Goal: Task Accomplishment & Management: Use online tool/utility

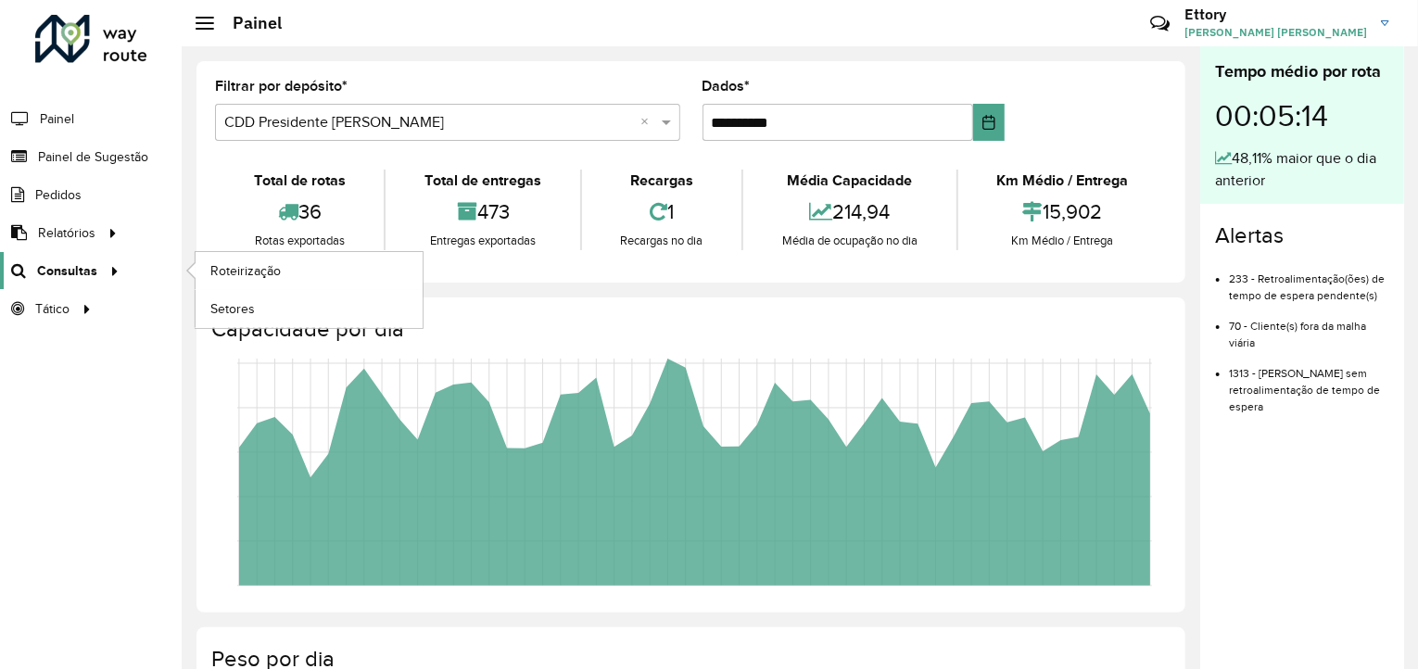
click at [104, 277] on icon at bounding box center [112, 270] width 16 height 28
click at [255, 283] on link "Roteirização" at bounding box center [309, 270] width 227 height 37
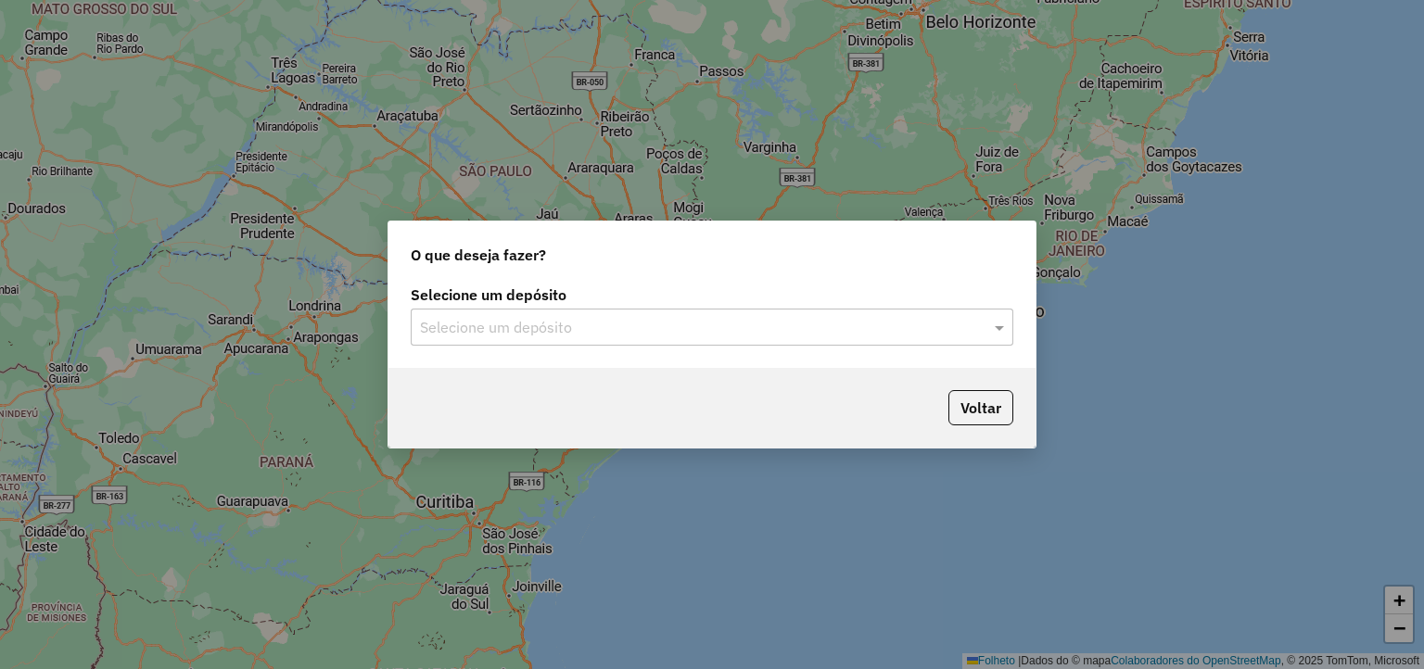
click at [692, 348] on div "Selecione um depósito Selecione um depósito" at bounding box center [711, 324] width 647 height 87
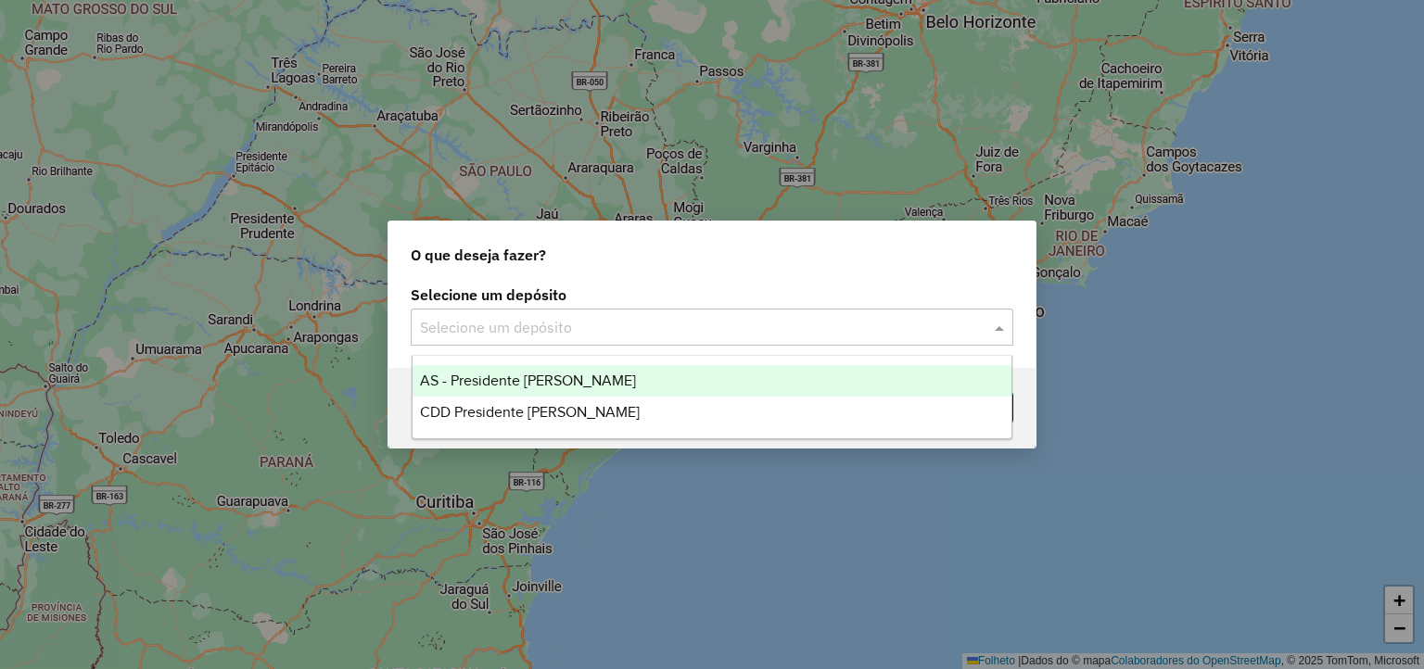
click at [701, 338] on div "Selecione um depósito" at bounding box center [712, 327] width 602 height 37
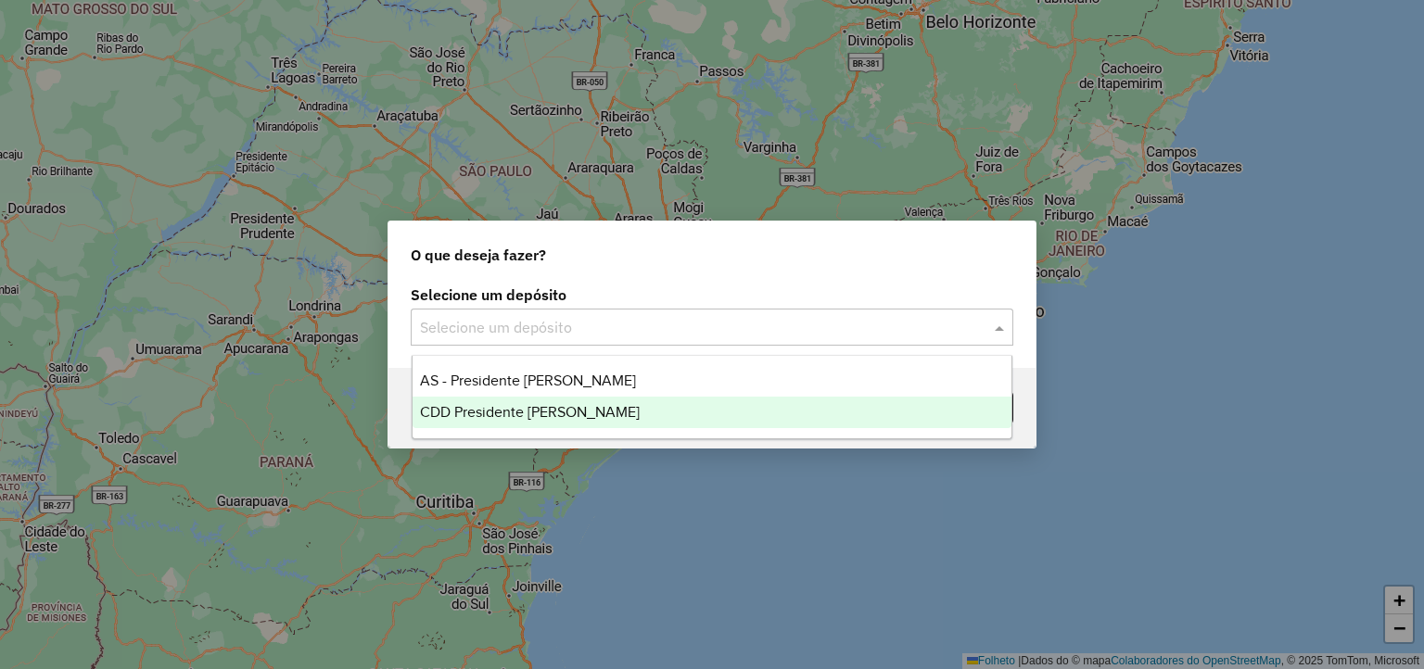
click at [686, 406] on div "CDD Presidente [PERSON_NAME]" at bounding box center [712, 413] width 600 height 32
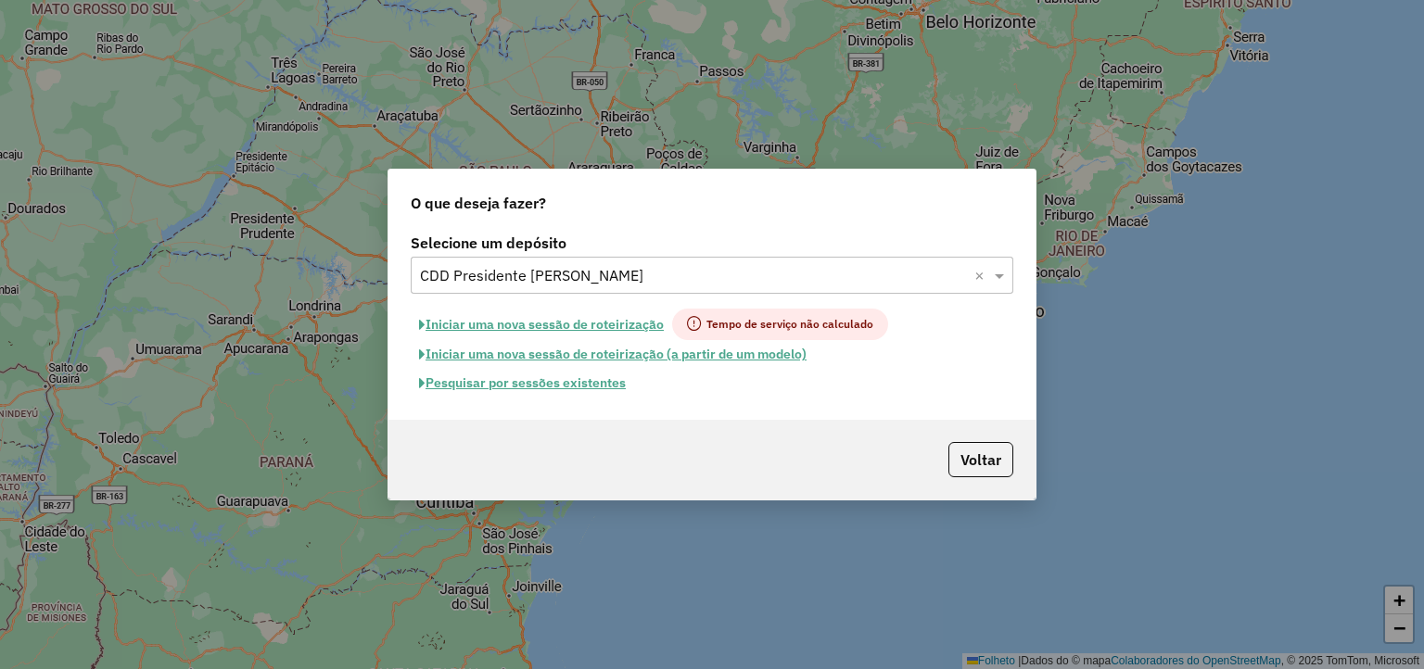
click at [564, 382] on font "Pesquisar por sessões existentes" at bounding box center [525, 382] width 200 height 17
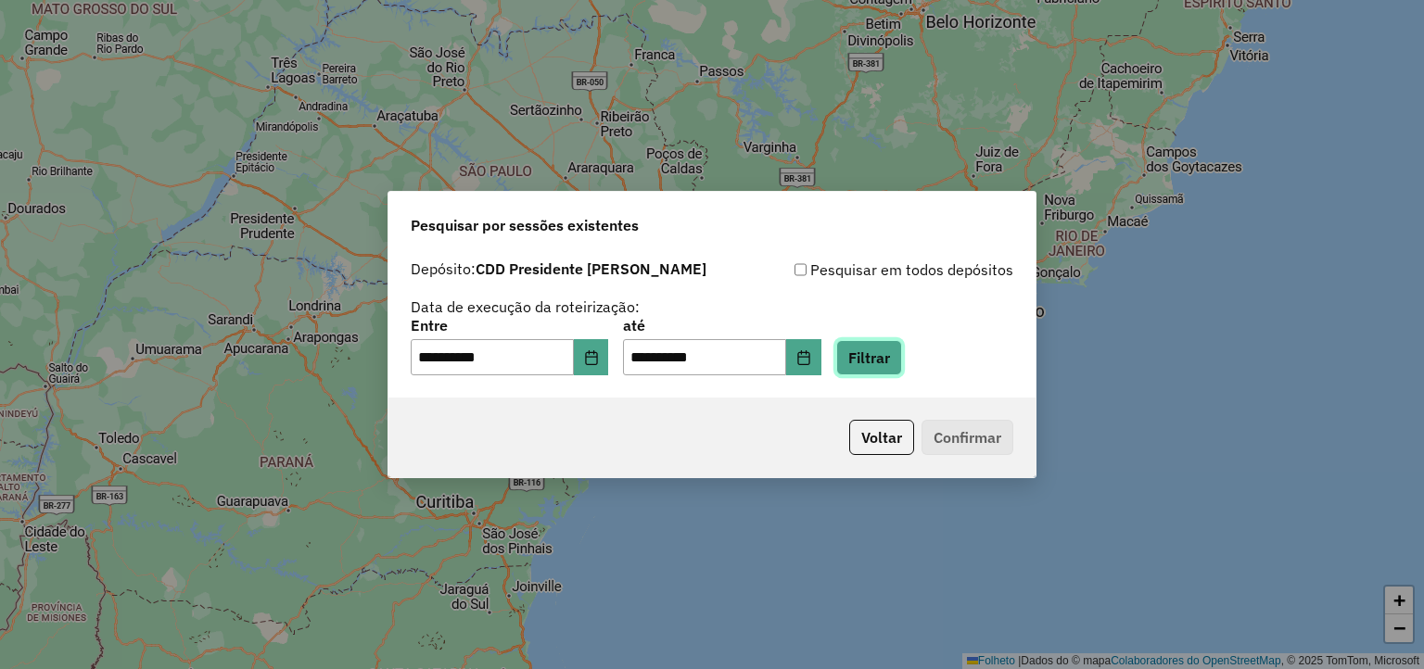
click at [898, 353] on button "Filtrar" at bounding box center [869, 357] width 66 height 35
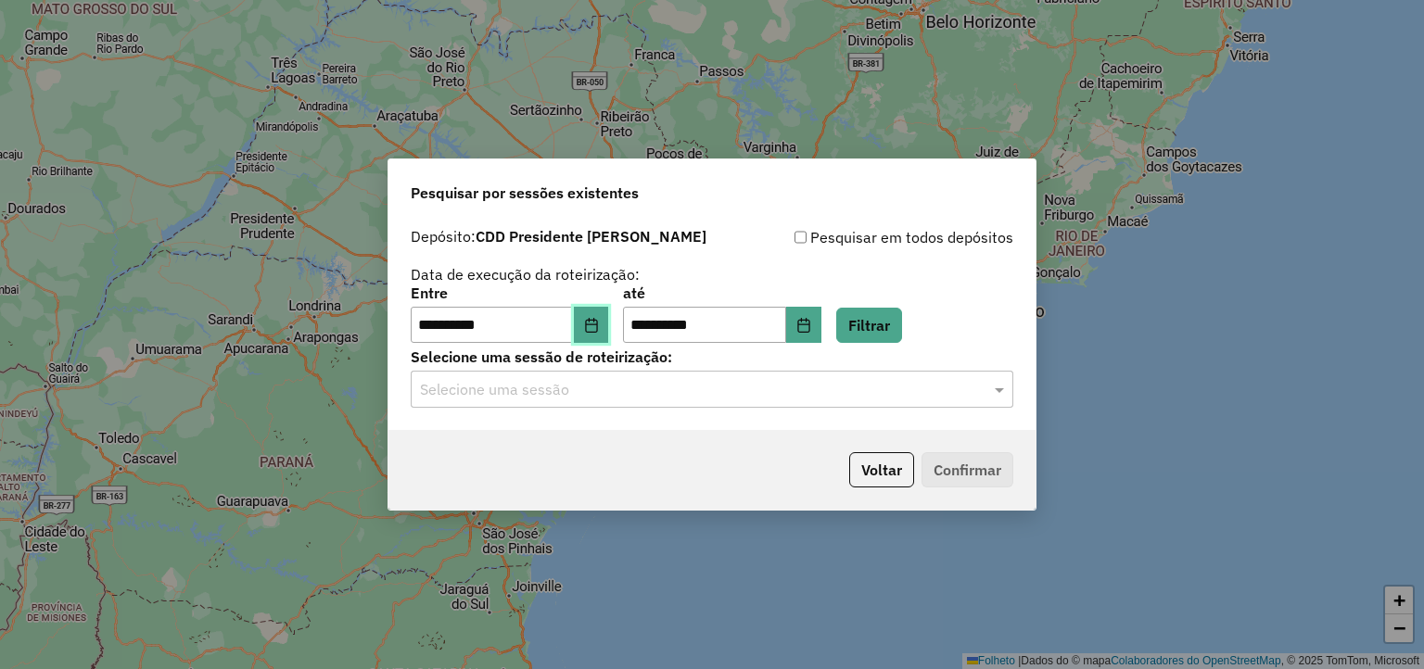
click at [599, 329] on icon "Escolha a data" at bounding box center [591, 325] width 15 height 15
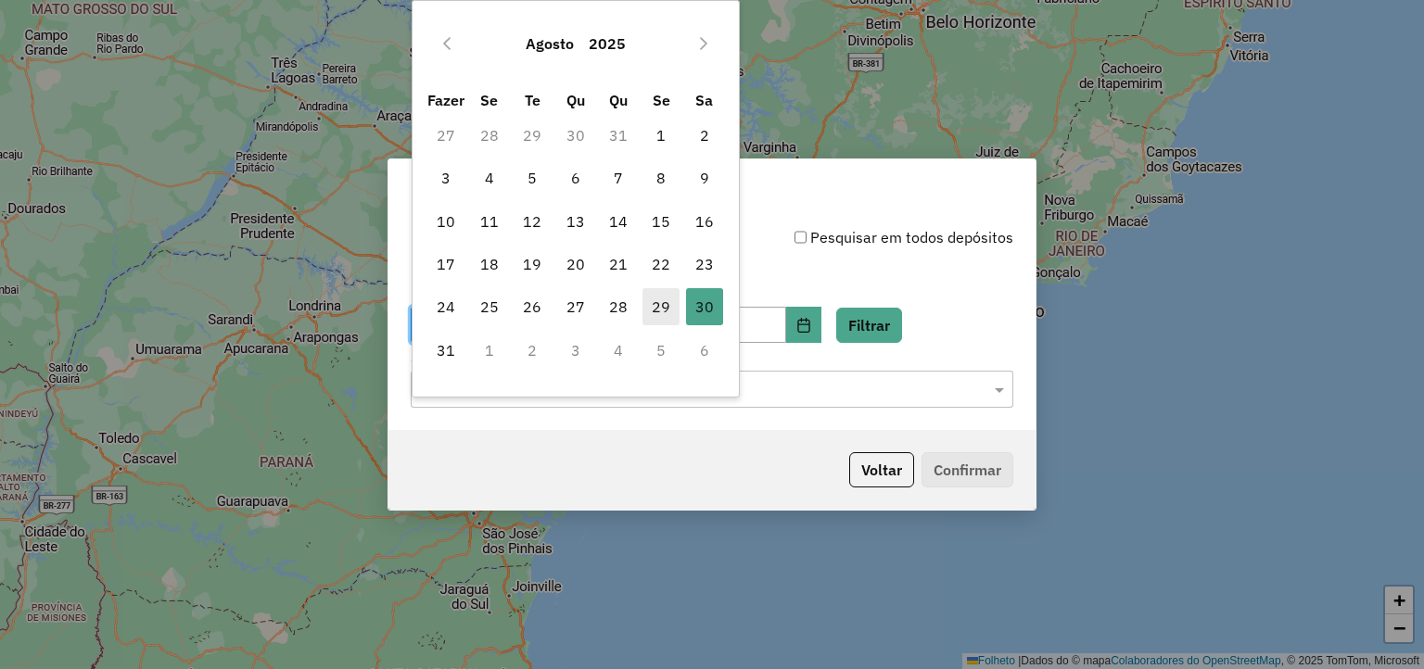
click at [661, 309] on font "29" at bounding box center [661, 307] width 19 height 22
type input "**********"
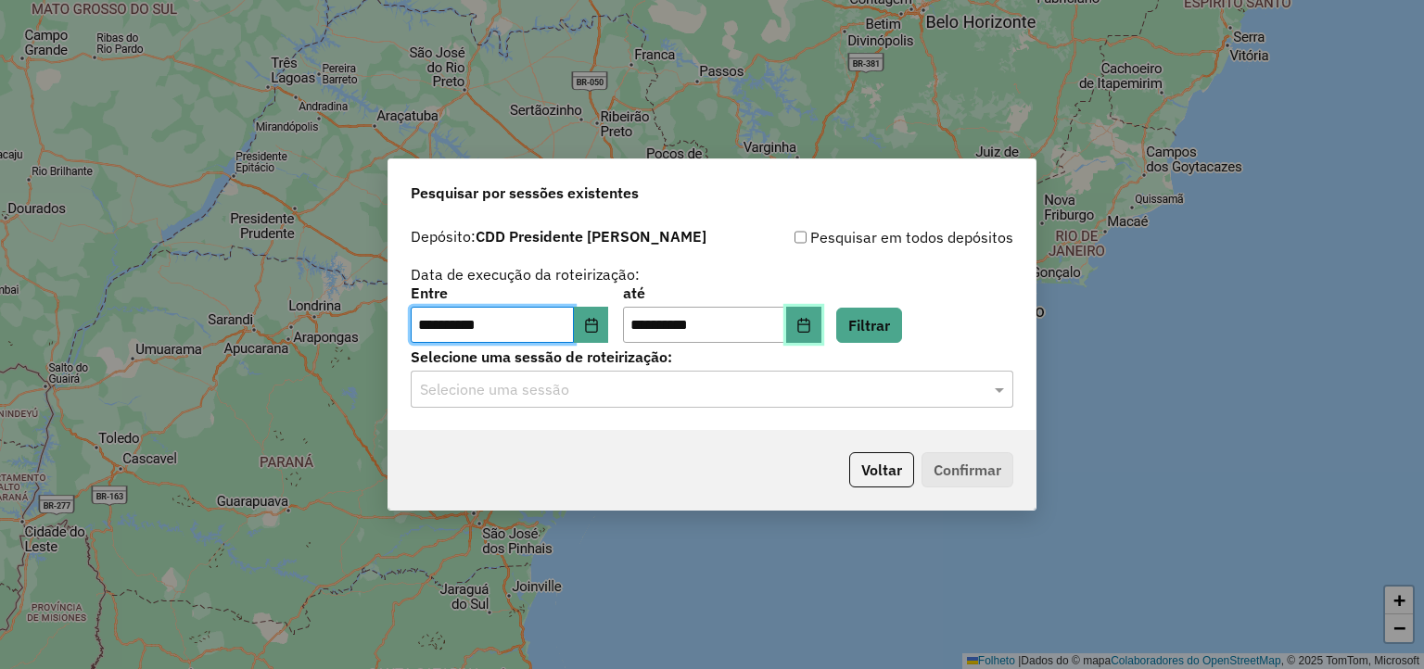
click at [811, 325] on icon "Escolha a data" at bounding box center [803, 325] width 15 height 15
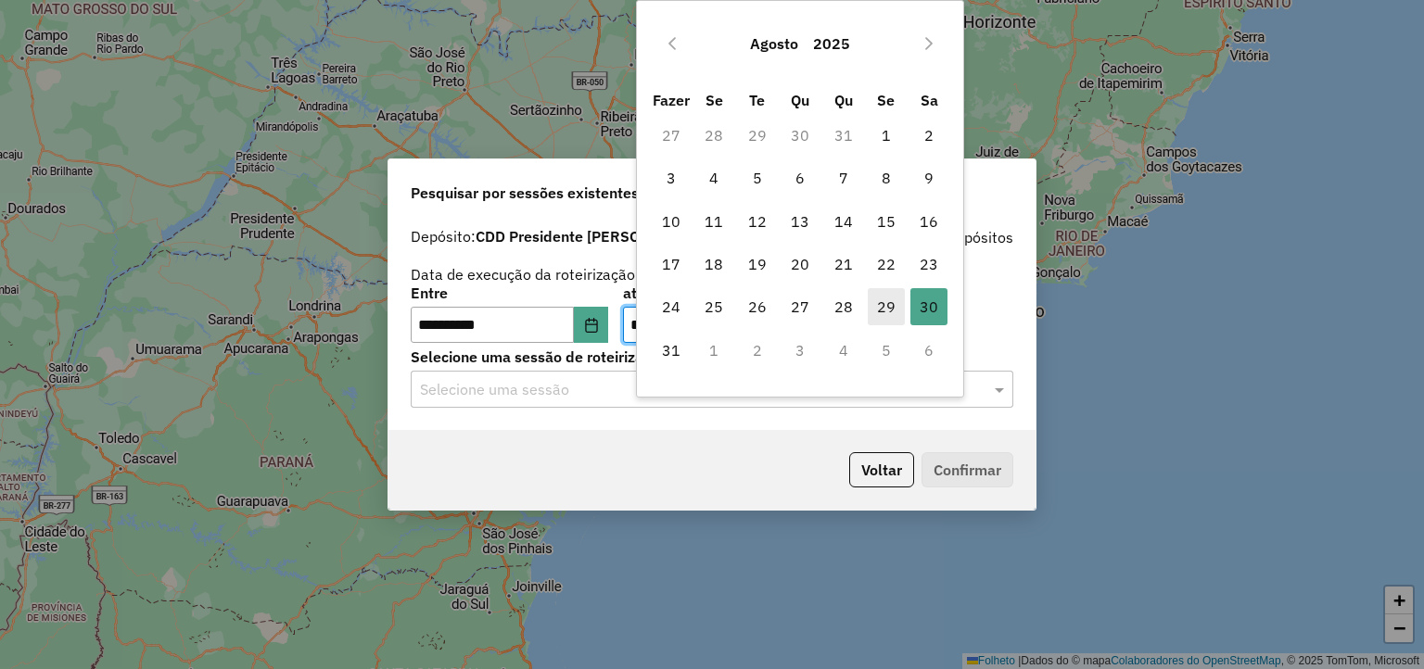
click at [892, 303] on font "29" at bounding box center [886, 307] width 19 height 22
type input "**********"
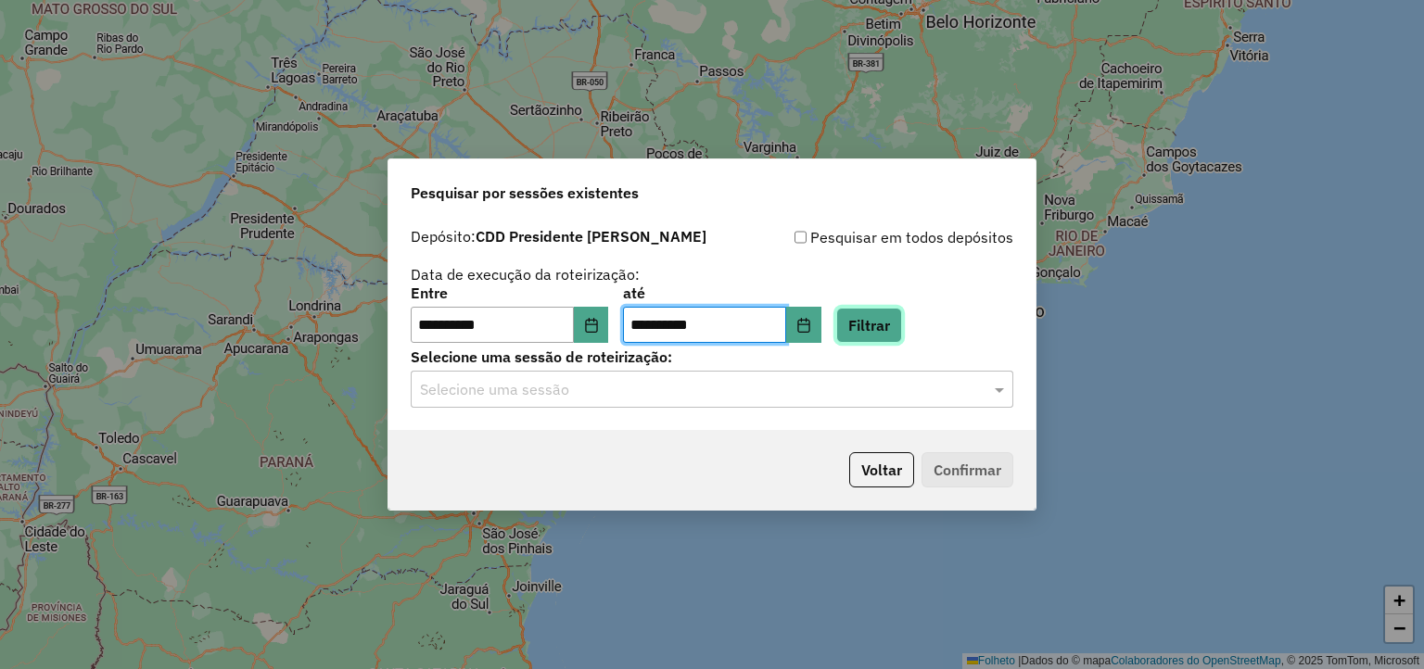
click at [902, 331] on button "Filtrar" at bounding box center [869, 325] width 66 height 35
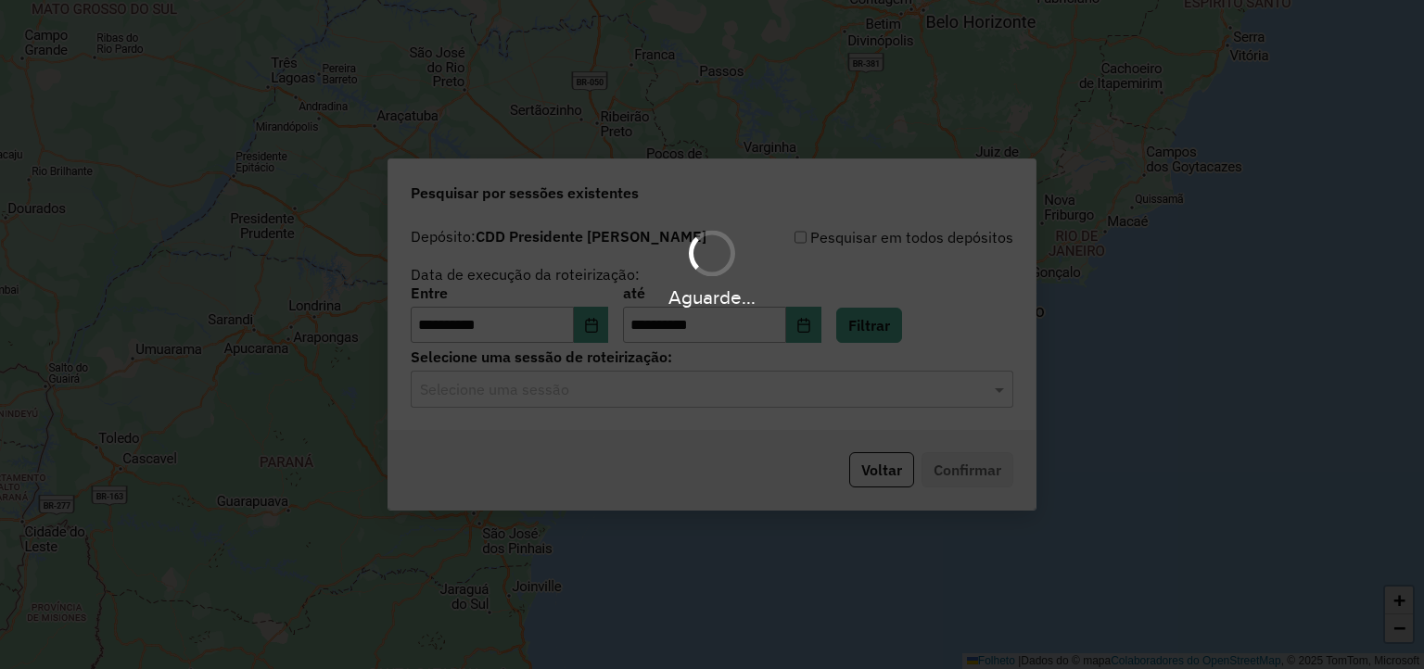
click at [663, 385] on div "Aguarde..." at bounding box center [712, 334] width 1424 height 669
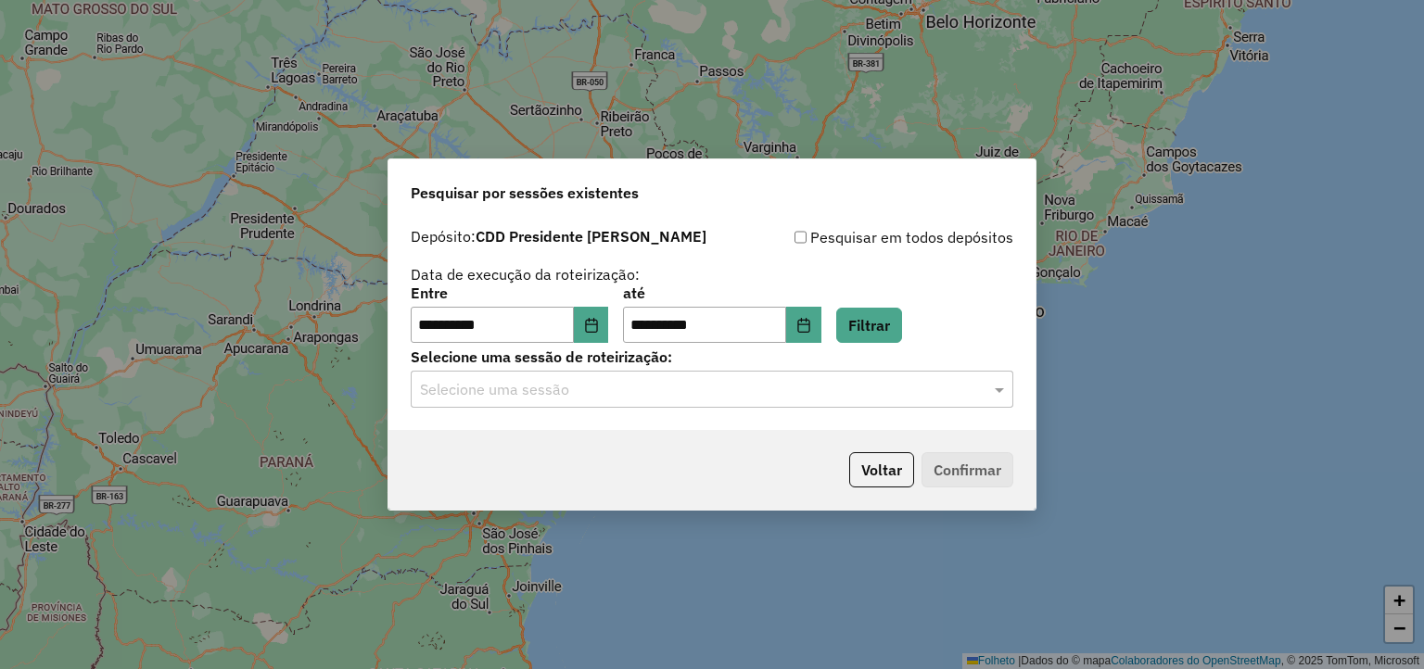
click at [636, 394] on input "text" at bounding box center [693, 390] width 547 height 22
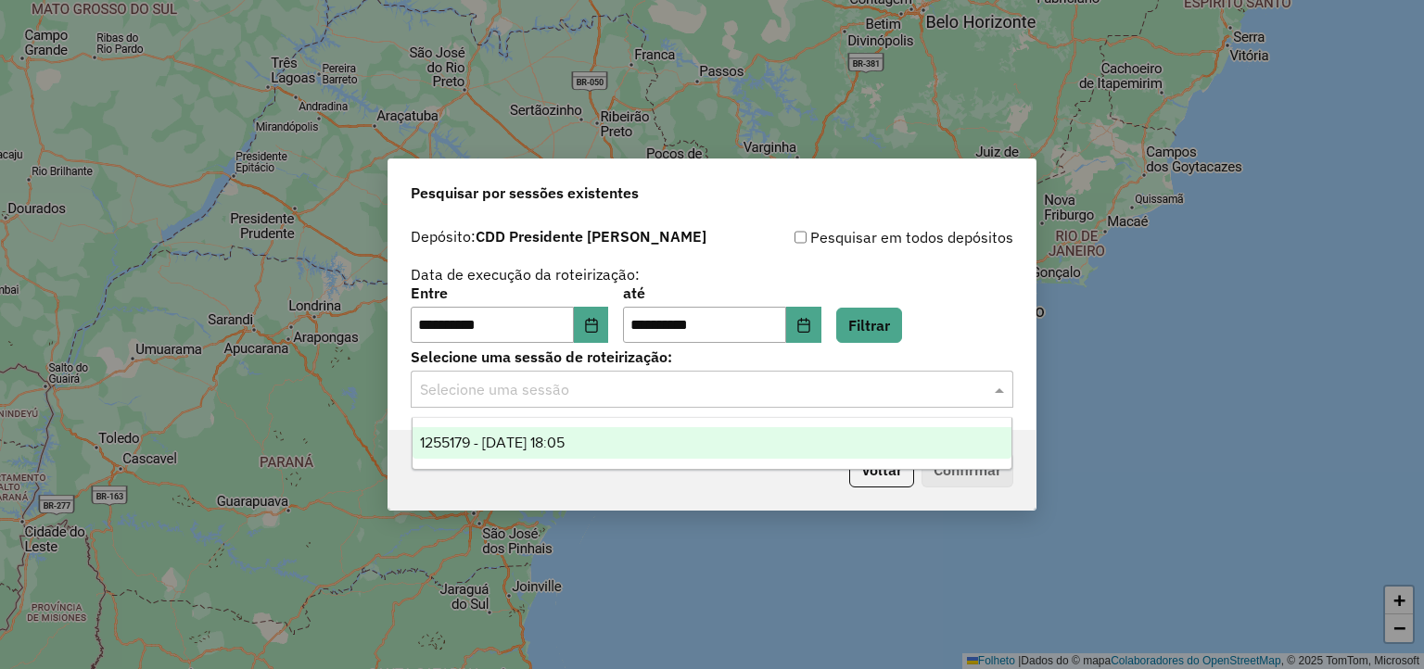
click at [616, 443] on div "1255179 - 29/08/2025 18:05" at bounding box center [712, 443] width 600 height 32
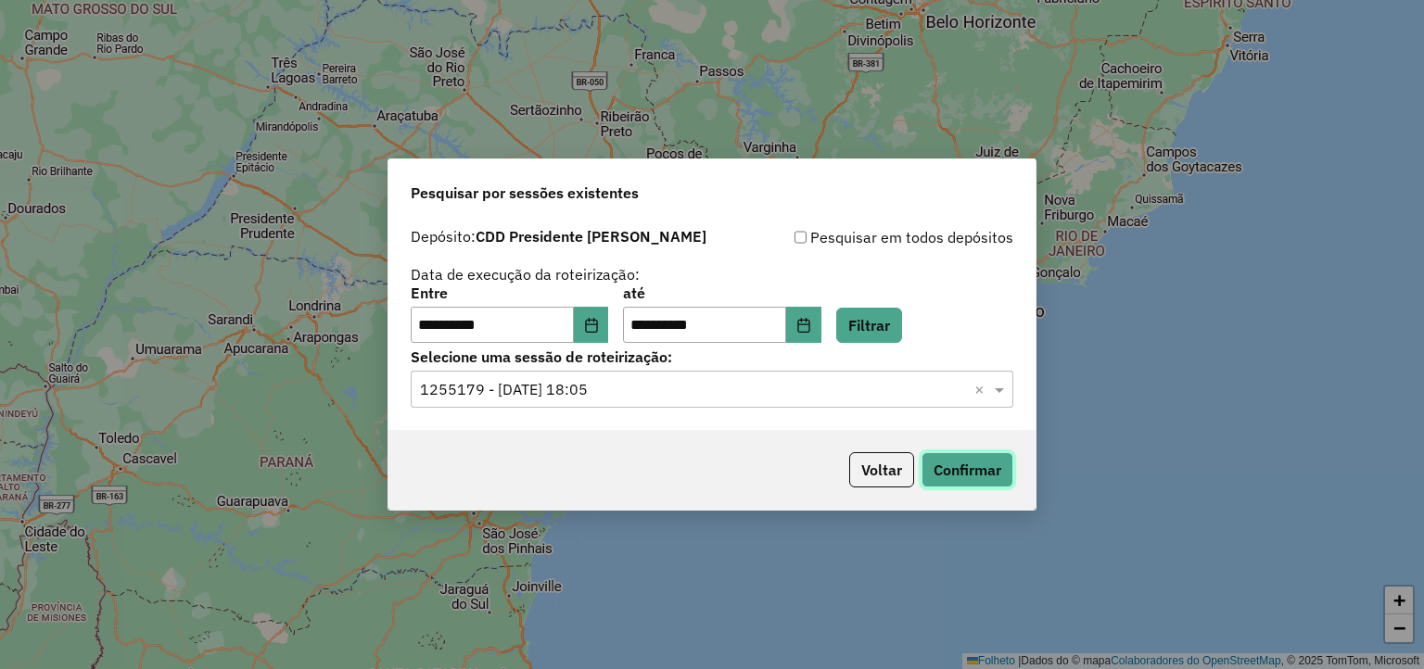
click at [951, 462] on button "Confirmar" at bounding box center [967, 469] width 92 height 35
click at [609, 323] on button "Escolha a data" at bounding box center [591, 325] width 35 height 37
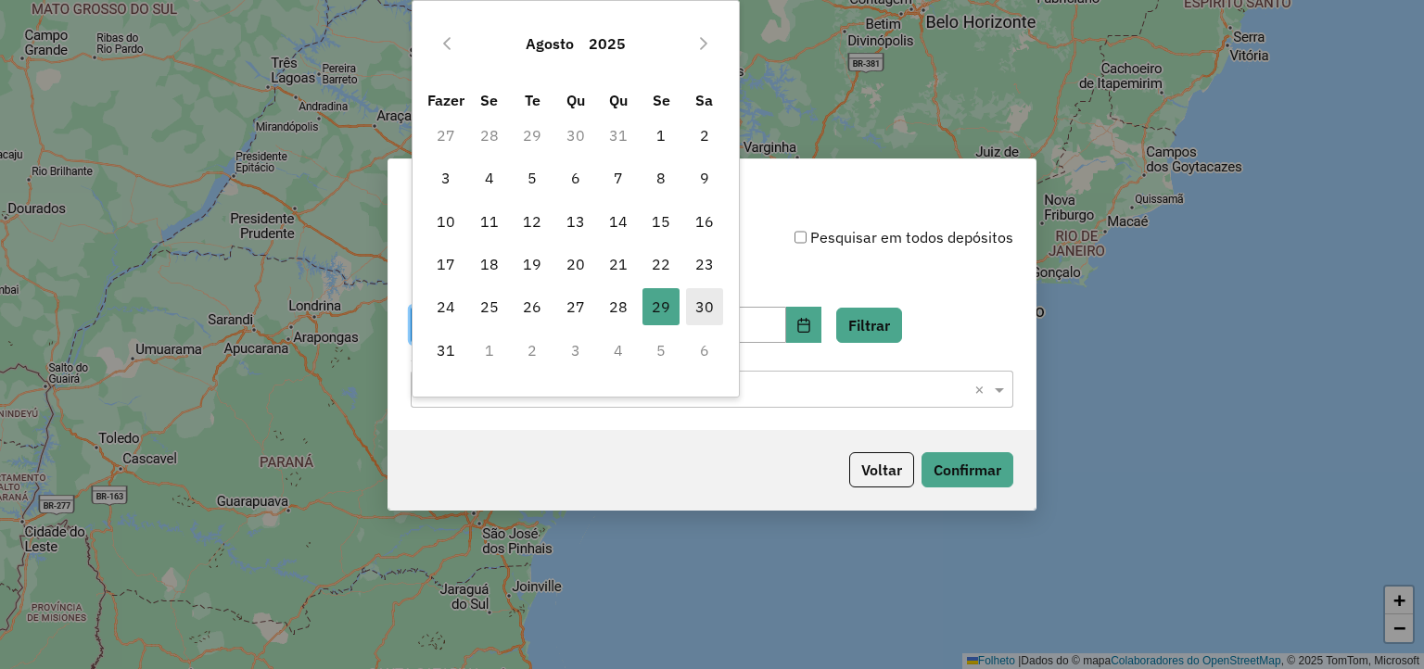
click at [697, 300] on font "30" at bounding box center [704, 307] width 19 height 22
type input "**********"
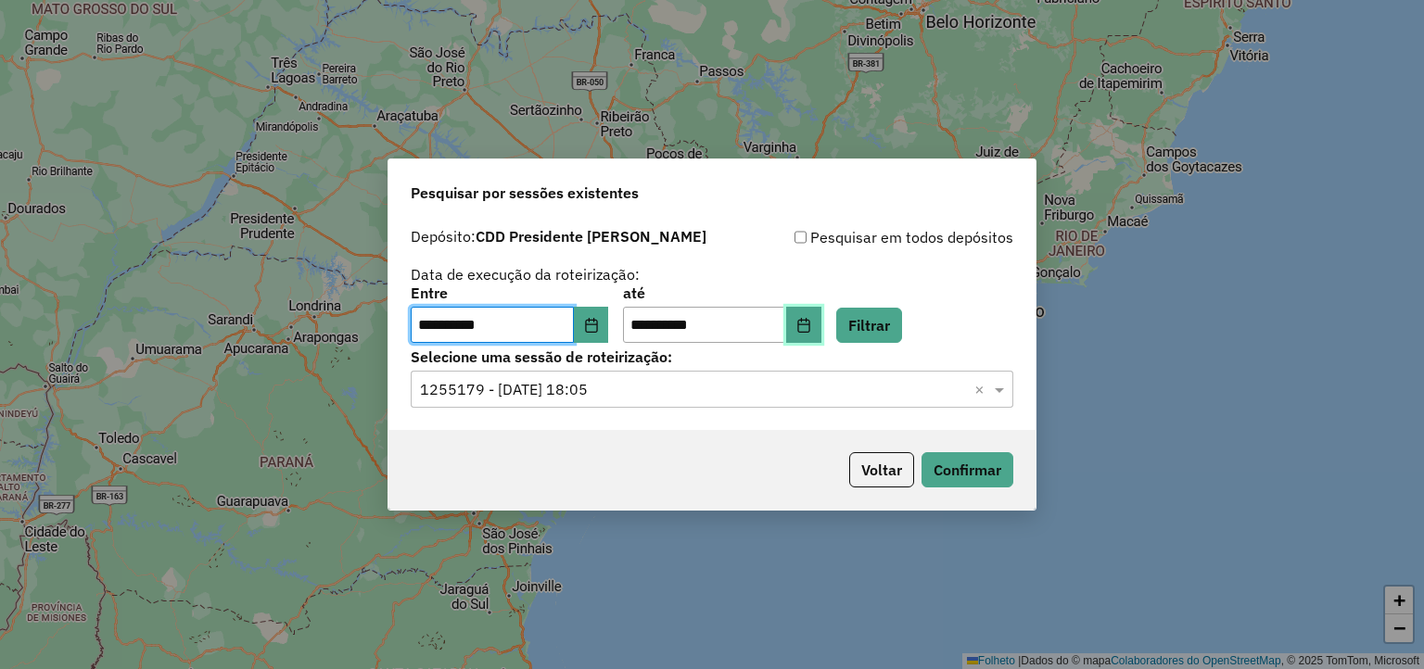
click at [821, 333] on button "Escolha a data" at bounding box center [803, 325] width 35 height 37
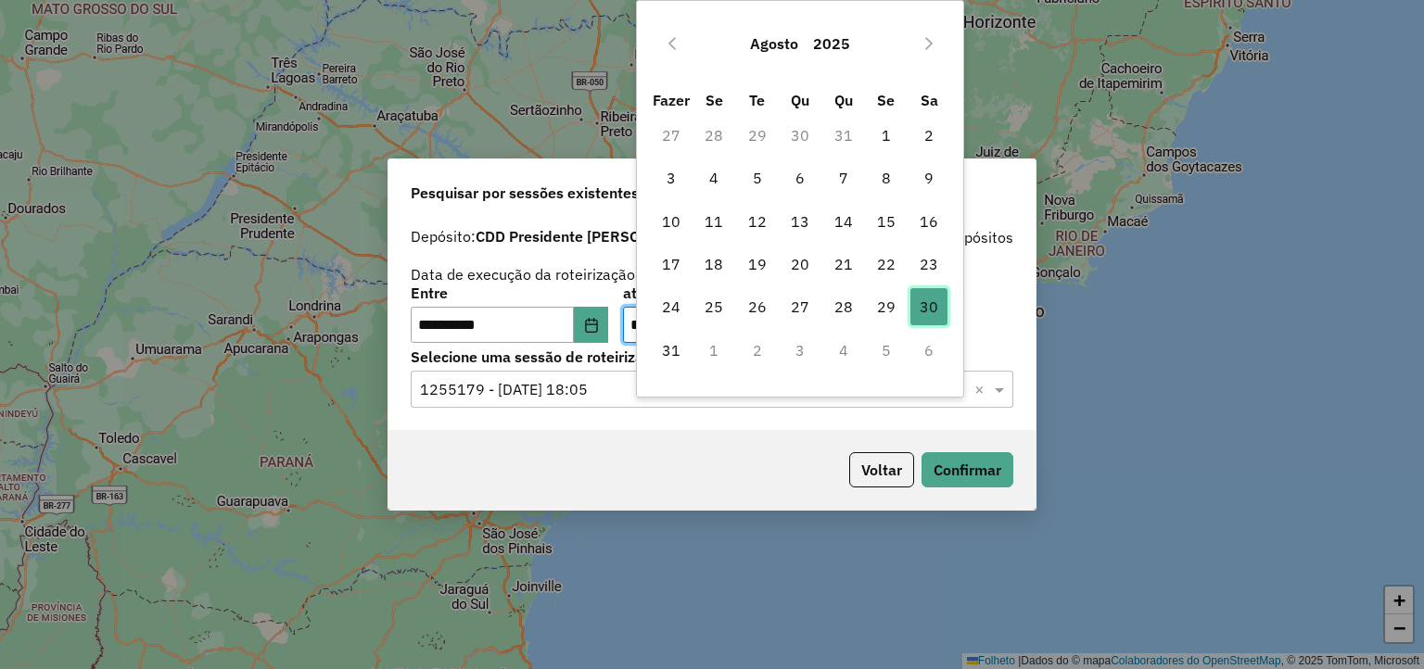
click at [939, 309] on span "30" at bounding box center [928, 306] width 37 height 37
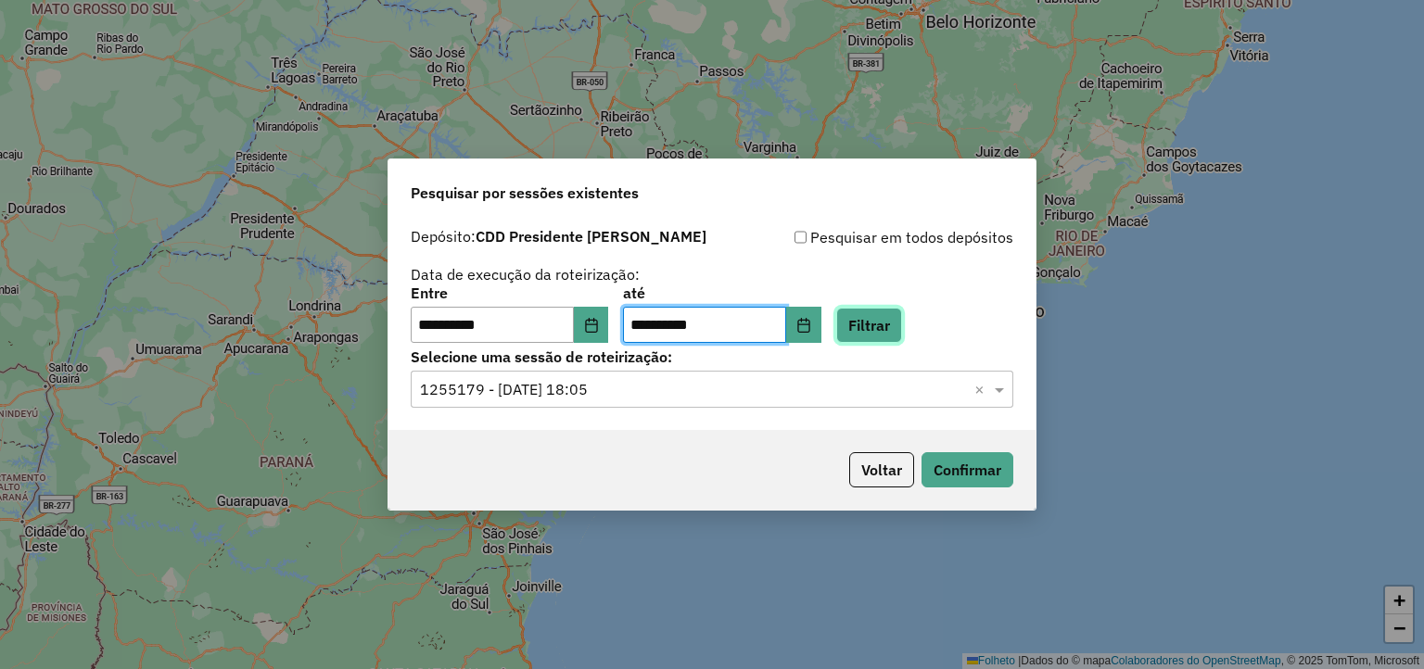
click at [896, 331] on button "Filtrar" at bounding box center [869, 325] width 66 height 35
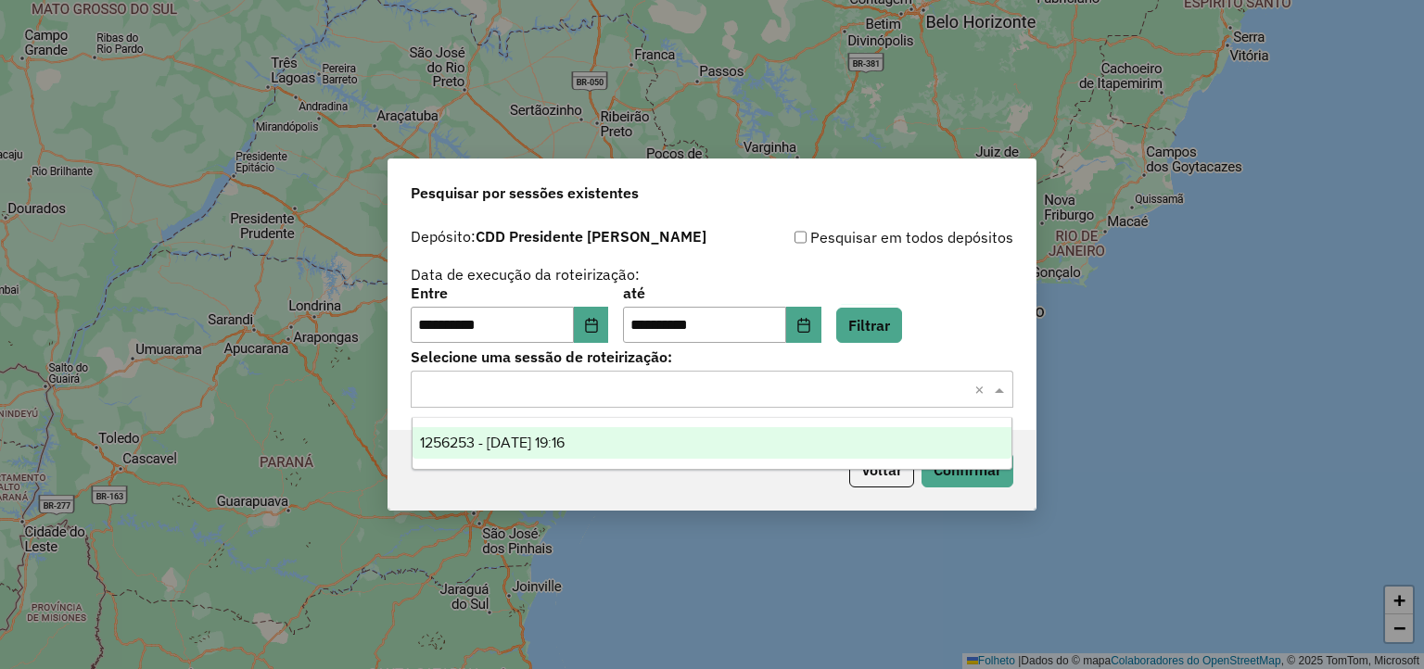
click at [762, 371] on div "Selecione uma sessão × ×" at bounding box center [712, 389] width 602 height 37
click at [742, 436] on div "1256253 - 30/08/2025 19:16" at bounding box center [712, 443] width 600 height 32
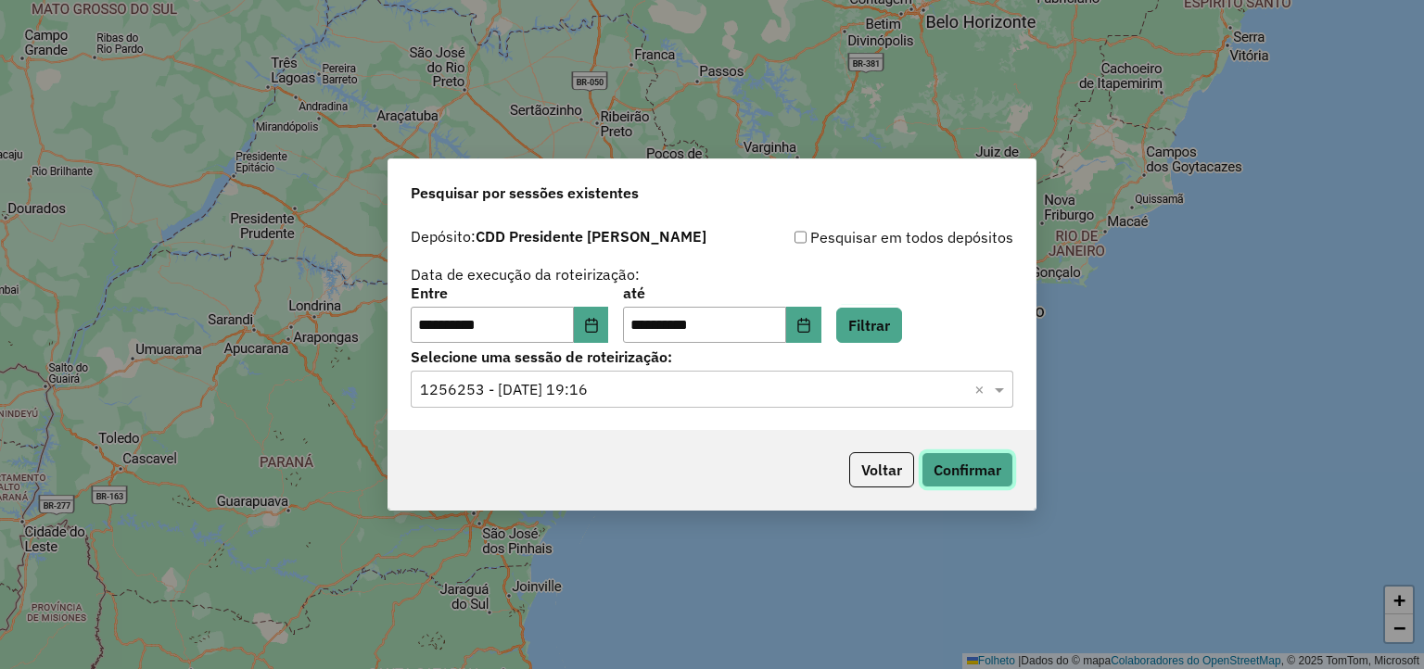
click at [961, 462] on button "Confirmar" at bounding box center [967, 469] width 92 height 35
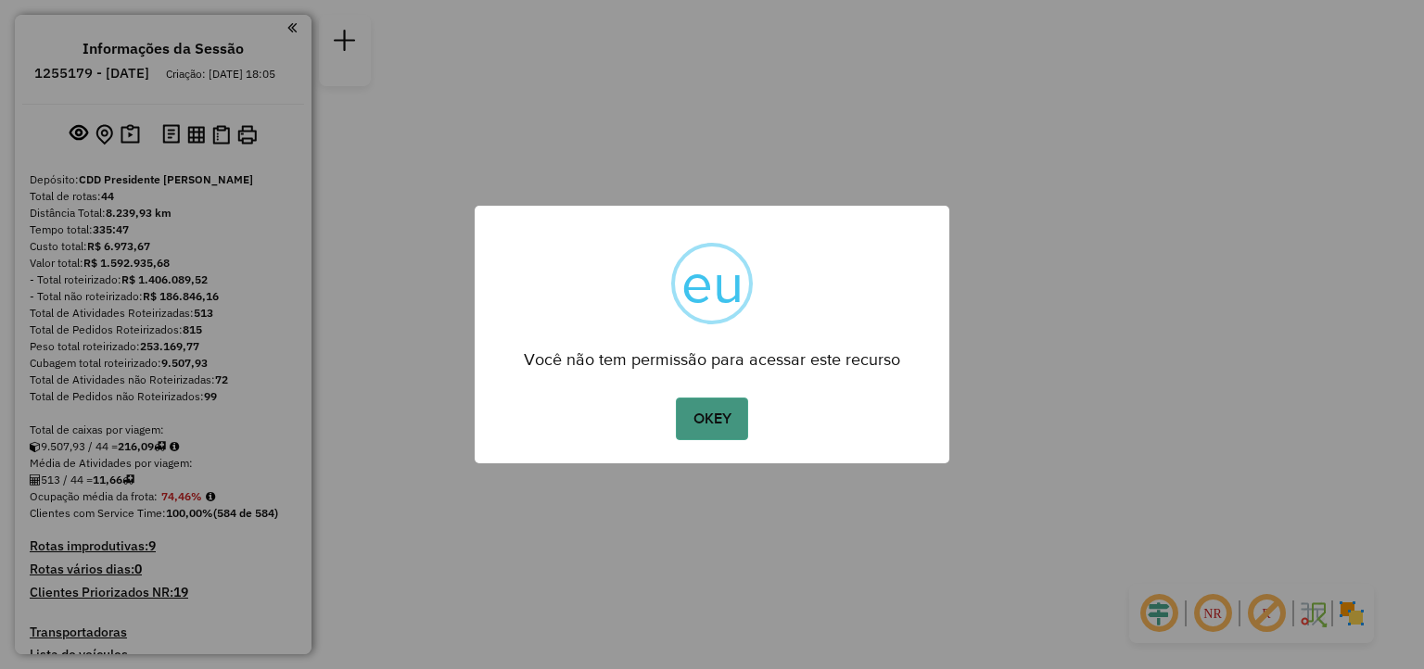
click at [698, 417] on button "OKEY" at bounding box center [712, 419] width 72 height 43
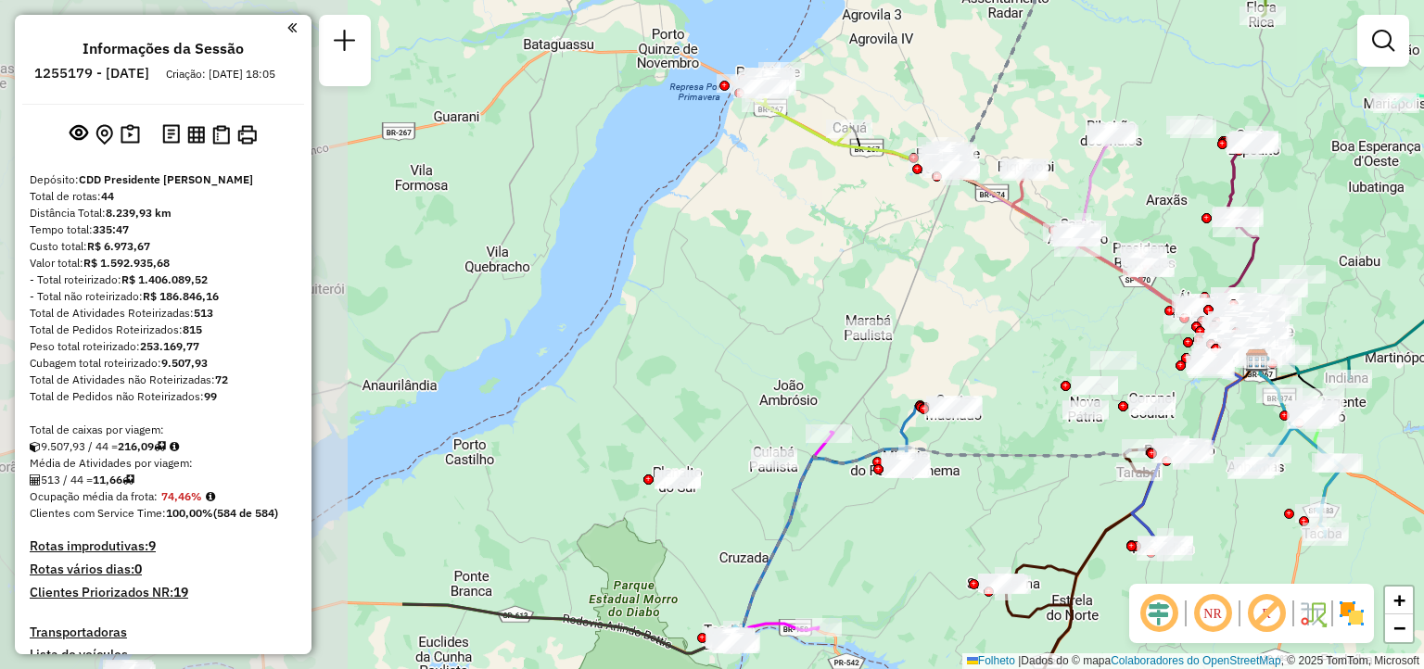
drag, startPoint x: 713, startPoint y: 442, endPoint x: 995, endPoint y: 485, distance: 285.9
click at [1043, 475] on div "Janela de atendimento Grade de atendimento Capacidade Transportadoras Veículos …" at bounding box center [712, 334] width 1424 height 669
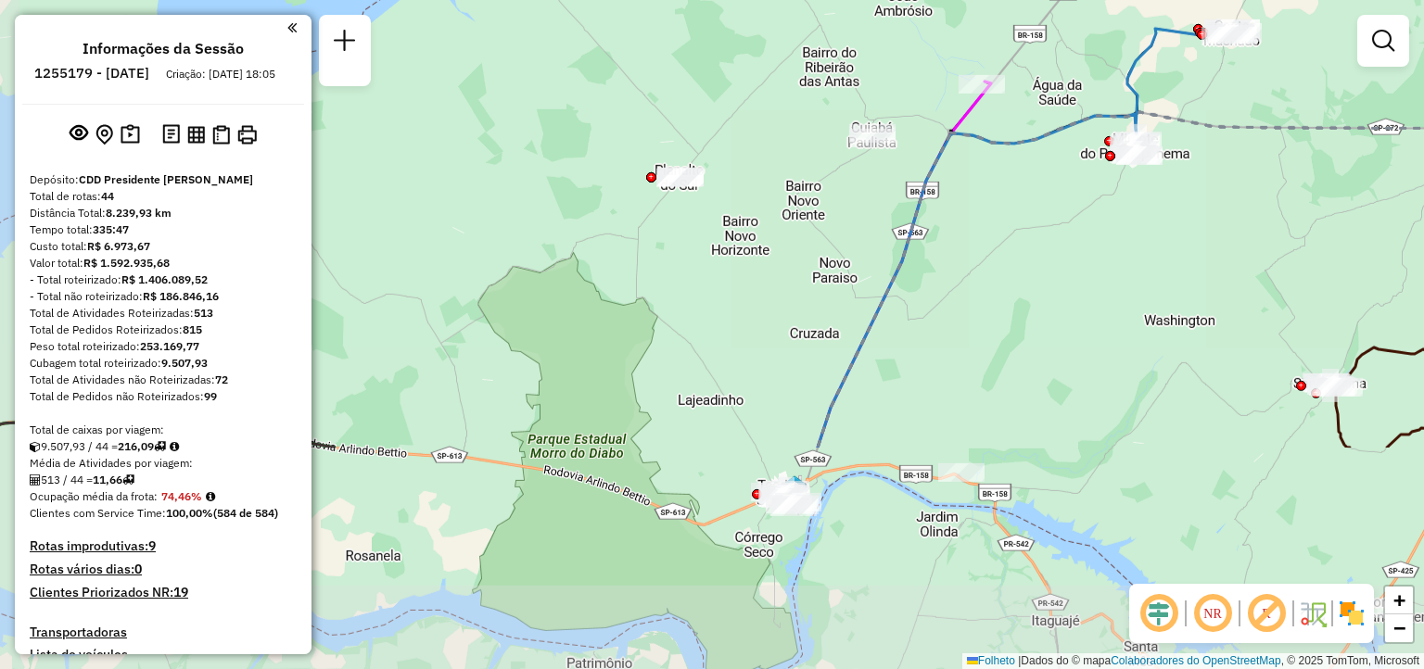
drag, startPoint x: 935, startPoint y: 298, endPoint x: 753, endPoint y: 668, distance: 413.3
click at [753, 668] on div "Janela de atendimento Grade de atendimento Capacidade Transportadoras Veículos …" at bounding box center [712, 334] width 1424 height 669
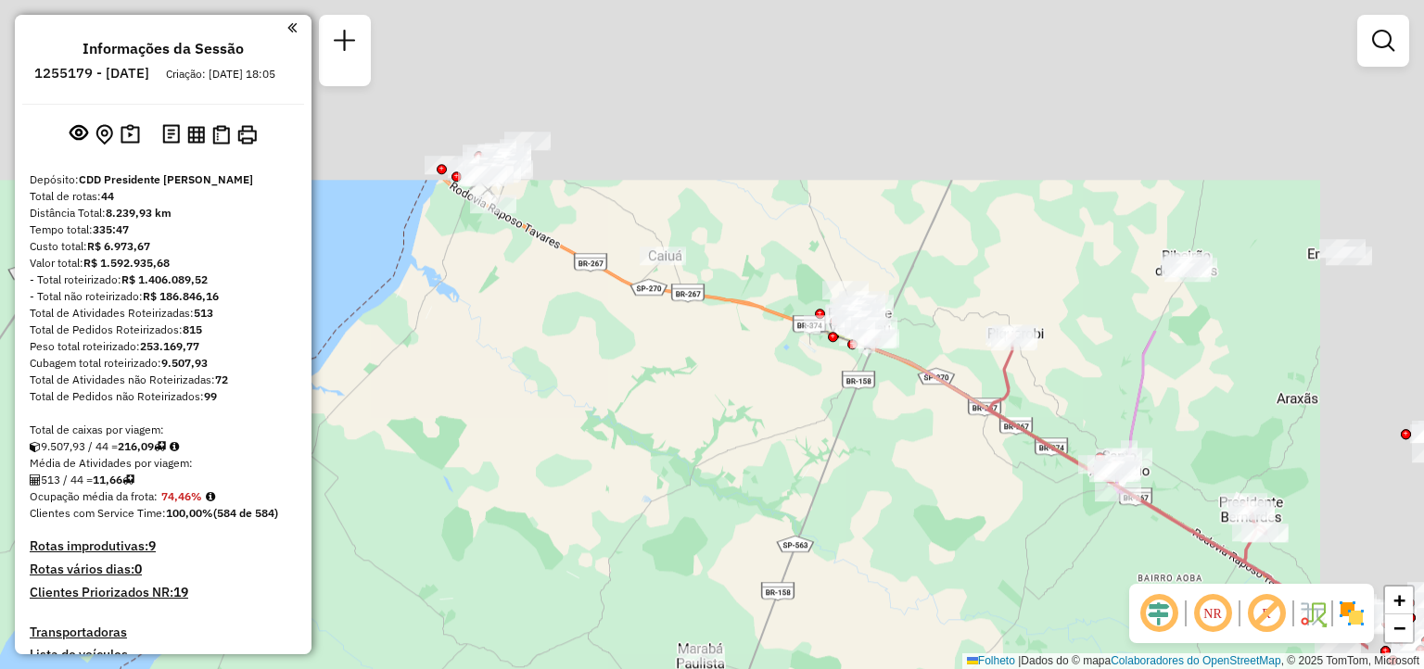
drag, startPoint x: 987, startPoint y: 249, endPoint x: 755, endPoint y: 703, distance: 509.8
click at [755, 668] on html "Aguarde... Pop-up bloqueado! Seu navegador bloqueou automáticamente a abertura …" at bounding box center [712, 334] width 1424 height 669
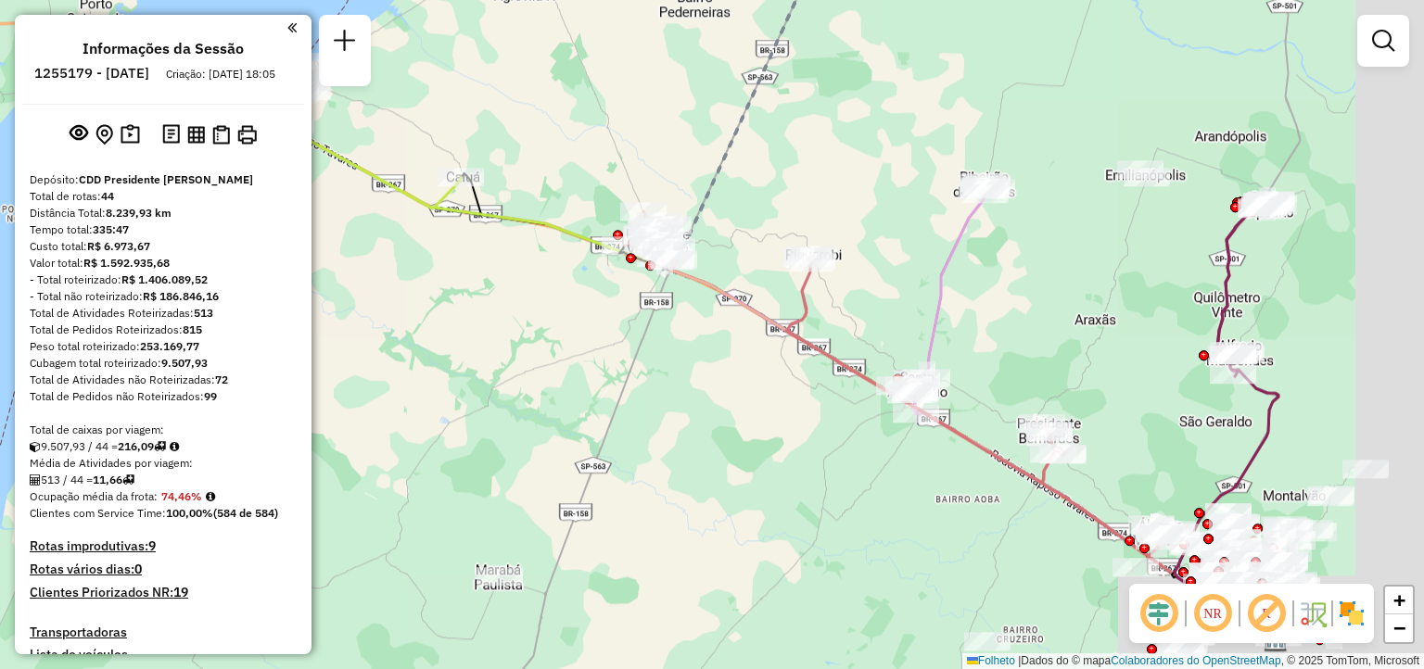
drag, startPoint x: 846, startPoint y: 538, endPoint x: 363, endPoint y: 234, distance: 570.1
click at [318, 216] on div "Janela de atendimento Grade de atendimento Capacidade Transportadoras Veículos …" at bounding box center [712, 334] width 1424 height 669
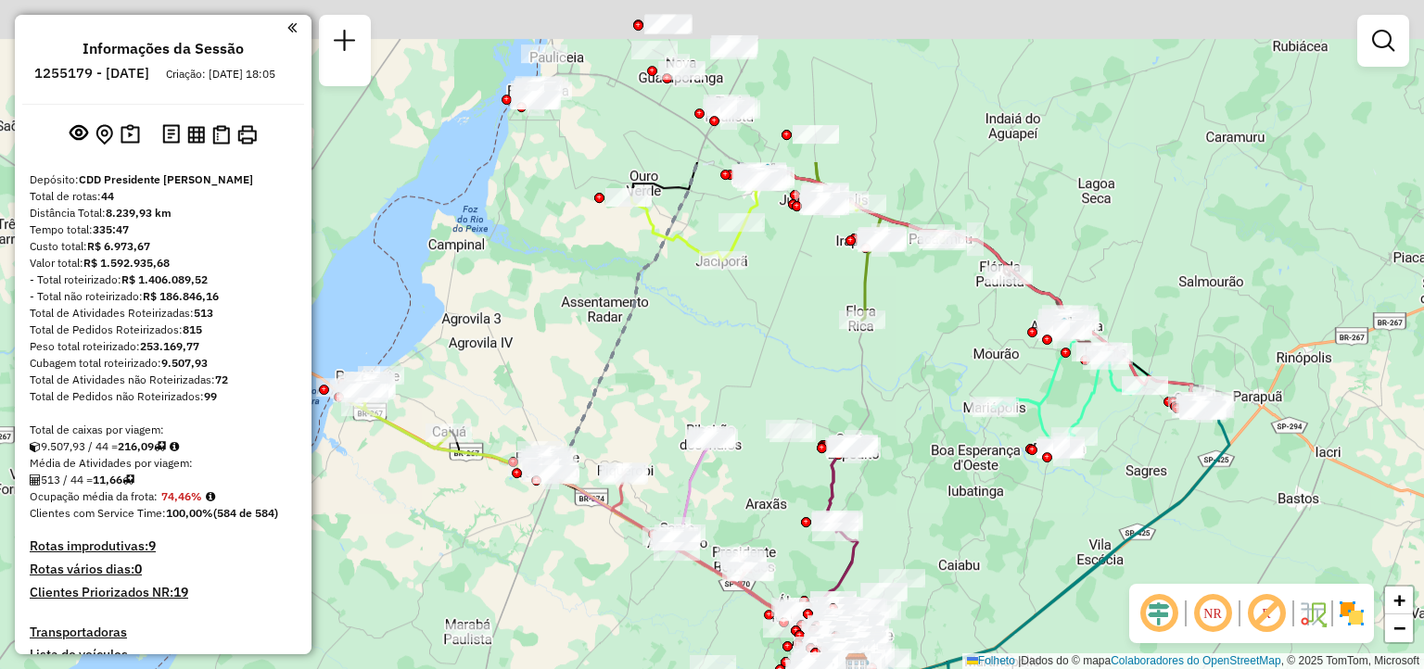
drag, startPoint x: 694, startPoint y: 344, endPoint x: 650, endPoint y: 548, distance: 208.7
click at [611, 611] on div "Janela de atendimento Grade de atendimento Capacidade Transportadoras Veículos …" at bounding box center [712, 334] width 1424 height 669
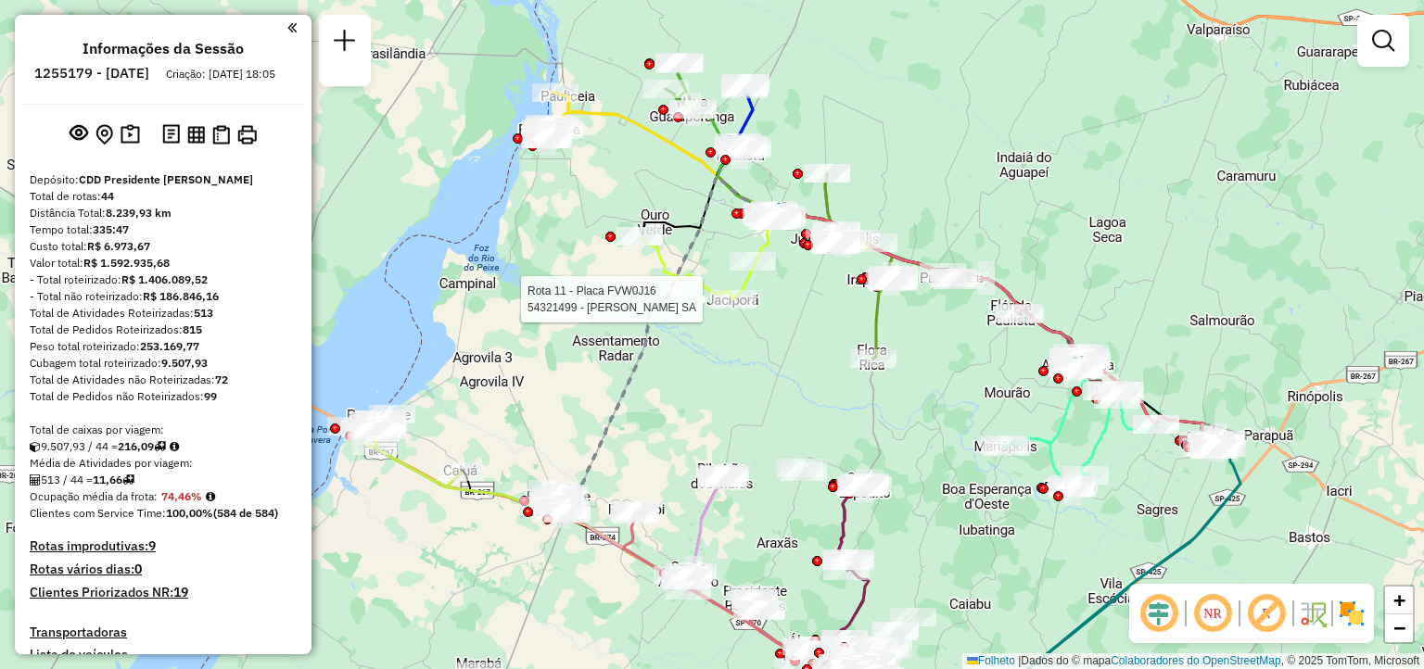
select select "**********"
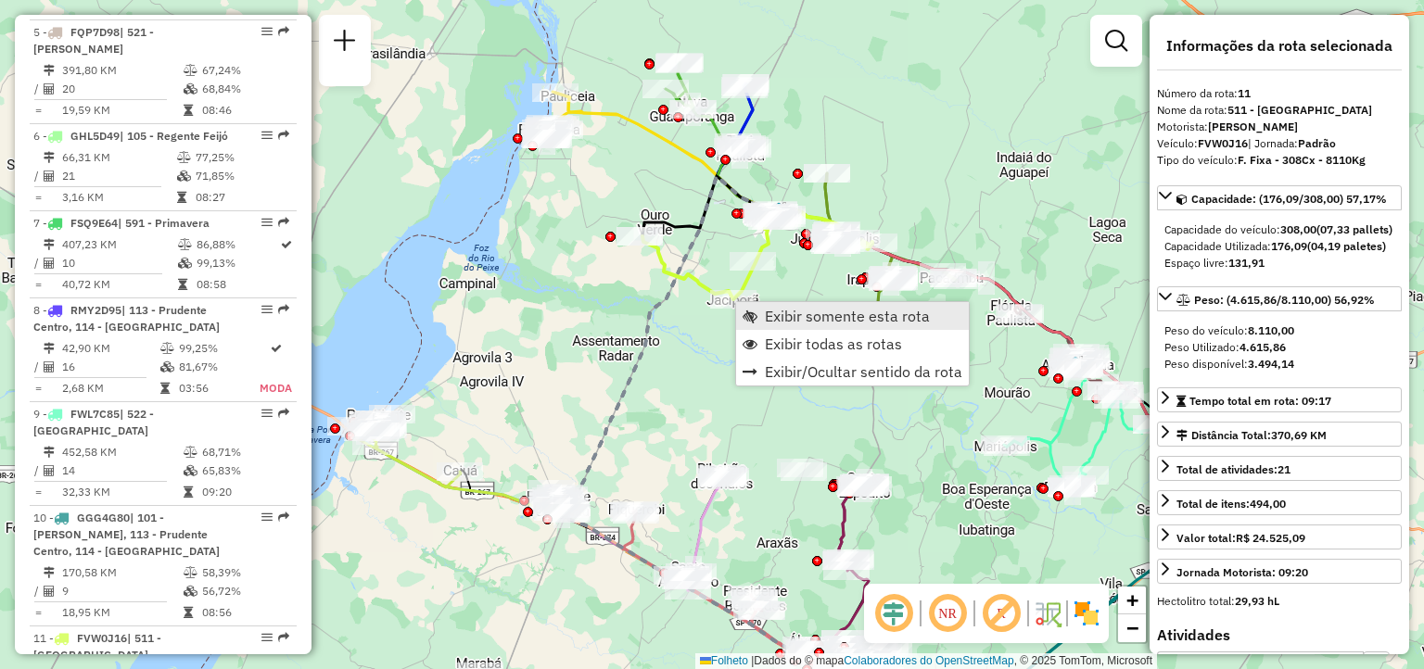
scroll to position [1746, 0]
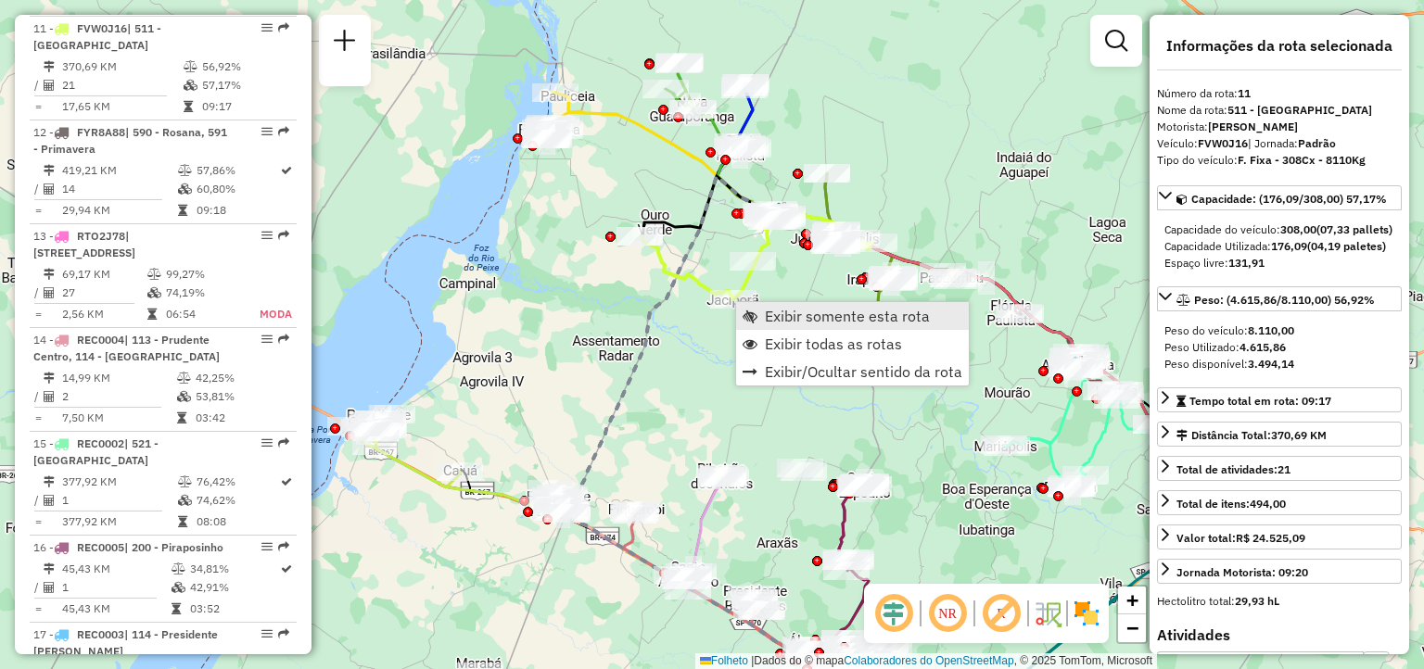
click at [782, 317] on span "Exibir somente esta rota" at bounding box center [847, 316] width 165 height 15
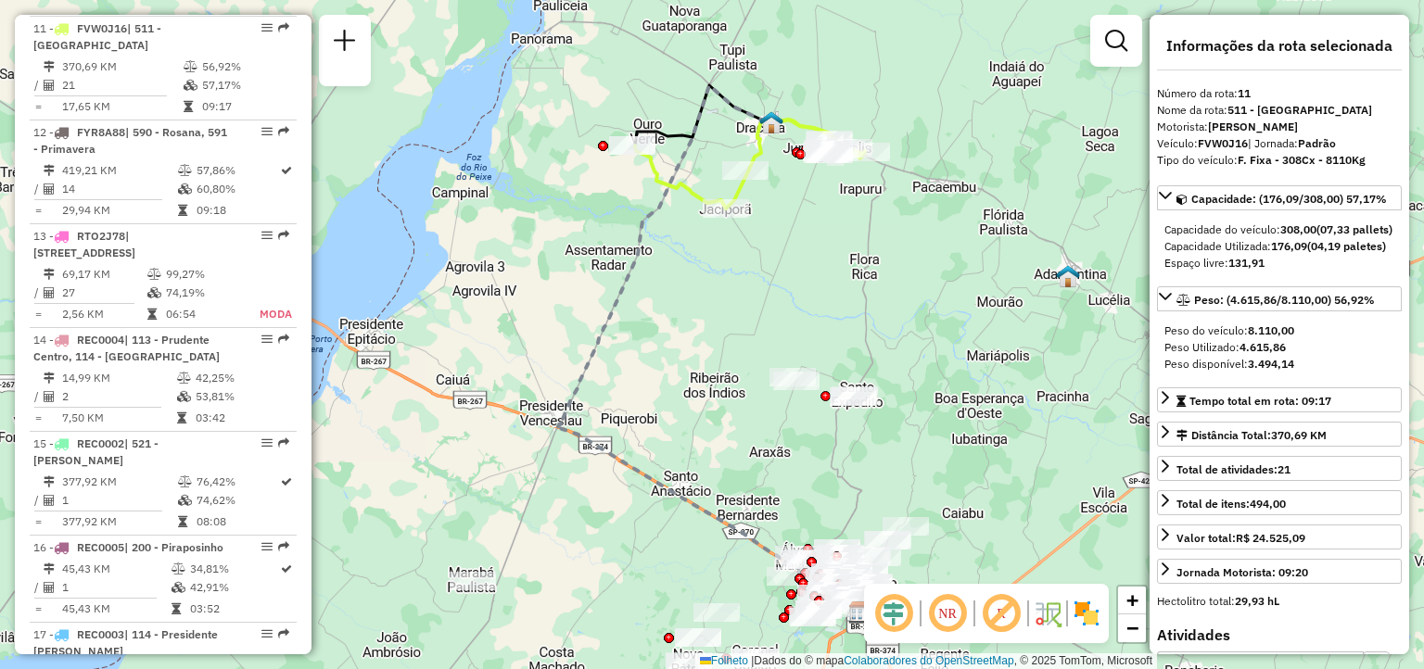
drag, startPoint x: 685, startPoint y: 266, endPoint x: 695, endPoint y: 387, distance: 121.8
click at [690, 400] on div "Janela de atendimento Grade de atendimento Capacidade Transportadoras Veículos …" at bounding box center [712, 334] width 1424 height 669
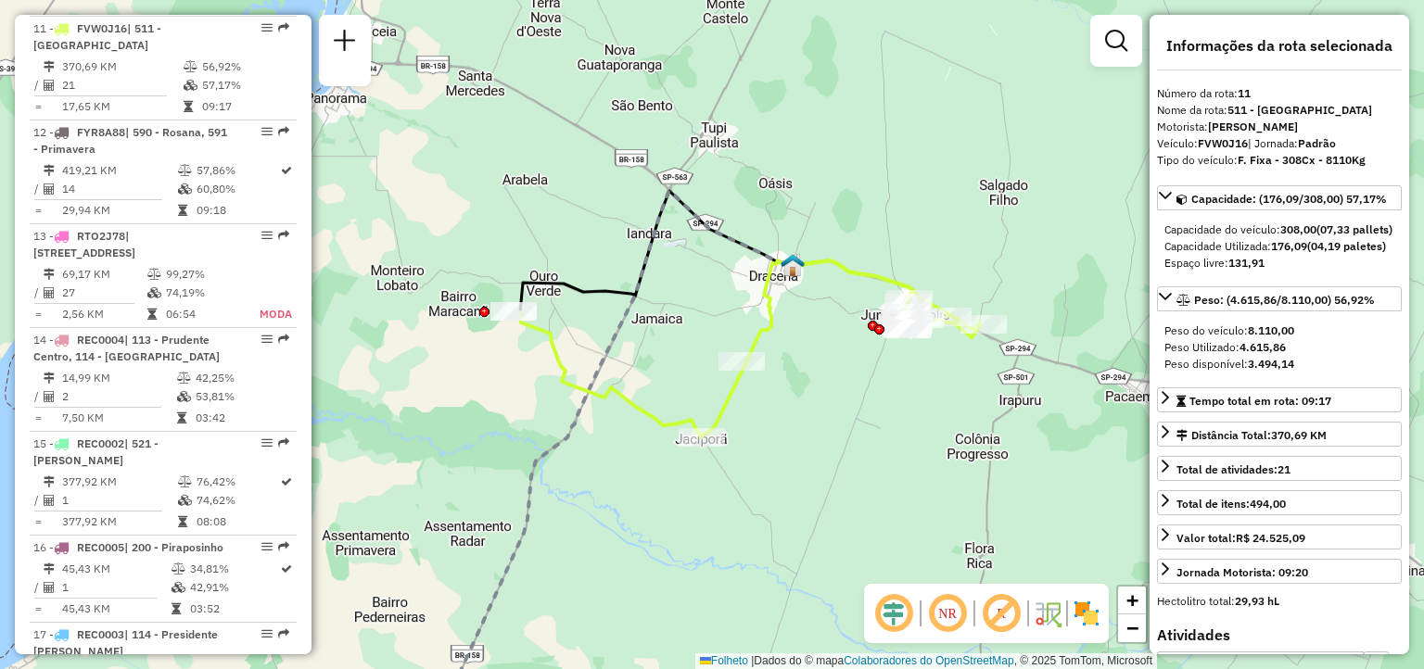
drag, startPoint x: 637, startPoint y: 308, endPoint x: 652, endPoint y: 339, distance: 35.2
click at [664, 346] on div "Janela de atendimento Grade de atendimento Capacidade Transportadoras Veículos …" at bounding box center [712, 334] width 1424 height 669
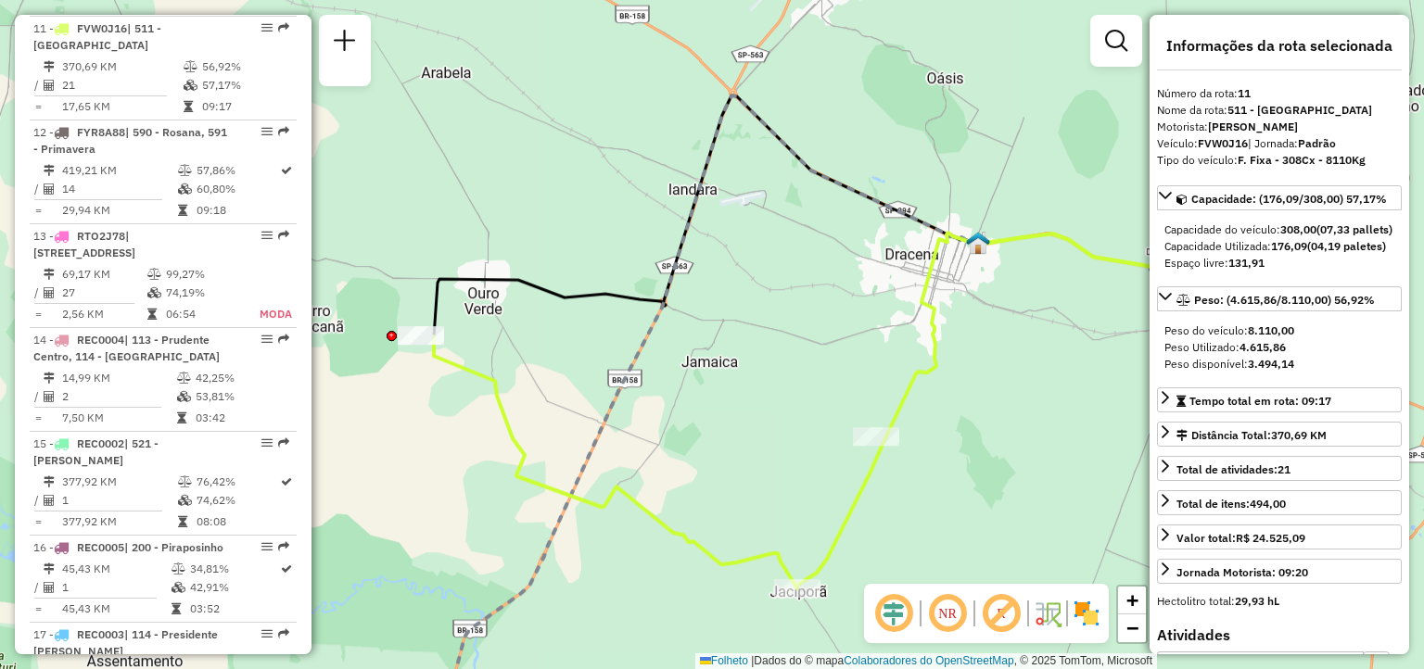
drag, startPoint x: 660, startPoint y: 335, endPoint x: 710, endPoint y: 384, distance: 70.1
click at [710, 384] on div "Janela de atendimento Grade de atendimento Capacidade Transportadoras Veículos …" at bounding box center [712, 334] width 1424 height 669
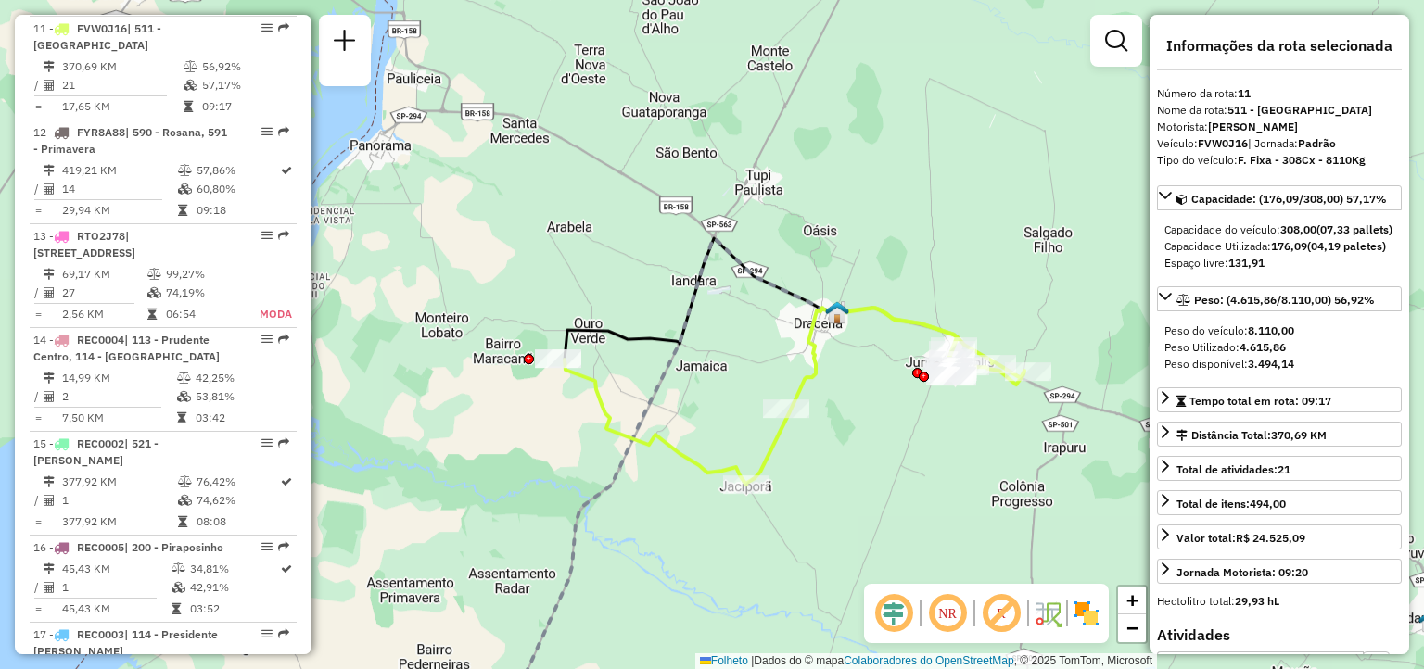
drag, startPoint x: 1014, startPoint y: 454, endPoint x: 846, endPoint y: 451, distance: 167.8
click at [846, 452] on div "Janela de atendimento Grade de atendimento Capacidade Transportadoras Veículos …" at bounding box center [712, 334] width 1424 height 669
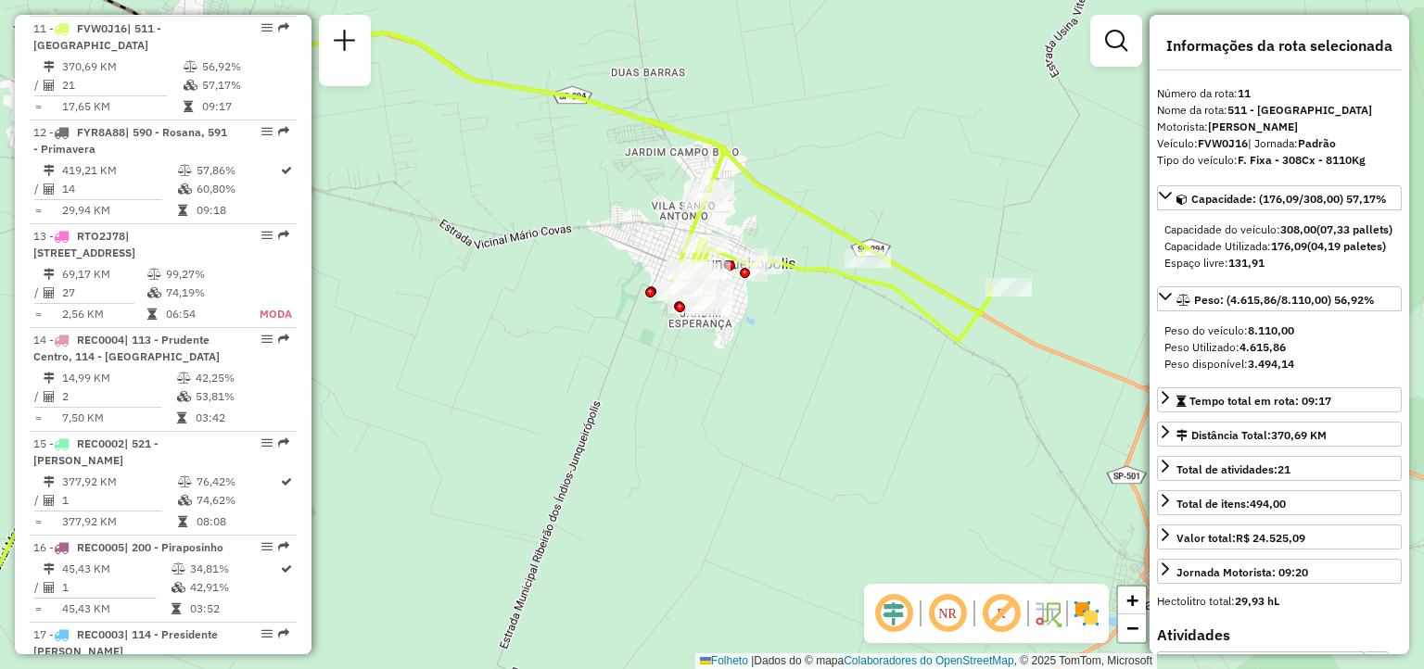
drag, startPoint x: 905, startPoint y: 389, endPoint x: 879, endPoint y: 435, distance: 52.3
click at [879, 435] on div "Janela de atendimento Grade de atendimento Capacidade Transportadoras Veículos …" at bounding box center [712, 334] width 1424 height 669
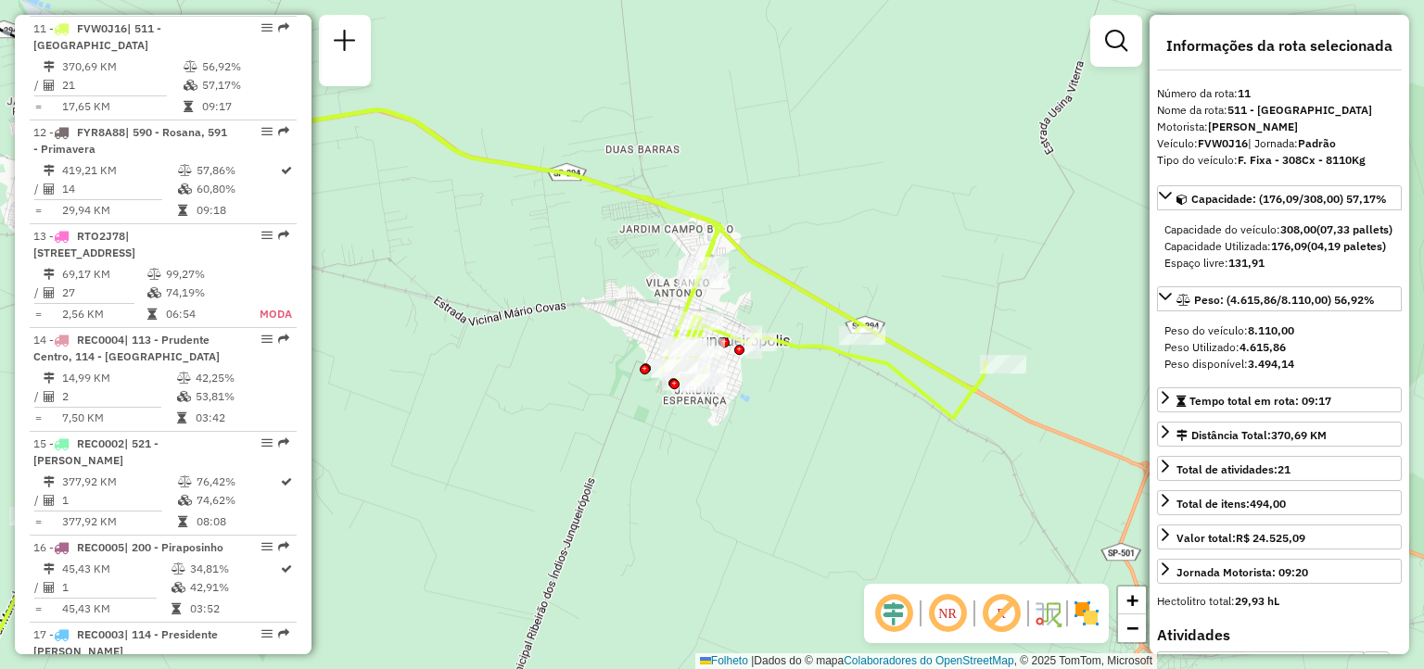
drag, startPoint x: 892, startPoint y: 435, endPoint x: 925, endPoint y: 464, distance: 44.6
click at [924, 471] on div "Janela de atendimento Grade de atendimento Capacidade Transportadoras Veículos …" at bounding box center [712, 334] width 1424 height 669
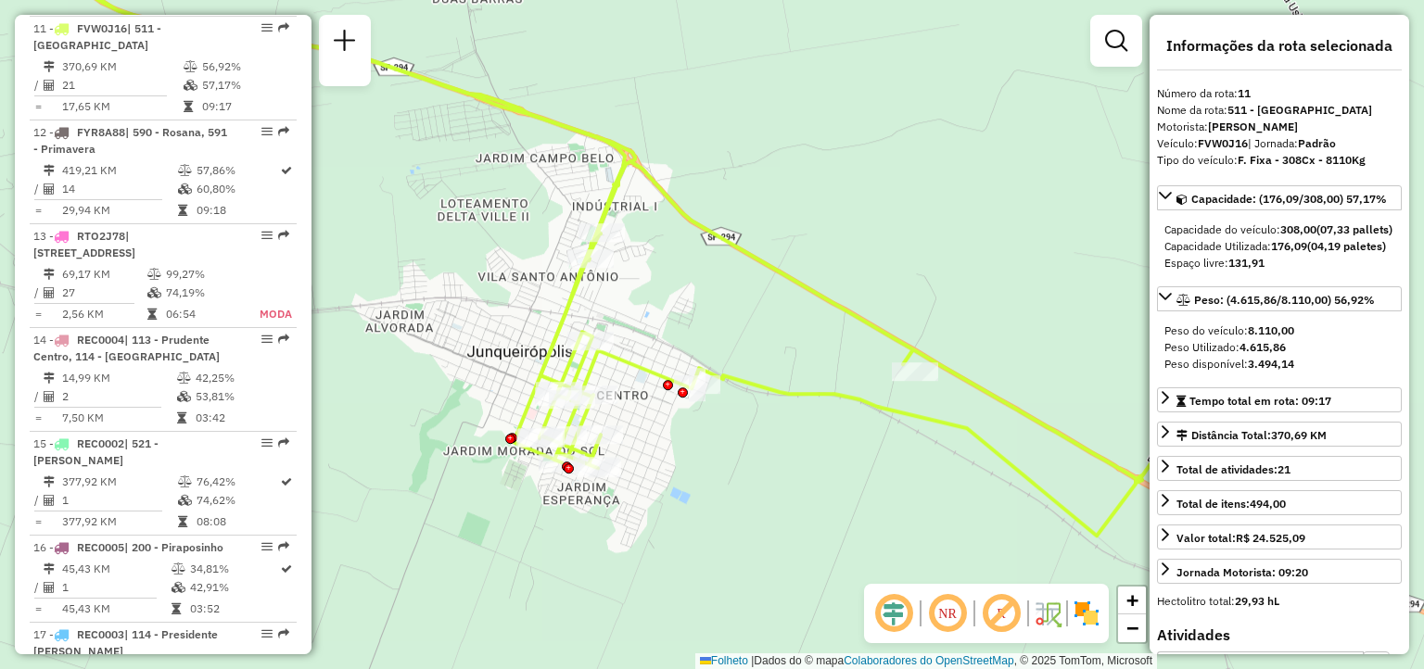
drag, startPoint x: 823, startPoint y: 483, endPoint x: 945, endPoint y: 483, distance: 122.3
click at [946, 484] on div "Janela de atendimento Grade de atendimento Capacidade Transportadoras Veículos …" at bounding box center [712, 334] width 1424 height 669
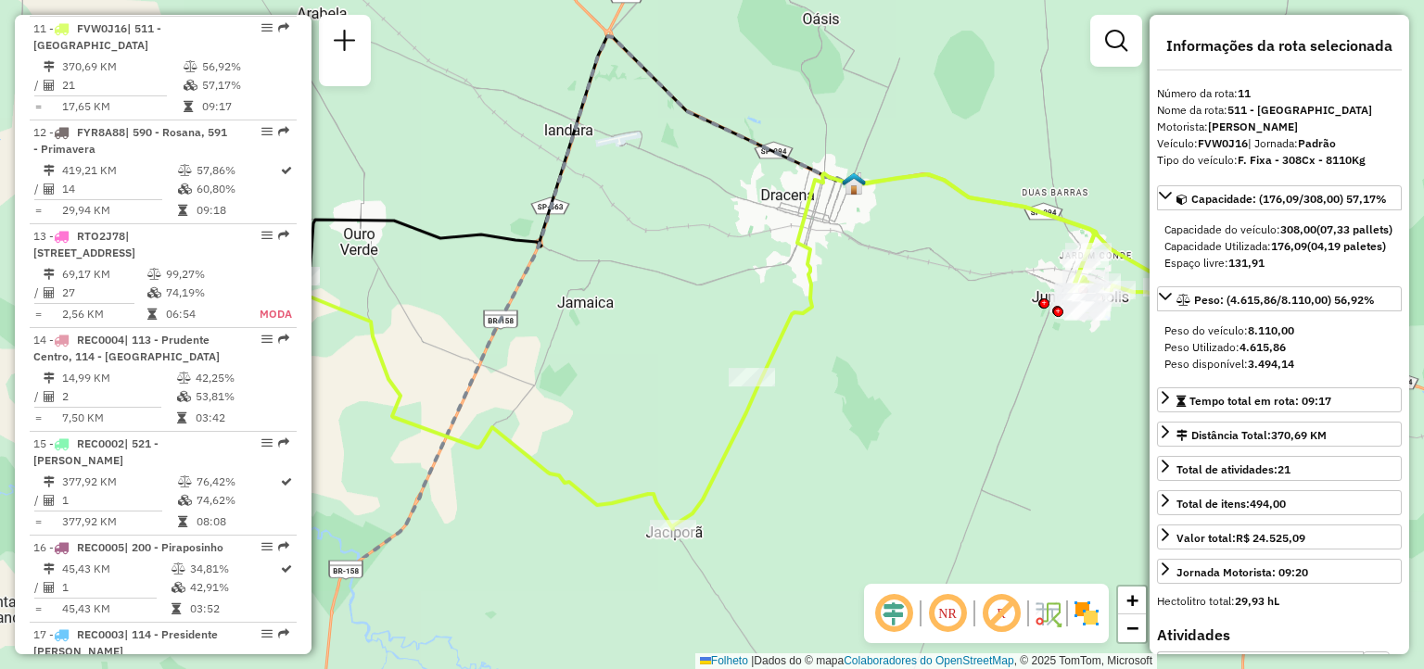
drag, startPoint x: 696, startPoint y: 553, endPoint x: 915, endPoint y: 375, distance: 282.0
click at [934, 375] on div "Janela de atendimento Grade de atendimento Capacidade Transportadoras Veículos …" at bounding box center [712, 334] width 1424 height 669
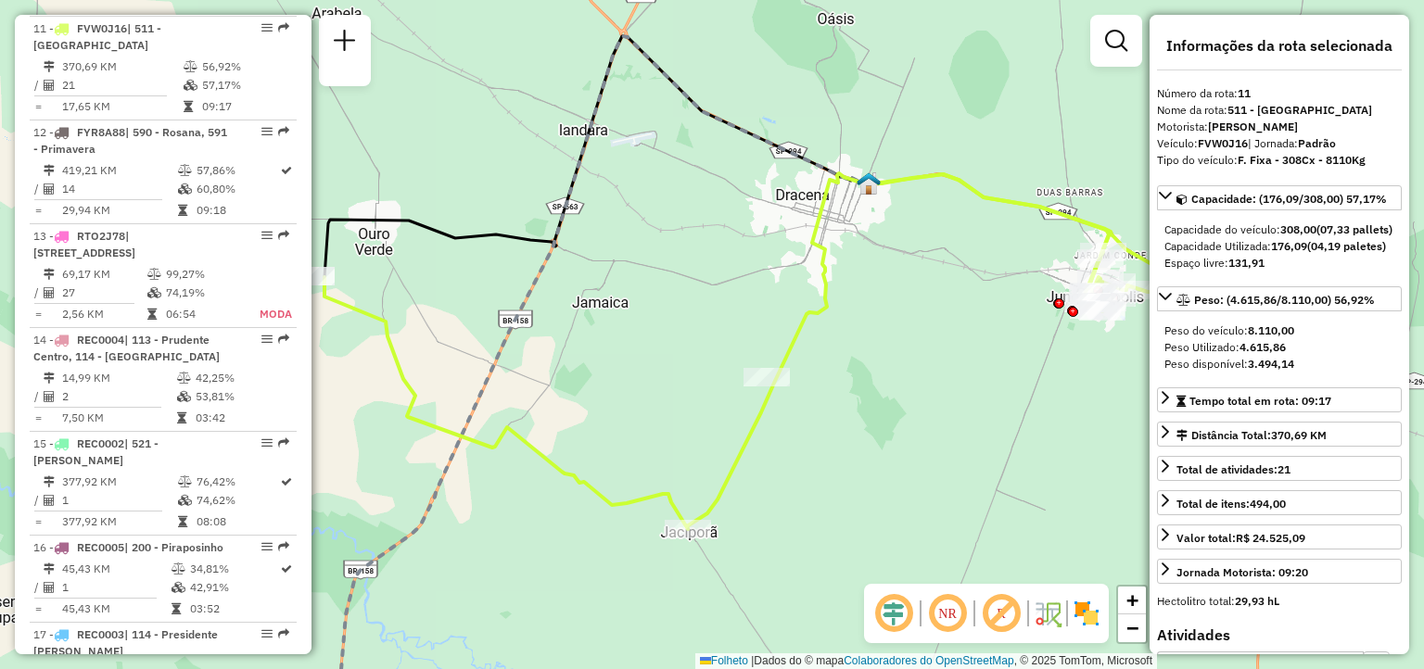
drag, startPoint x: 868, startPoint y: 437, endPoint x: 992, endPoint y: 437, distance: 124.2
click at [992, 437] on div "Janela de atendimento Grade de atendimento Capacidade Transportadoras Veículos …" at bounding box center [712, 334] width 1424 height 669
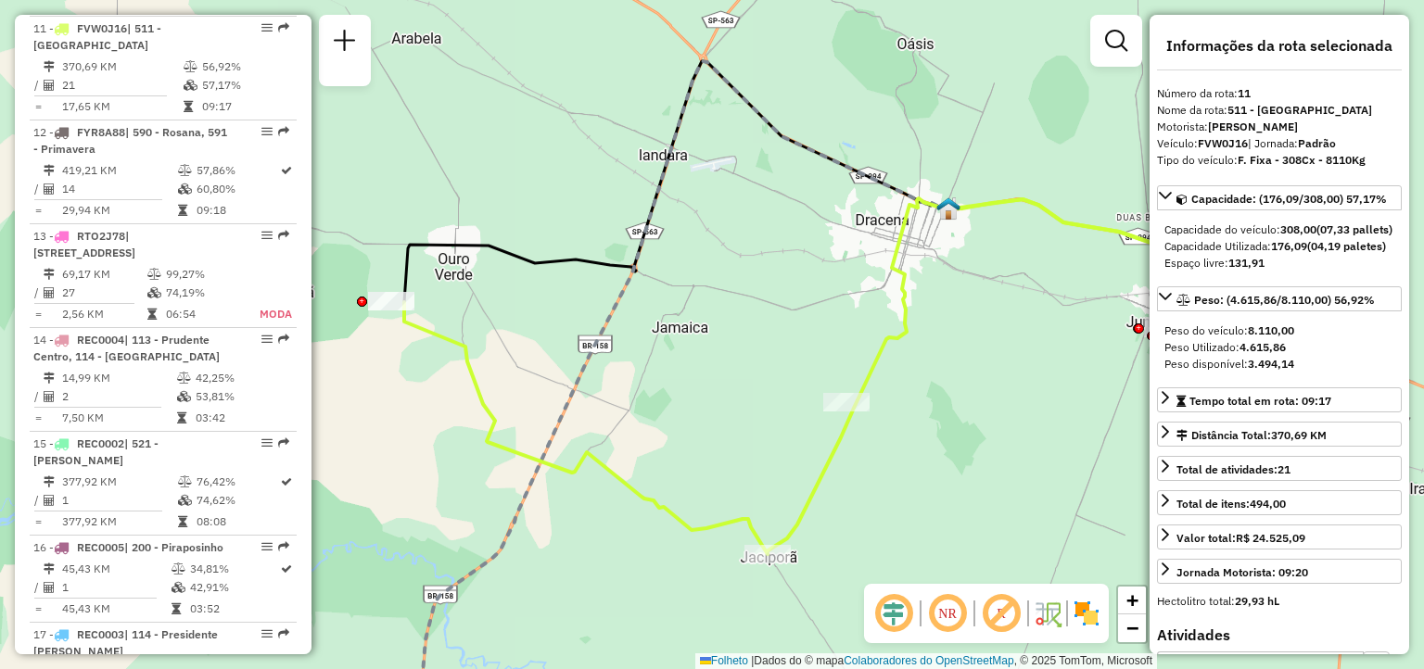
drag, startPoint x: 899, startPoint y: 488, endPoint x: 855, endPoint y: 513, distance: 51.0
click at [855, 513] on div "Janela de atendimento Grade de atendimento Capacidade Transportadoras Veículos …" at bounding box center [712, 334] width 1424 height 669
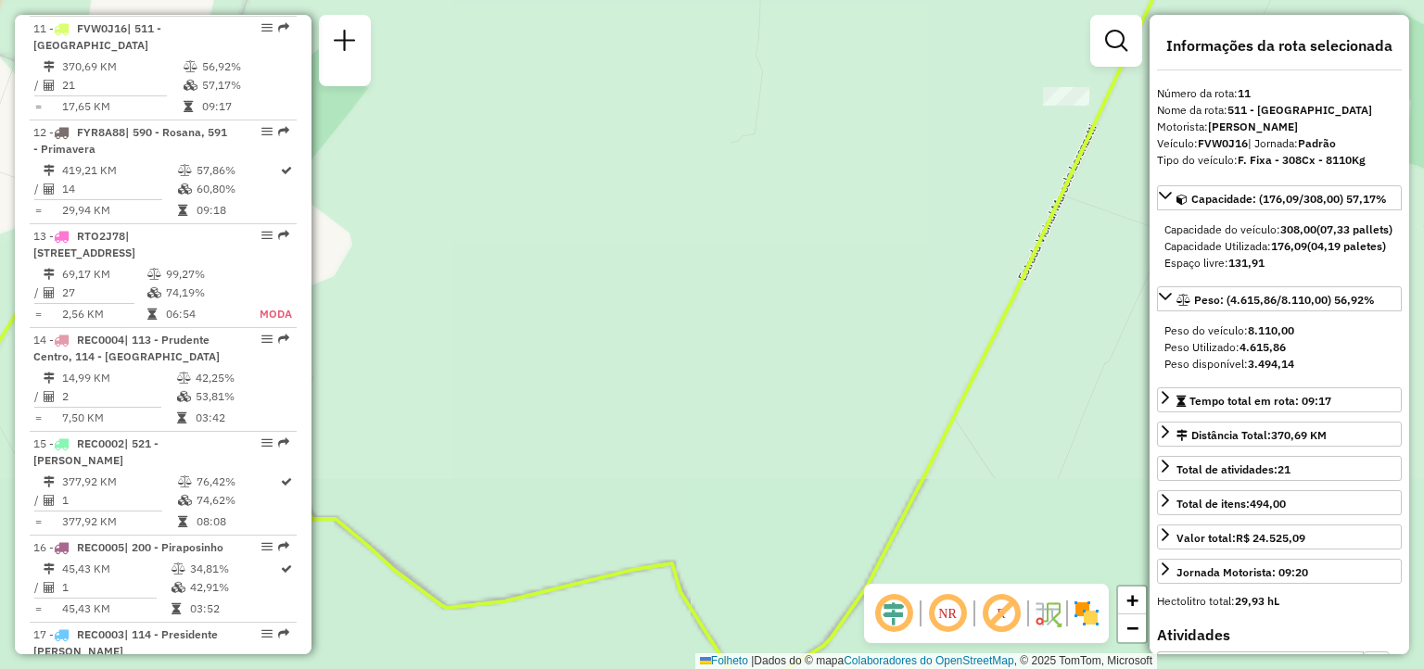
drag, startPoint x: 784, startPoint y: 499, endPoint x: 695, endPoint y: 210, distance: 301.7
click at [695, 211] on div "Janela de atendimento Grade de atendimento Capacidade Transportadoras Veículos …" at bounding box center [712, 334] width 1424 height 669
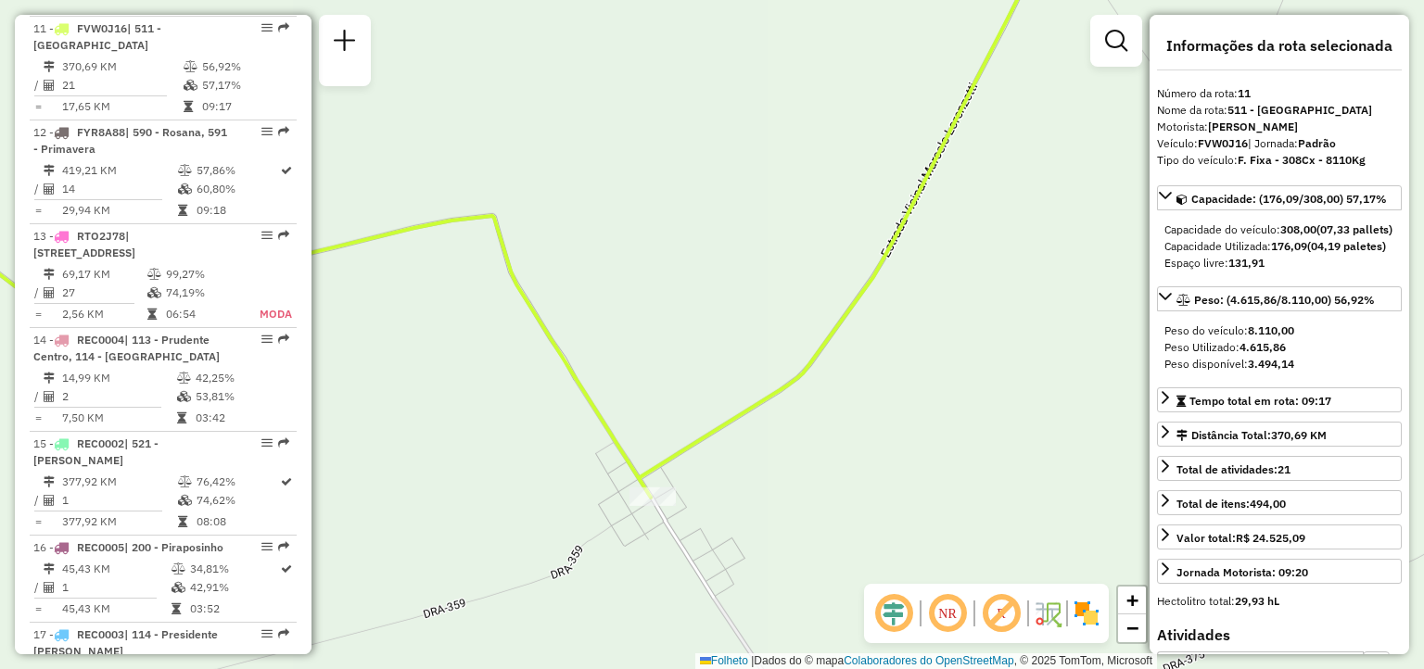
drag, startPoint x: 649, startPoint y: 366, endPoint x: 712, endPoint y: 442, distance: 98.7
click at [712, 442] on div "Janela de atendimento Grade de atendimento Capacidade Transportadoras Veículos …" at bounding box center [712, 334] width 1424 height 669
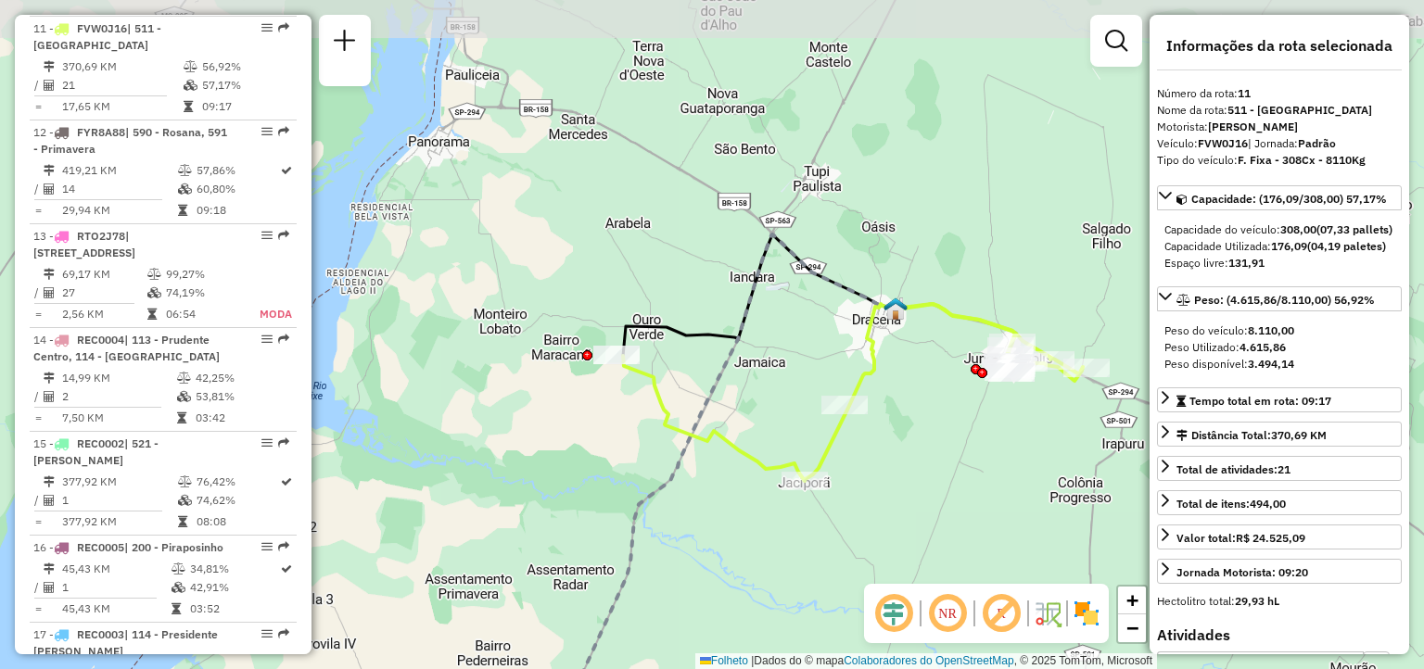
drag, startPoint x: 684, startPoint y: 352, endPoint x: 835, endPoint y: 427, distance: 168.7
click at [835, 427] on div "Janela de atendimento Grade de atendimento Capacidade Transportadoras Veículos …" at bounding box center [712, 334] width 1424 height 669
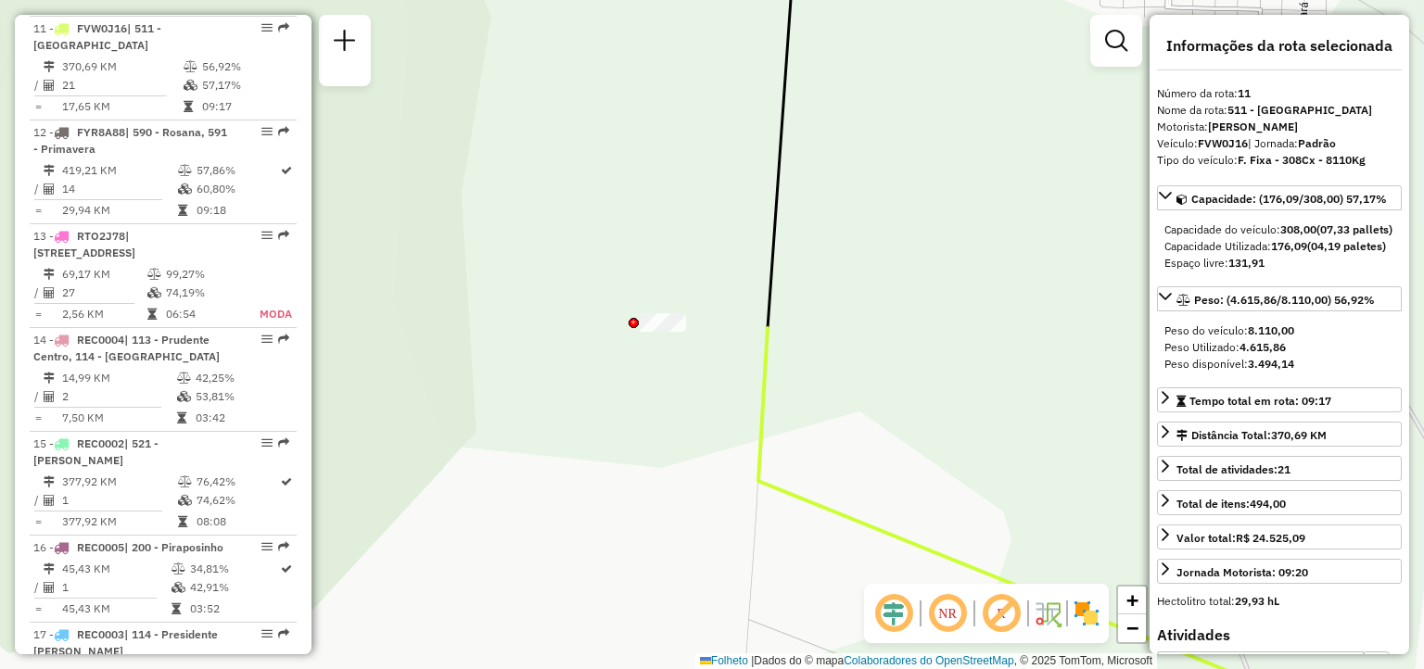
click at [701, 448] on div "Janela de atendimento Grade de atendimento Capacidade Transportadoras Veículos …" at bounding box center [712, 334] width 1424 height 669
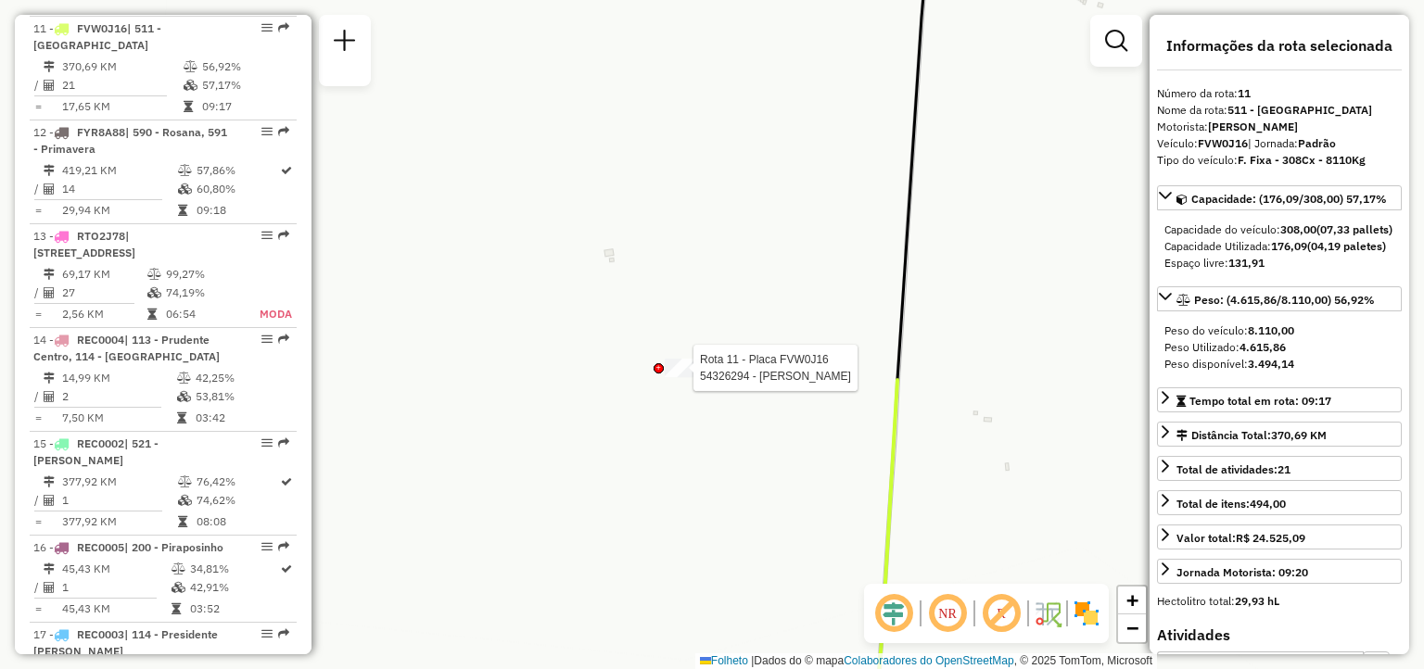
click at [683, 377] on div at bounding box center [688, 368] width 46 height 19
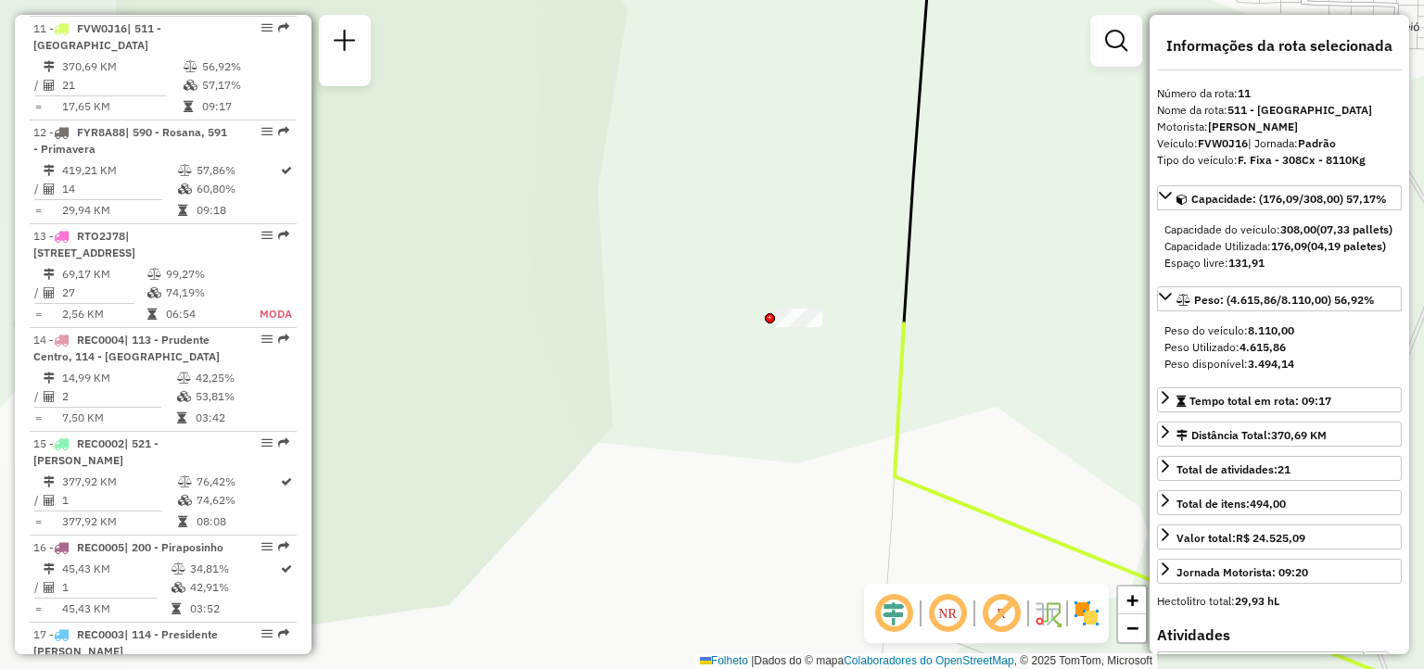
click at [893, 407] on div "Janela de atendimento Grade de atendimento Capacidade Transportadoras Veículos …" at bounding box center [712, 334] width 1424 height 669
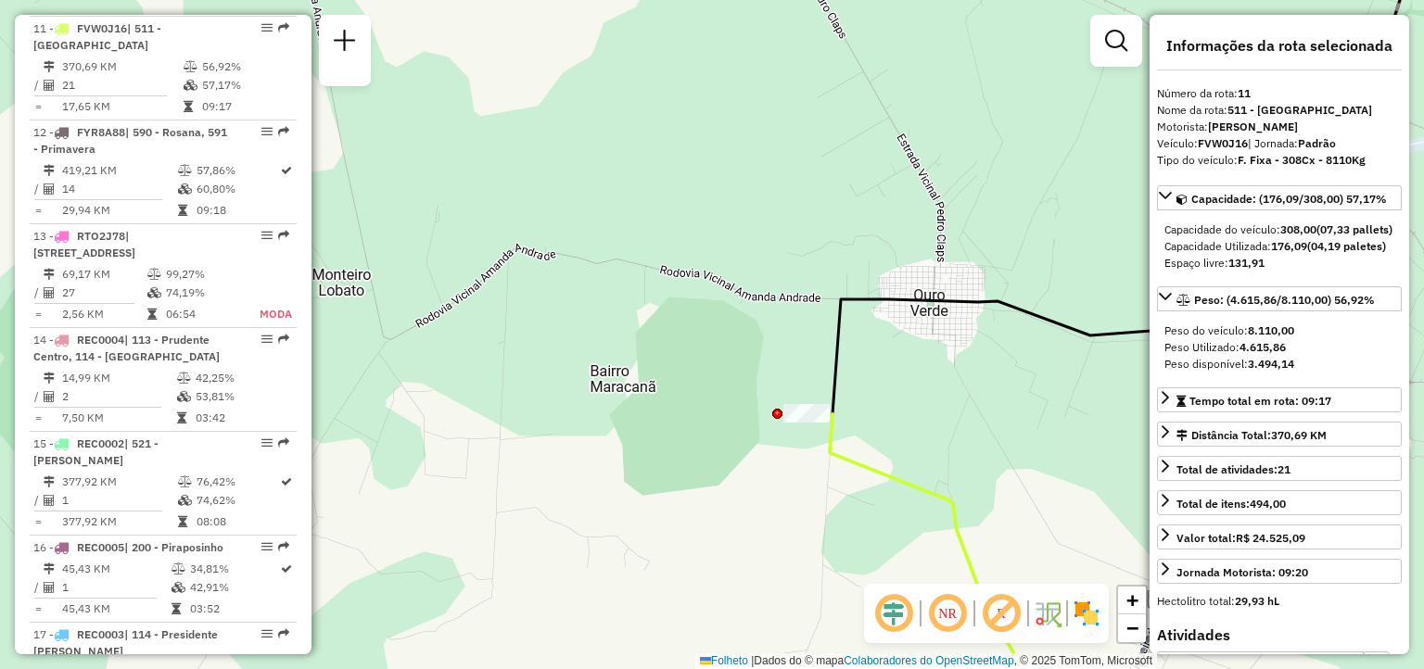
drag, startPoint x: 941, startPoint y: 393, endPoint x: 901, endPoint y: 386, distance: 40.4
click at [901, 386] on div "Janela de atendimento Grade de atendimento Capacidade Transportadoras Veículos …" at bounding box center [712, 334] width 1424 height 669
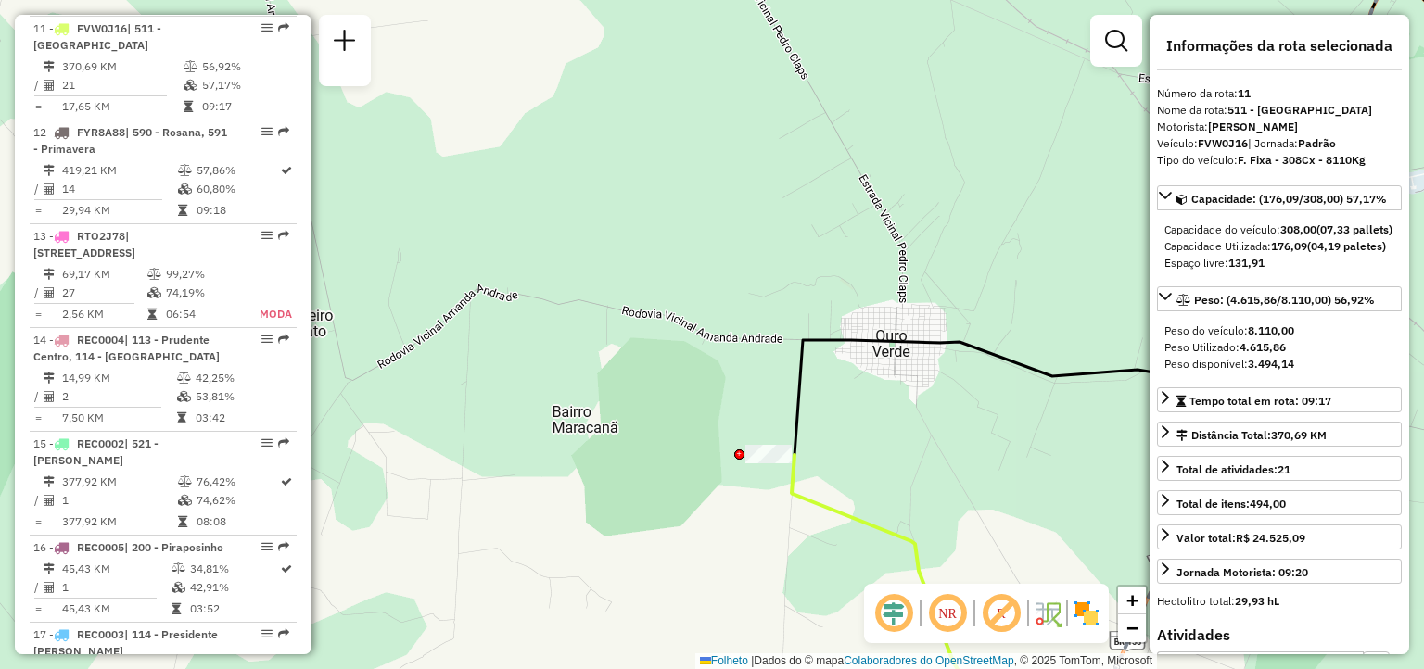
drag, startPoint x: 1011, startPoint y: 475, endPoint x: 474, endPoint y: 366, distance: 548.4
click at [474, 366] on div "Janela de atendimento Grade de atendimento Capacidade Transportadoras Veículos …" at bounding box center [712, 334] width 1424 height 669
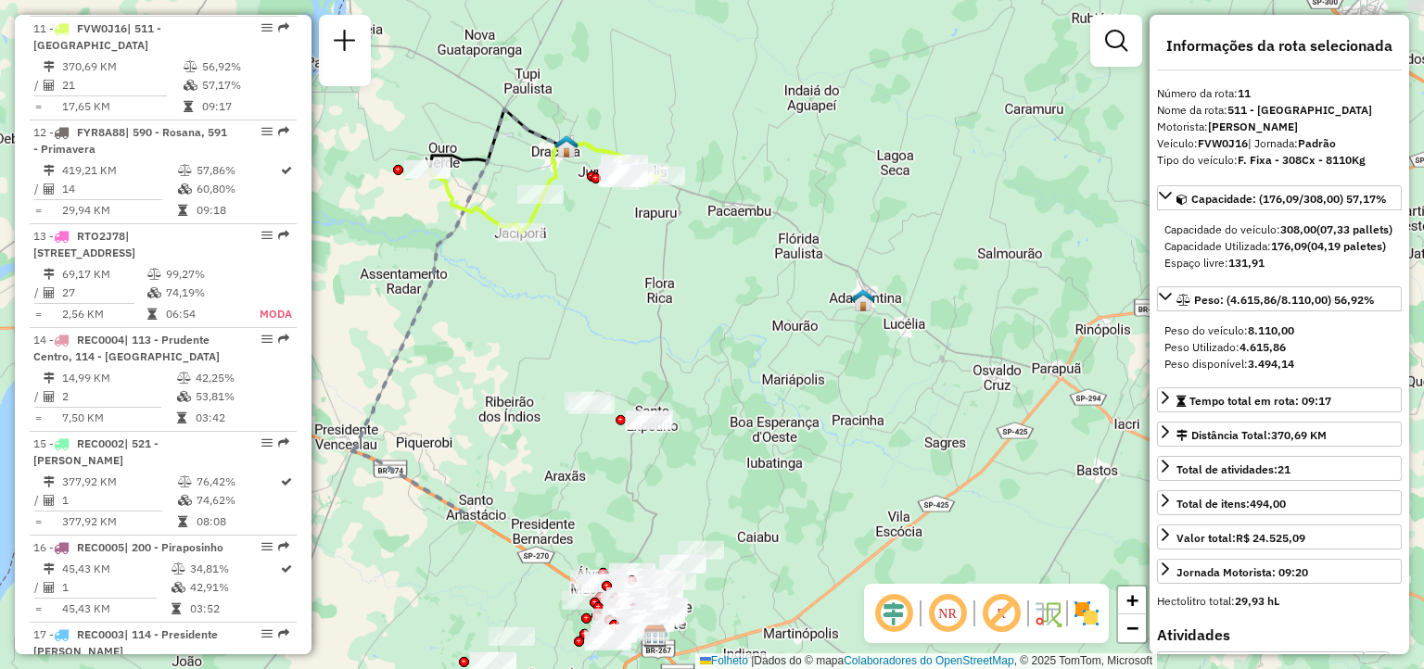
drag, startPoint x: 735, startPoint y: 479, endPoint x: 655, endPoint y: 283, distance: 212.0
click at [623, 257] on div "Janela de atendimento Grade de atendimento Capacidade Transportadoras Veículos …" at bounding box center [712, 334] width 1424 height 669
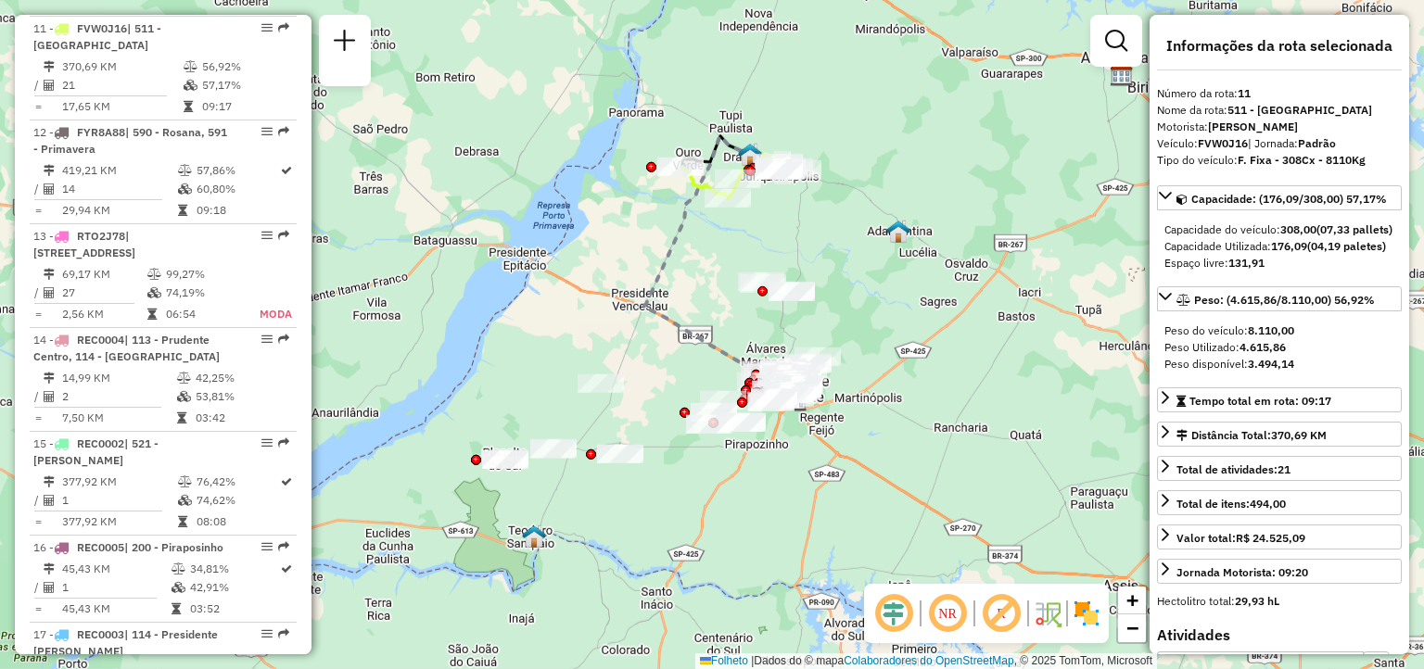
drag, startPoint x: 856, startPoint y: 311, endPoint x: 931, endPoint y: 296, distance: 75.8
click at [910, 244] on img at bounding box center [898, 232] width 24 height 24
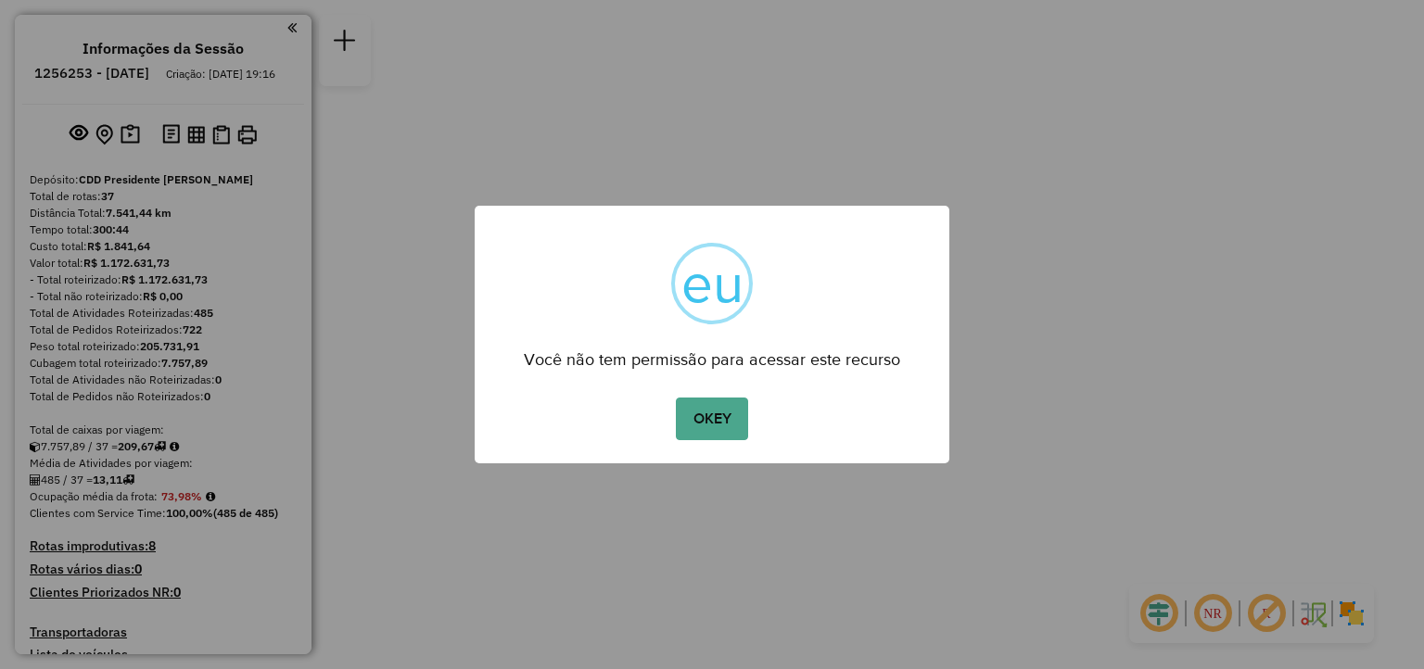
click at [719, 401] on button "OKEY" at bounding box center [712, 419] width 72 height 43
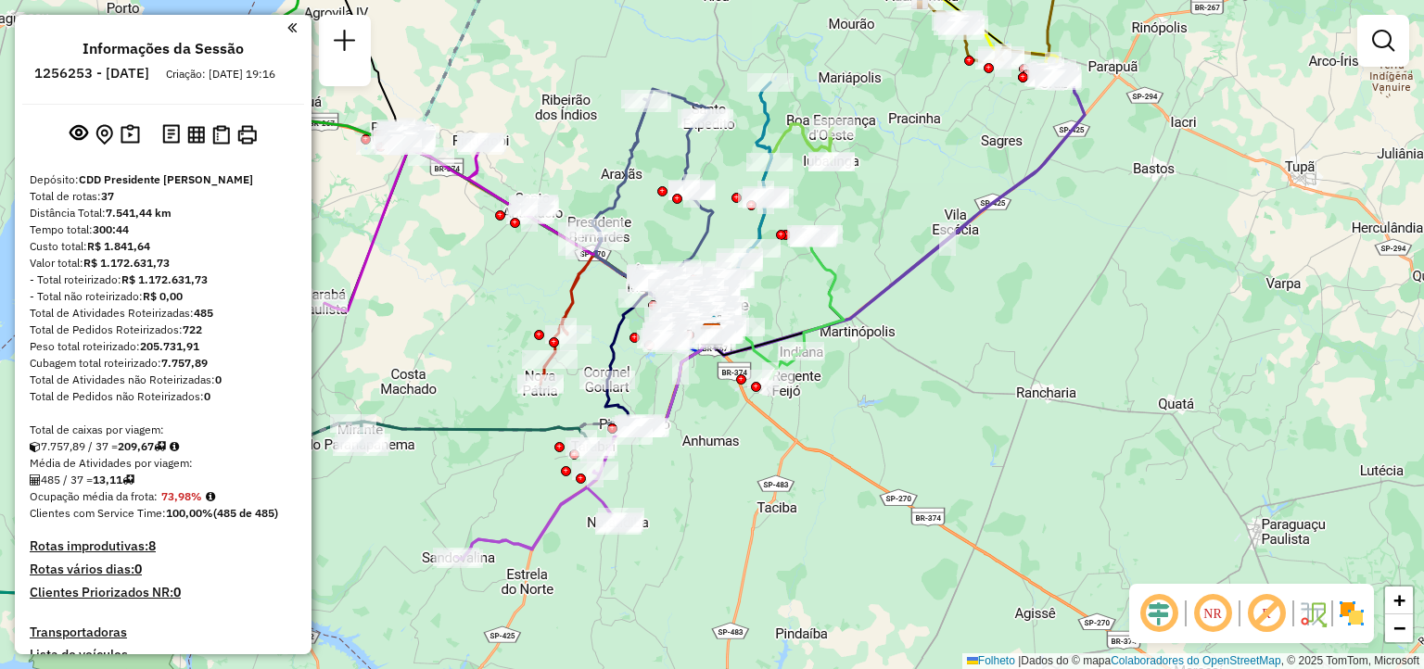
click at [709, 472] on div "Janela de atendimento Grade de atendimento Capacidade Transportadoras Veículos …" at bounding box center [712, 334] width 1424 height 669
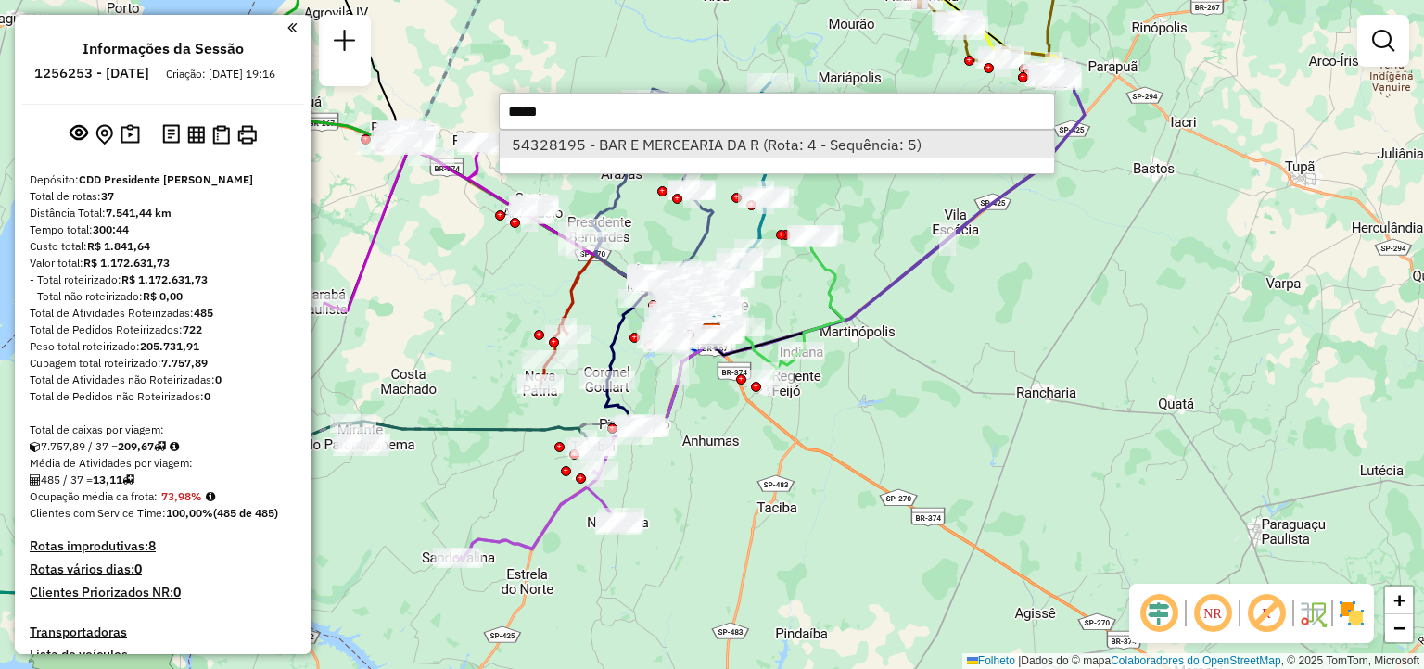
type input "*****"
click at [697, 153] on font "54328195 - BAR E MERCEARIA DA R (Rota: 4 - Sequência: 5)" at bounding box center [717, 144] width 410 height 19
select select "**********"
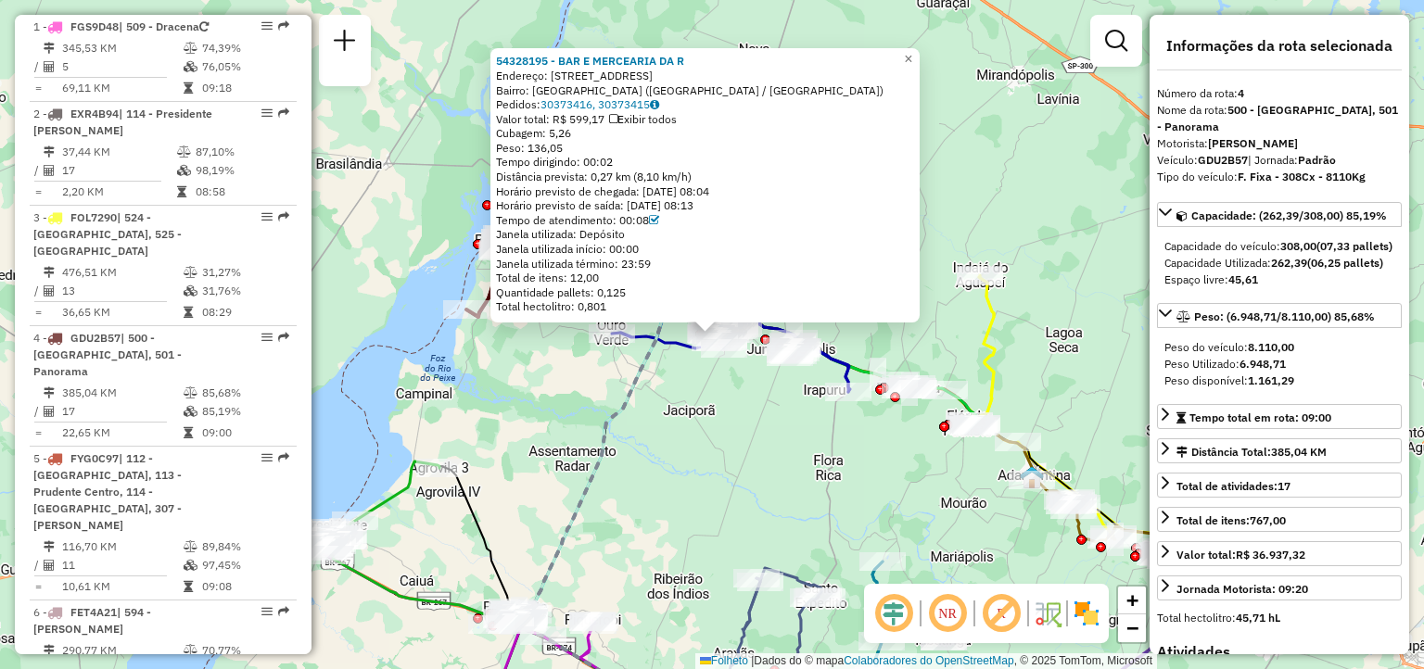
scroll to position [1037, 0]
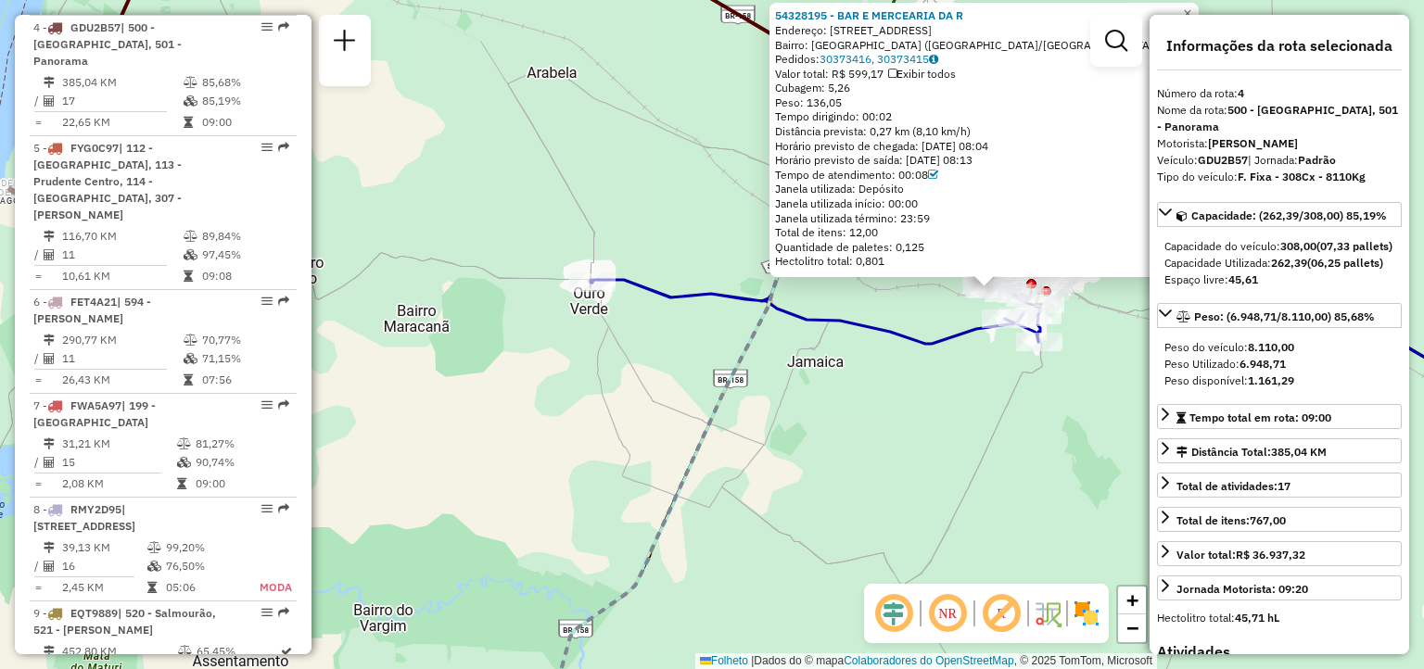
drag, startPoint x: 990, startPoint y: 406, endPoint x: 827, endPoint y: 491, distance: 184.1
click at [827, 500] on div "54328195 - BAR E MERCEARIA DA R Endereço: [STREET_ADDRESS] Pedidos: 30373416, 3…" at bounding box center [712, 334] width 1424 height 669
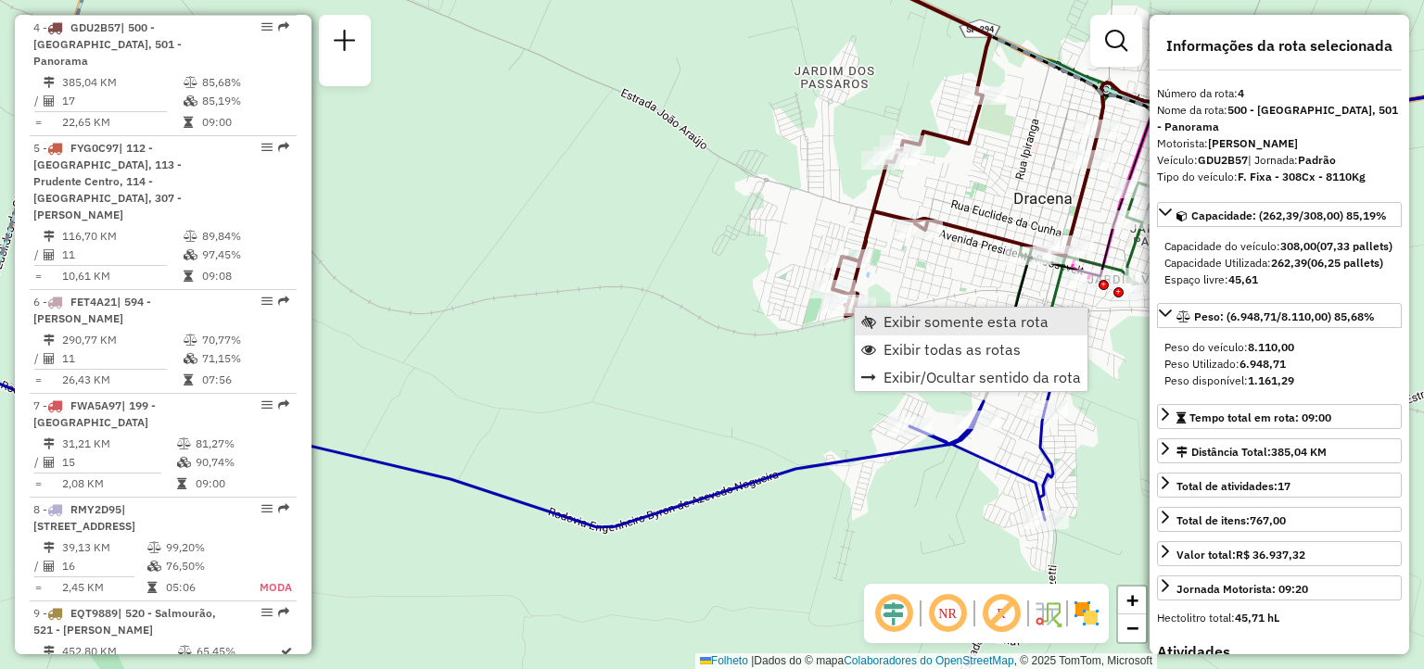
click at [911, 315] on span "Exibir somente esta rota" at bounding box center [965, 321] width 165 height 15
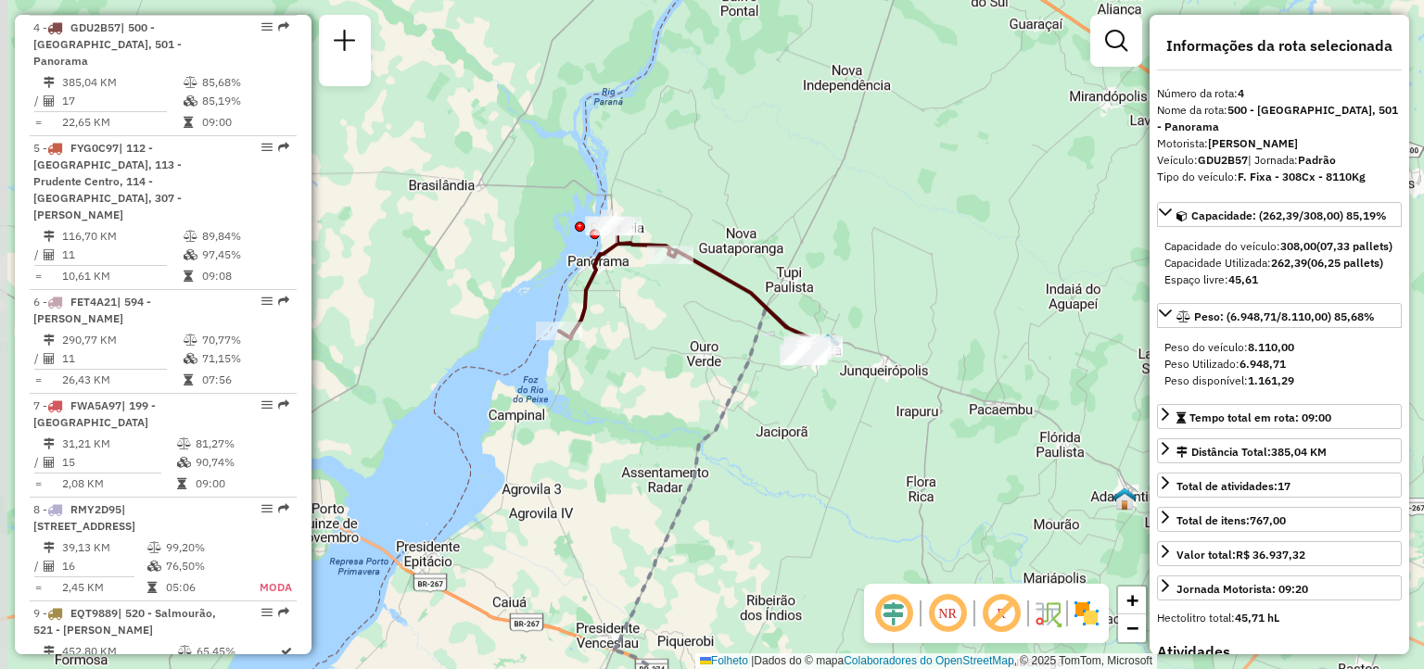
drag, startPoint x: 739, startPoint y: 267, endPoint x: 765, endPoint y: 461, distance: 195.4
click at [765, 461] on div "Janela de atendimento Grade de atendimento Capacidade Transportadoras Veículos …" at bounding box center [712, 334] width 1424 height 669
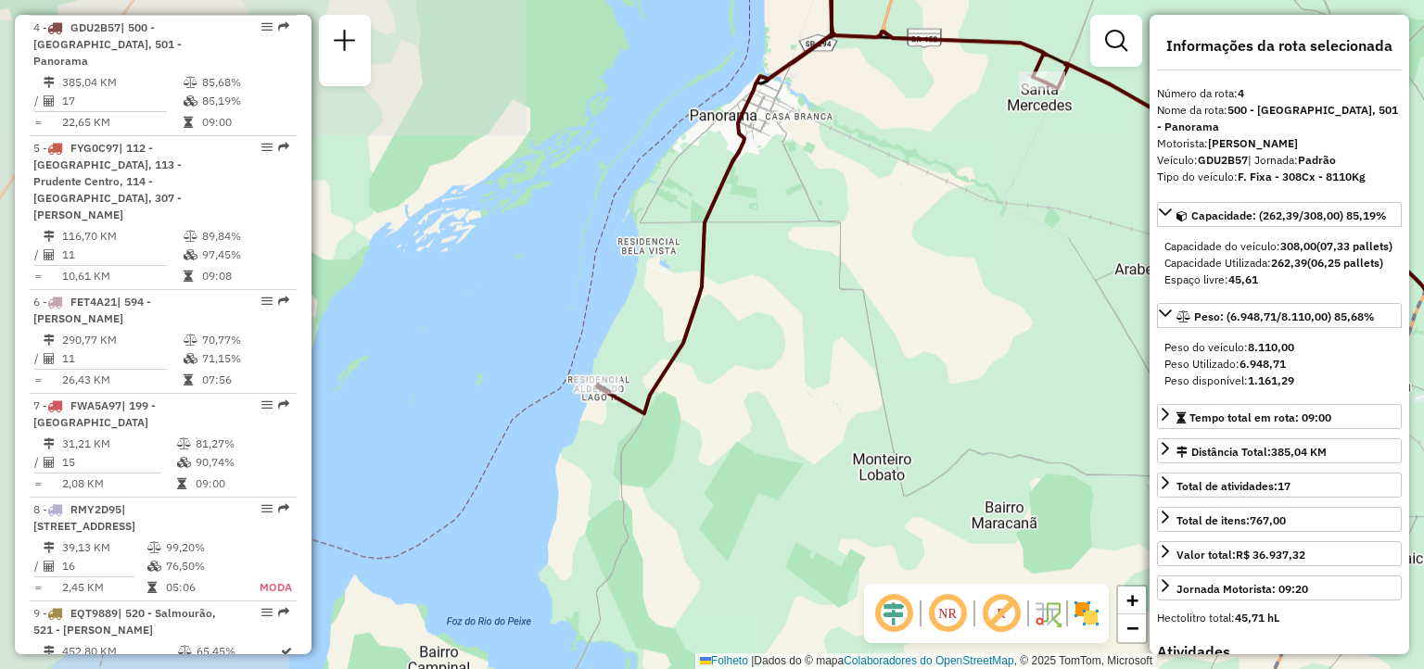
drag, startPoint x: 919, startPoint y: 398, endPoint x: 745, endPoint y: 473, distance: 189.7
click at [737, 480] on div "Janela de atendimento Grade de atendimento Capacidade Transportadoras Veículos …" at bounding box center [712, 334] width 1424 height 669
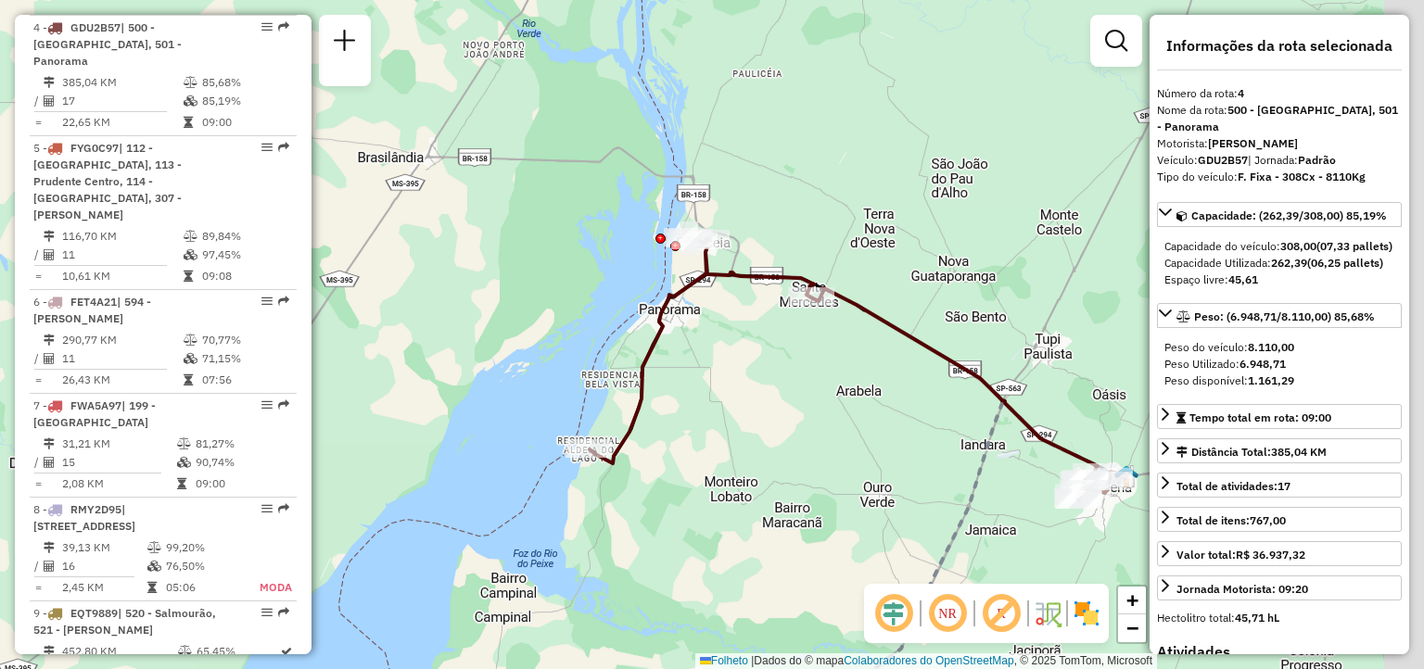
drag, startPoint x: 892, startPoint y: 361, endPoint x: 842, endPoint y: 370, distance: 50.0
click at [842, 370] on div "Janela de atendimento Grade de atendimento Capacidade Transportadoras Veículos …" at bounding box center [712, 334] width 1424 height 669
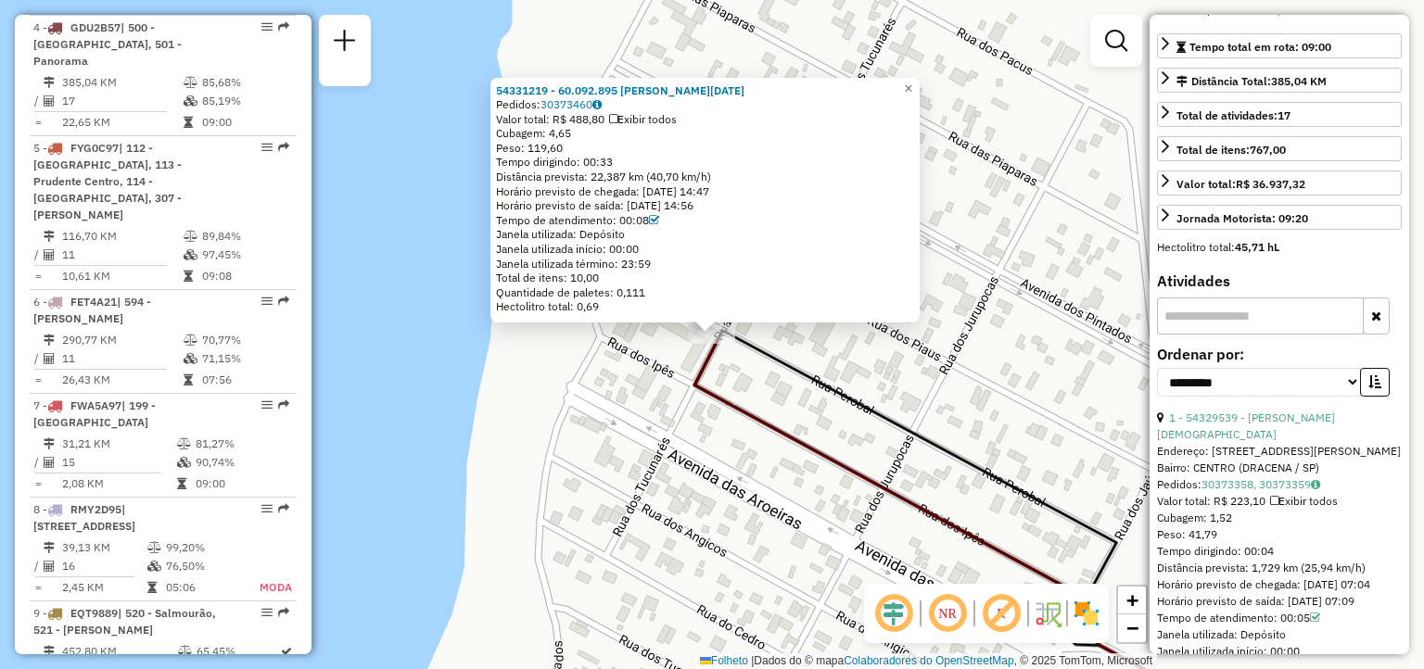
scroll to position [0, 0]
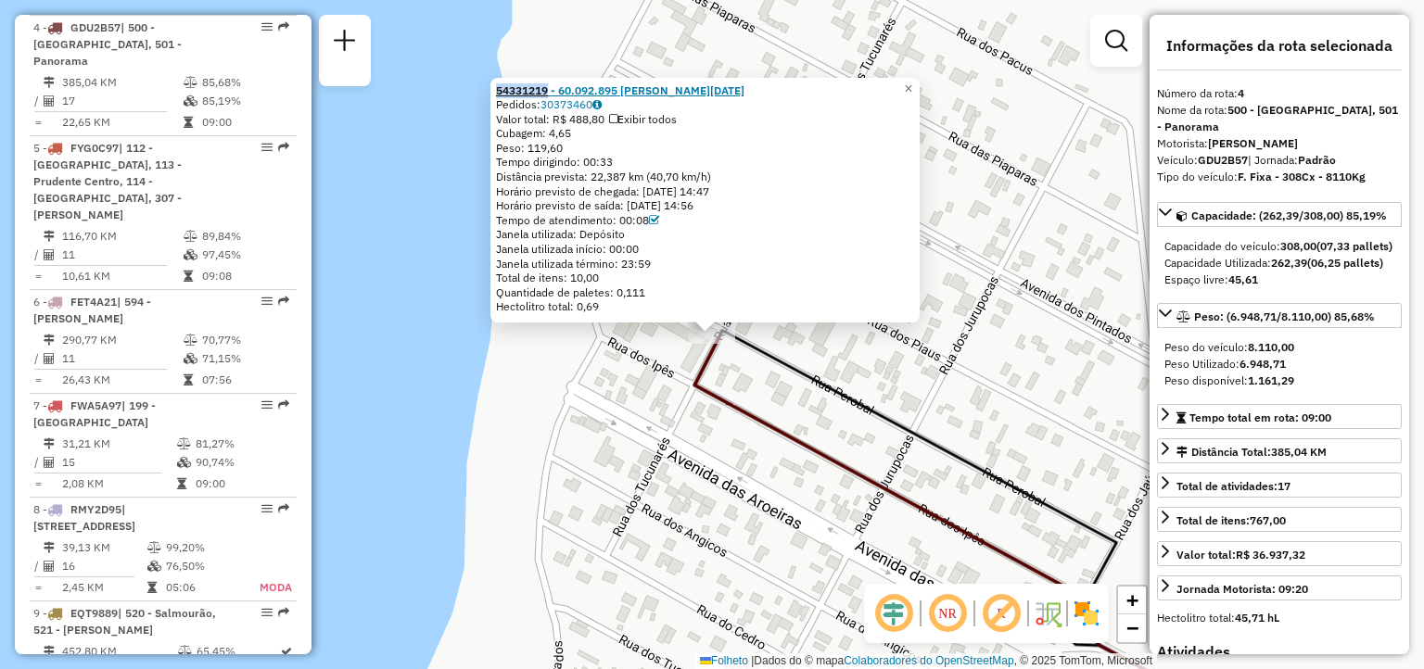
drag, startPoint x: 496, startPoint y: 94, endPoint x: 556, endPoint y: 93, distance: 60.3
click at [556, 93] on div "54331219 - 60.092.895 [PERSON_NAME][DATE]: 30373460 Valor total: R$ 488,80 Exib…" at bounding box center [704, 201] width 429 height 246
copy strong "54331219"
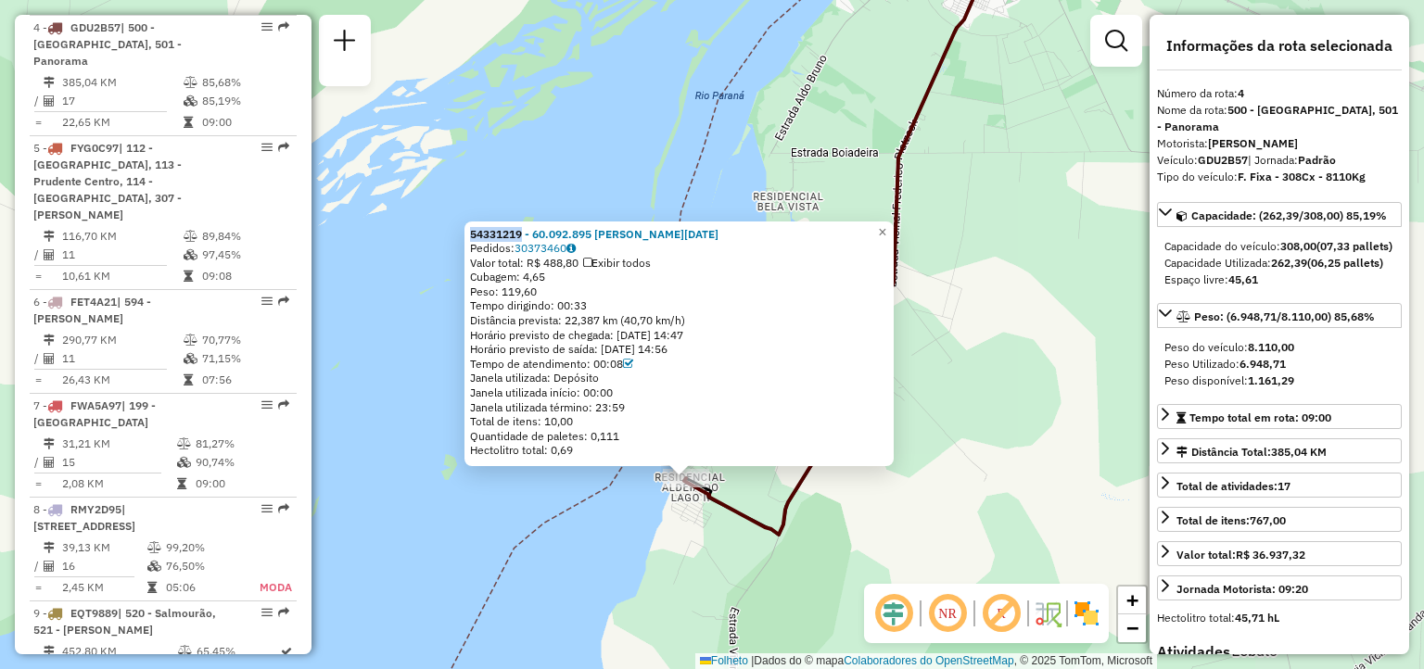
drag, startPoint x: 1038, startPoint y: 521, endPoint x: 737, endPoint y: 505, distance: 301.6
click at [737, 505] on div "54331219 - 60.092.895 [PERSON_NAME][DATE]: 30373460 Valor total: R$ 488,80 Exib…" at bounding box center [712, 334] width 1424 height 669
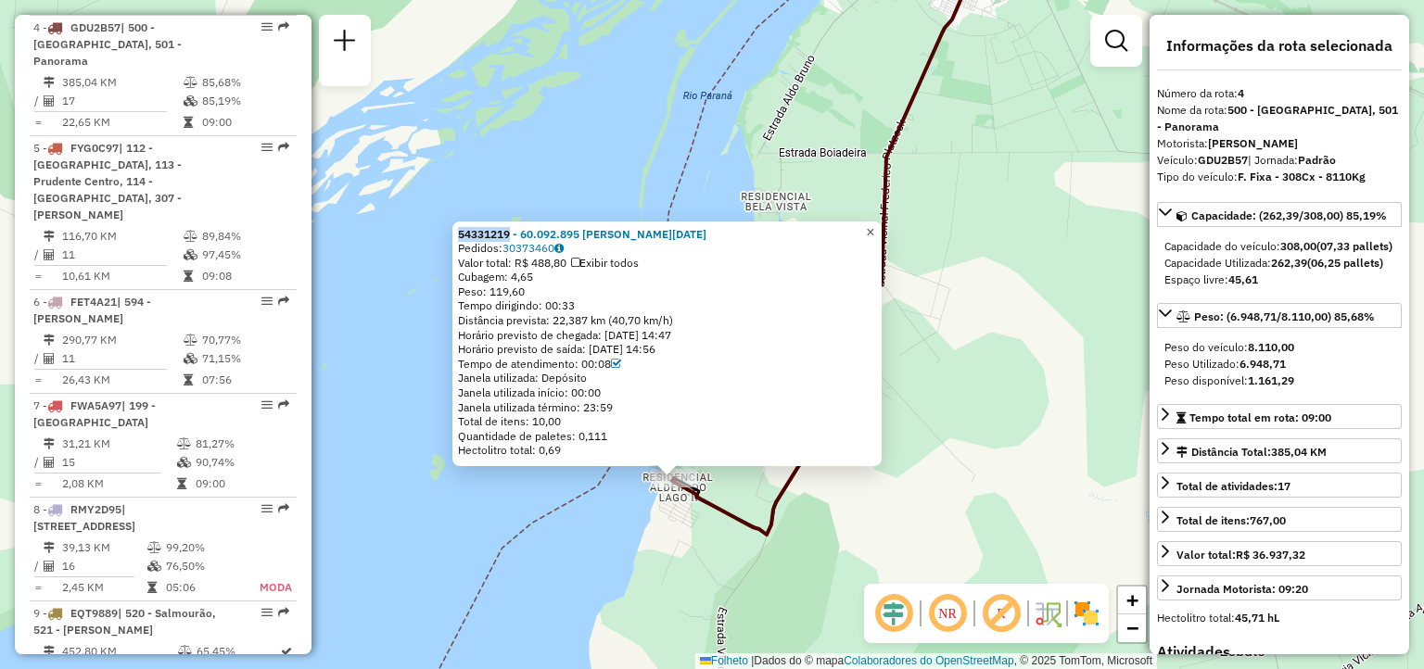
click at [874, 227] on span "×" at bounding box center [870, 231] width 8 height 16
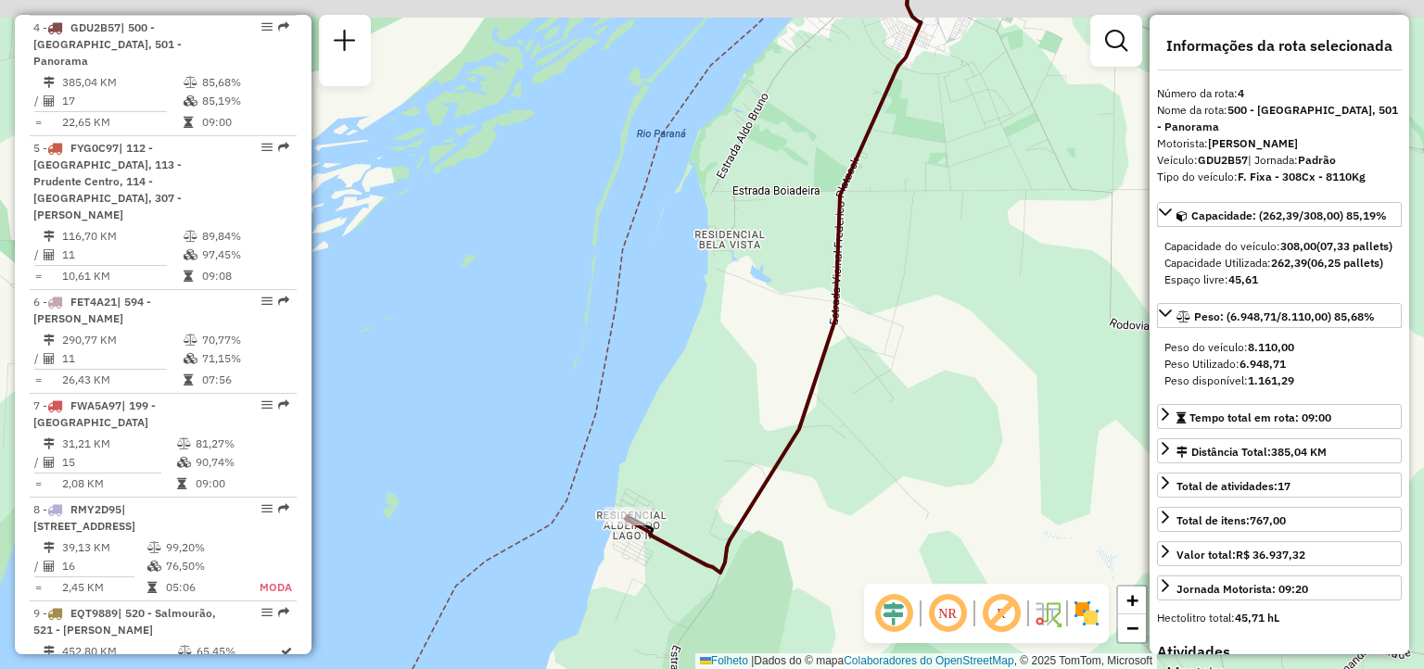
drag, startPoint x: 981, startPoint y: 346, endPoint x: 913, endPoint y: 394, distance: 83.1
click at [913, 394] on div "Janela de atendimento Grade de atendimento Capacidade Transportadoras Veículos …" at bounding box center [712, 334] width 1424 height 669
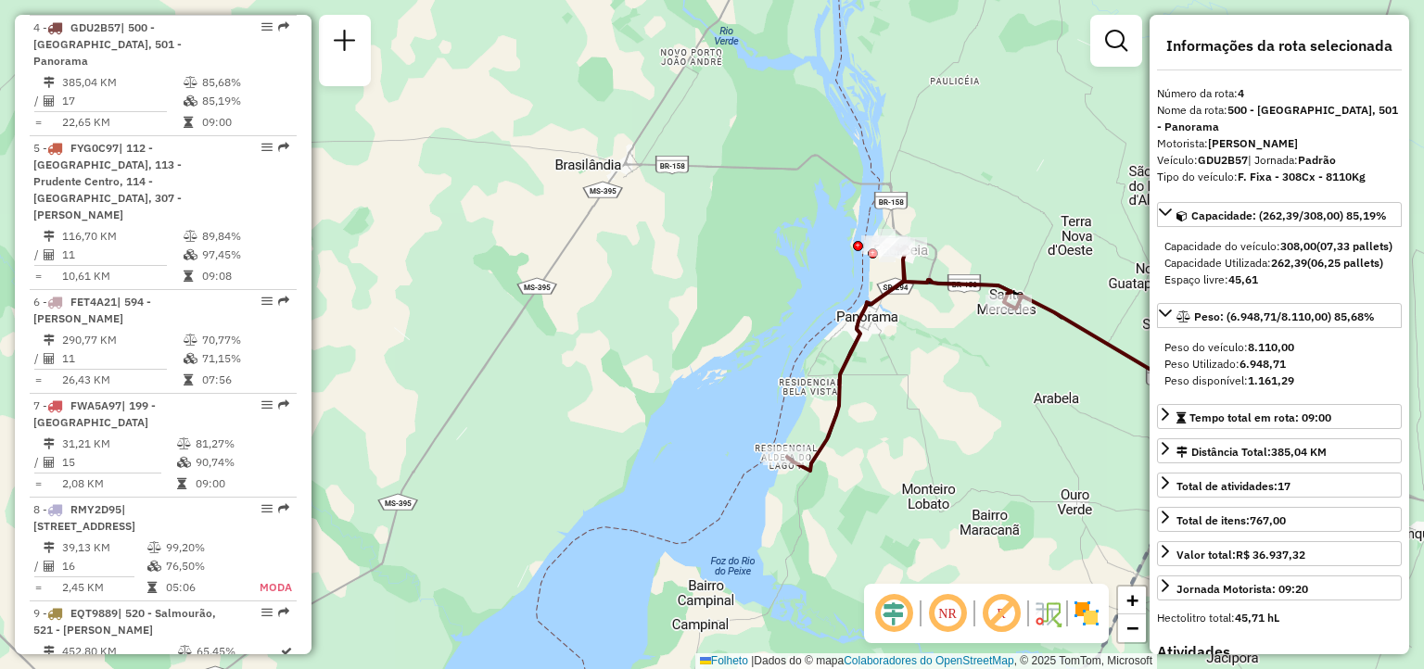
drag, startPoint x: 987, startPoint y: 407, endPoint x: 937, endPoint y: 437, distance: 58.2
click at [937, 437] on div "Janela de atendimento Grade de atendimento Capacidade Transportadoras Veículos …" at bounding box center [712, 334] width 1424 height 669
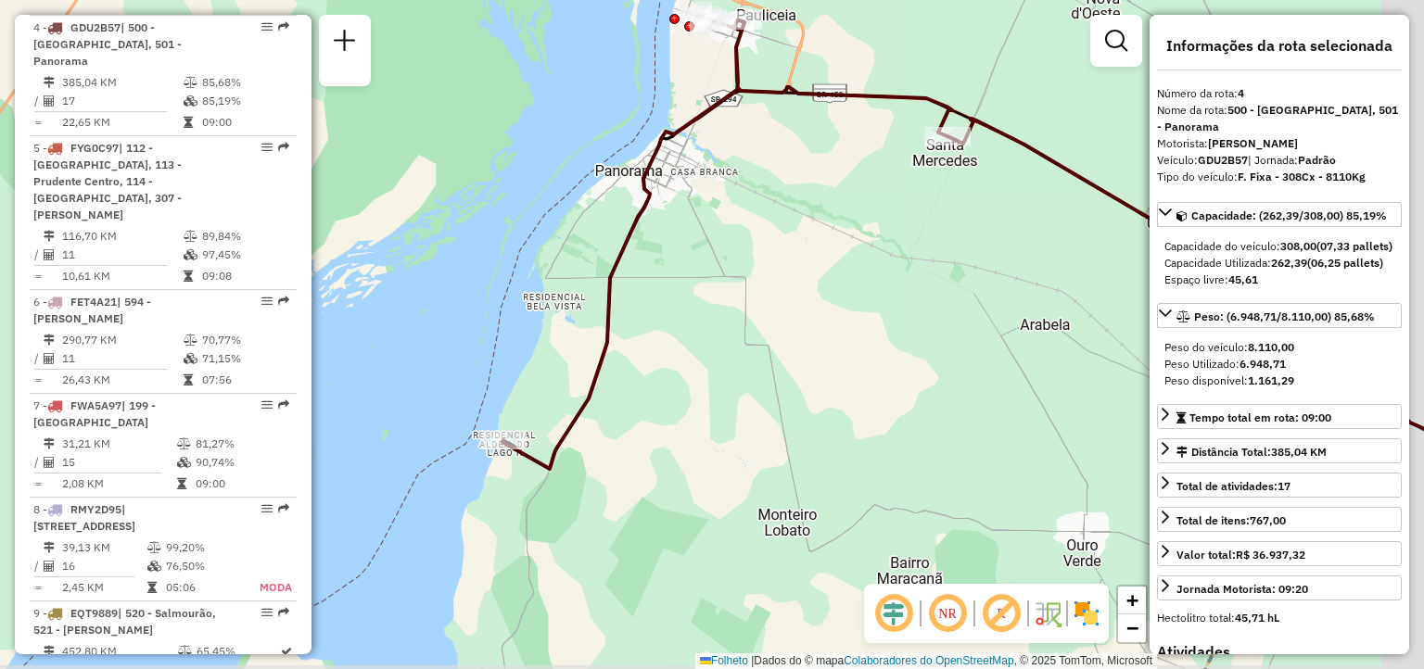
drag, startPoint x: 910, startPoint y: 341, endPoint x: 760, endPoint y: 284, distance: 160.8
click at [765, 283] on div "Janela de atendimento Grade de atendimento Capacidade Transportadoras Veículos …" at bounding box center [712, 334] width 1424 height 669
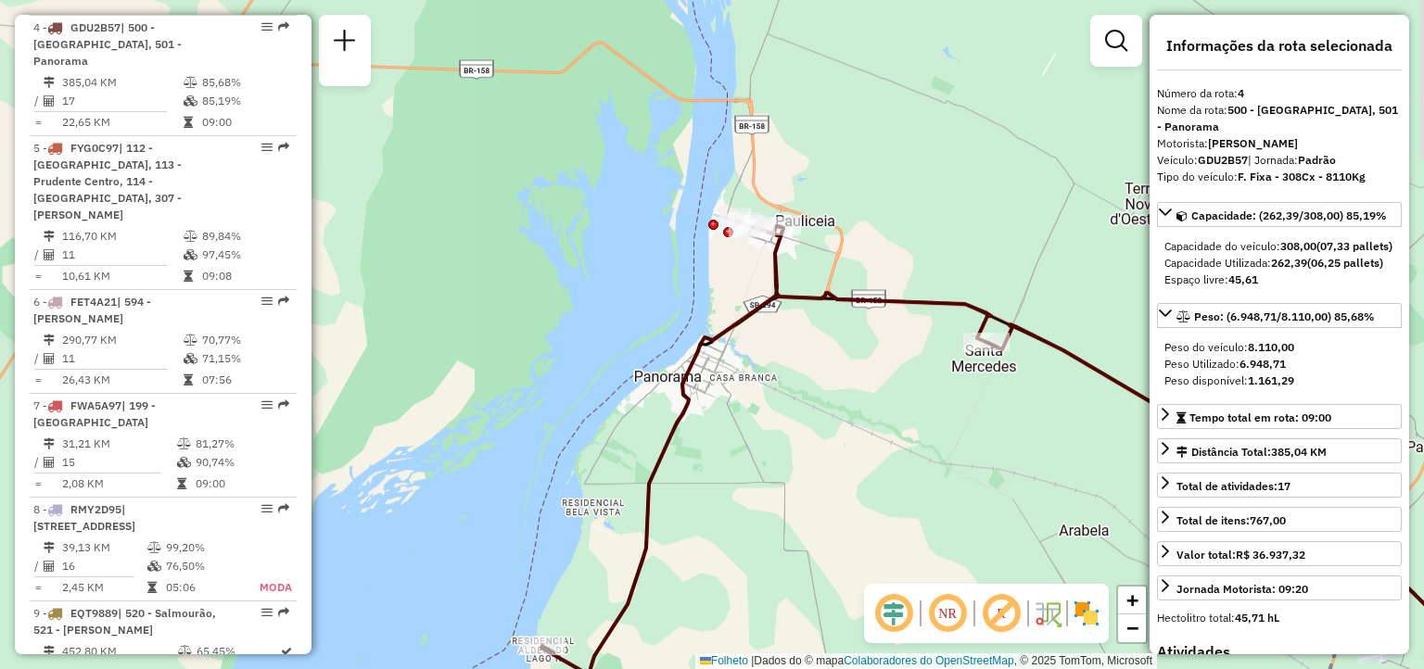
drag, startPoint x: 696, startPoint y: 332, endPoint x: 741, endPoint y: 534, distance: 207.1
click at [741, 534] on div "Janela de atendimento Grade de atendimento Capacidade Transportadoras Veículos …" at bounding box center [712, 334] width 1424 height 669
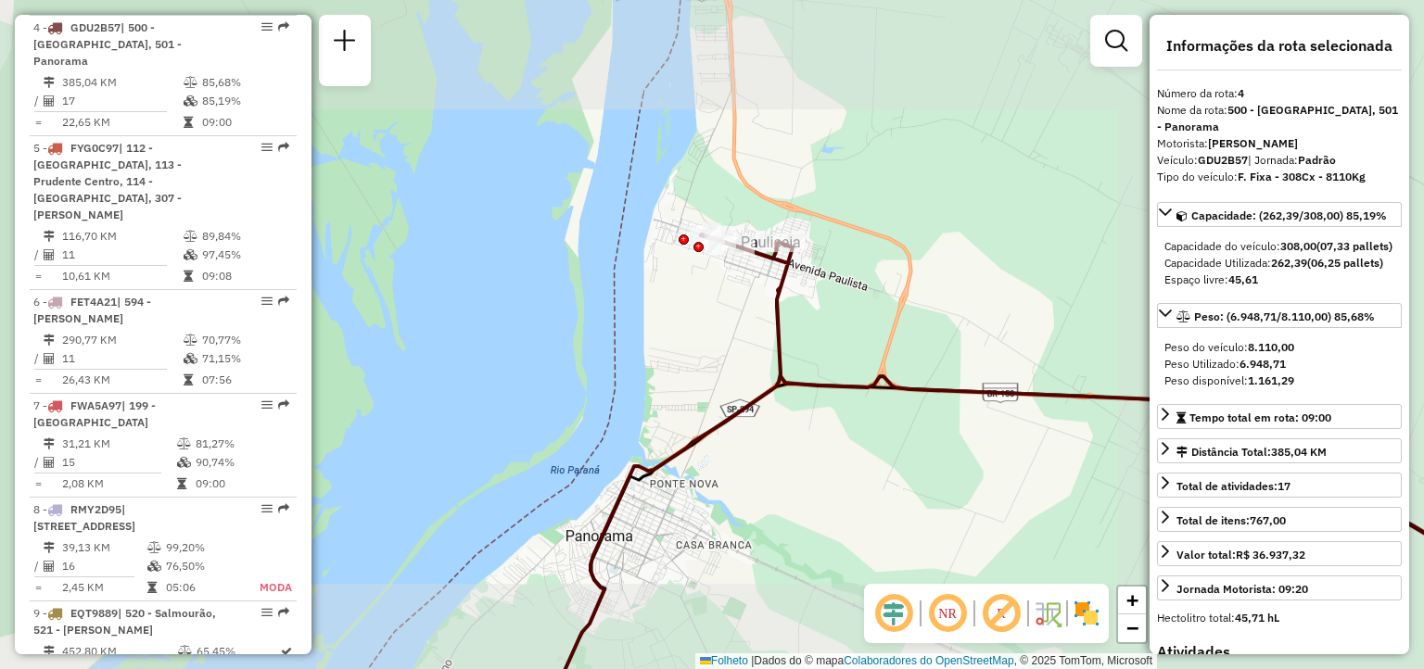
drag, startPoint x: 708, startPoint y: 444, endPoint x: 728, endPoint y: 371, distance: 76.0
click at [729, 372] on icon at bounding box center [1067, 467] width 1032 height 467
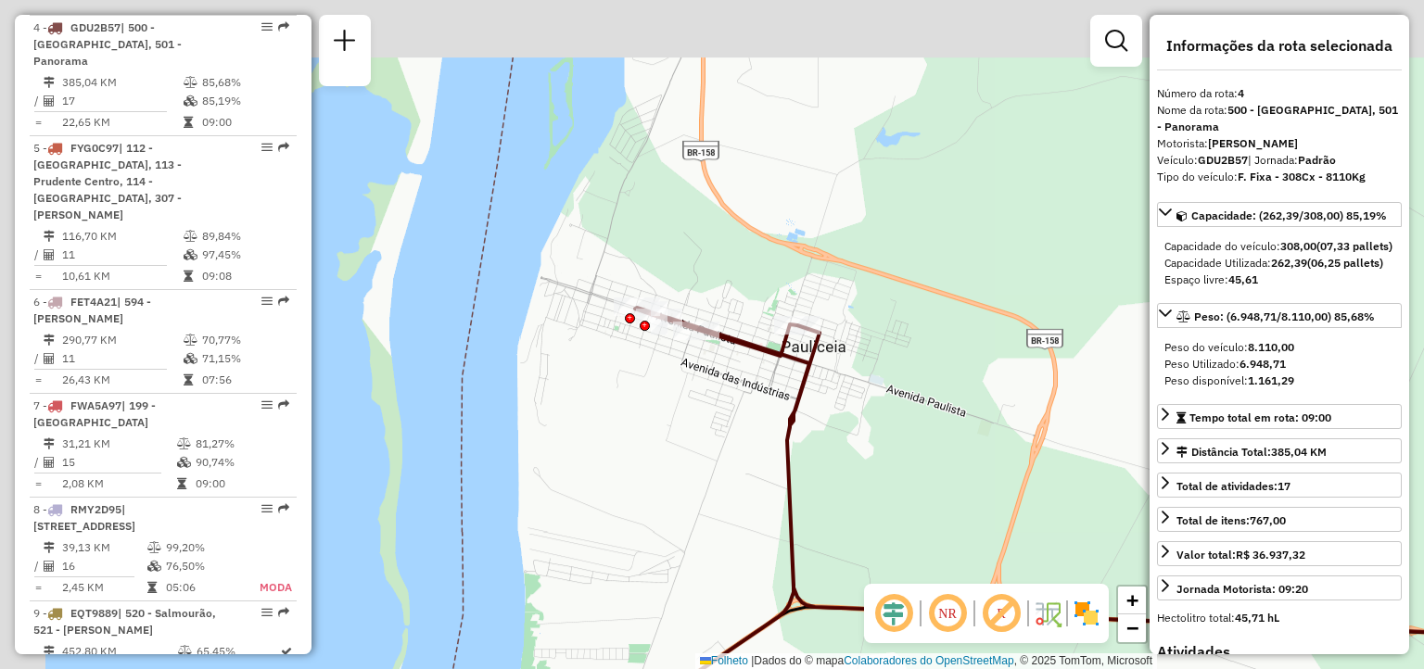
drag, startPoint x: 779, startPoint y: 338, endPoint x: 934, endPoint y: 443, distance: 187.7
click at [945, 445] on div "Janela de atendimento Grade de atendimento Capacidade Transportadoras Veículos …" at bounding box center [712, 334] width 1424 height 669
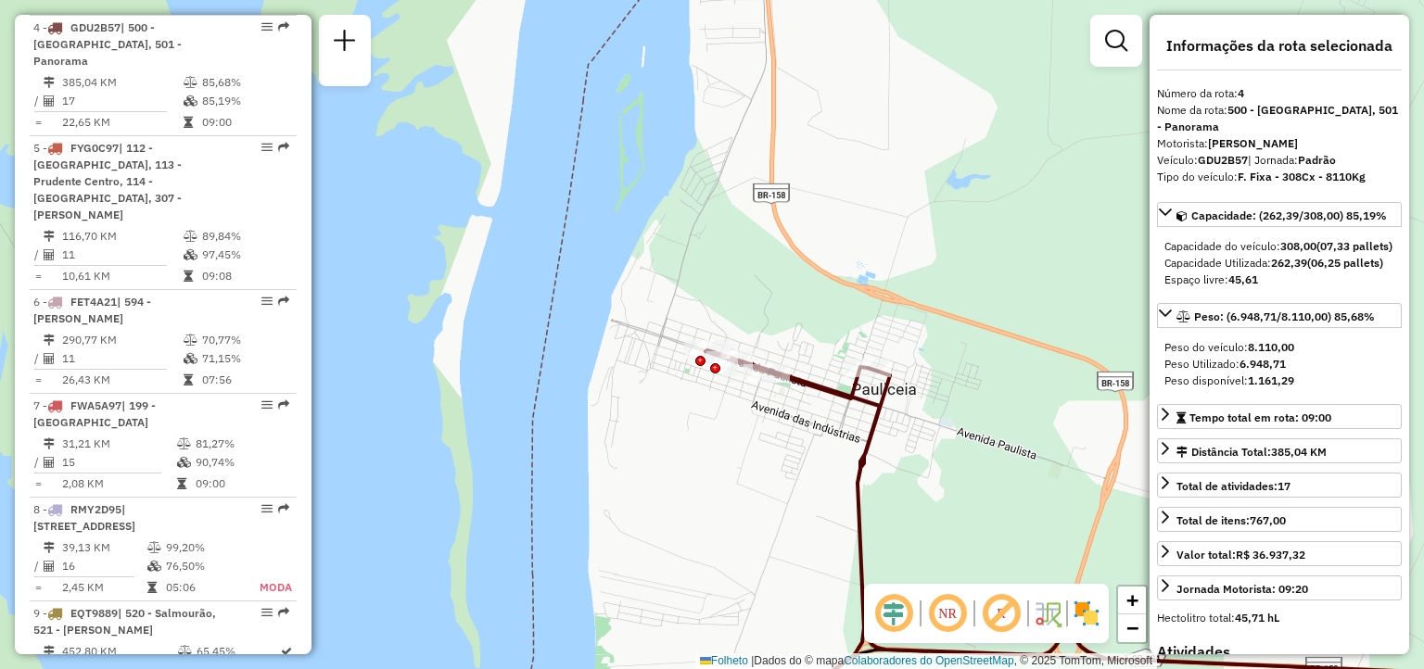
drag, startPoint x: 775, startPoint y: 424, endPoint x: 815, endPoint y: 466, distance: 58.4
click at [815, 470] on div "Janela de atendimento Grade de atendimento Capacidade Transportadoras Veículos …" at bounding box center [712, 334] width 1424 height 669
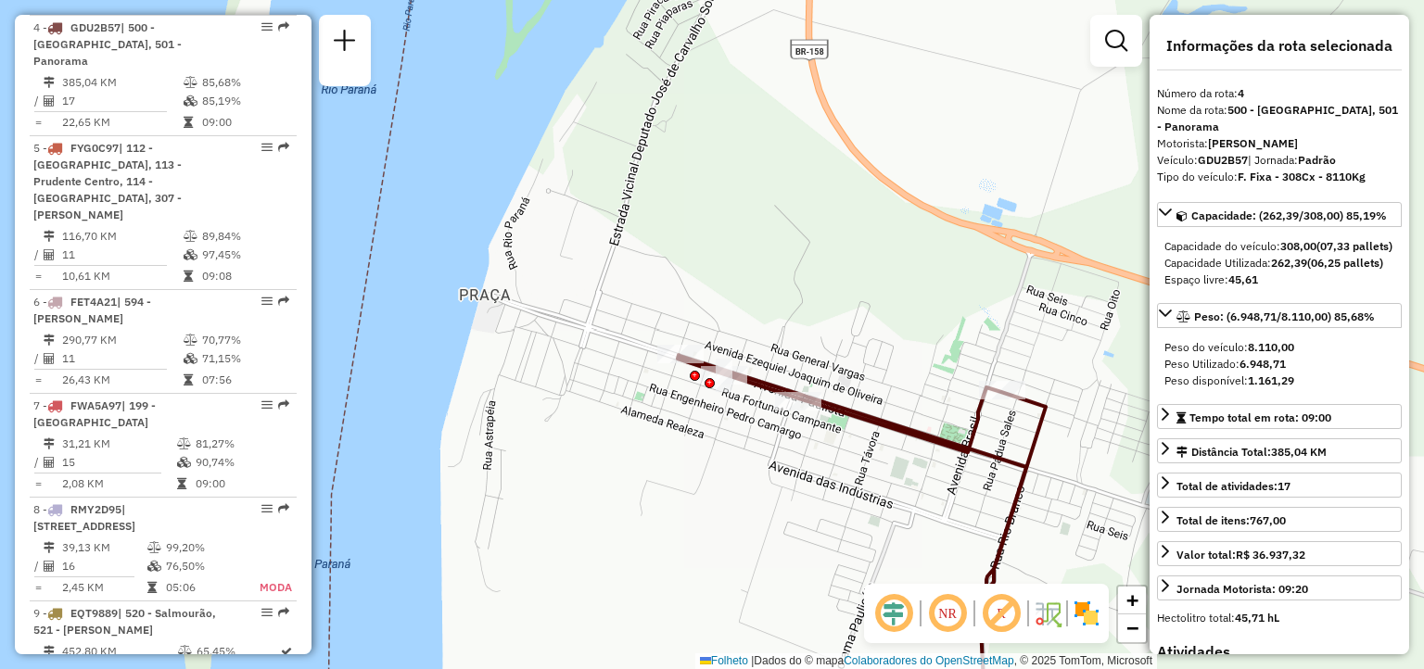
drag, startPoint x: 724, startPoint y: 488, endPoint x: 779, endPoint y: 522, distance: 64.5
click at [779, 522] on div "Janela de atendimento Grade de atendimento Capacidade Transportadoras Veículos …" at bounding box center [712, 334] width 1424 height 669
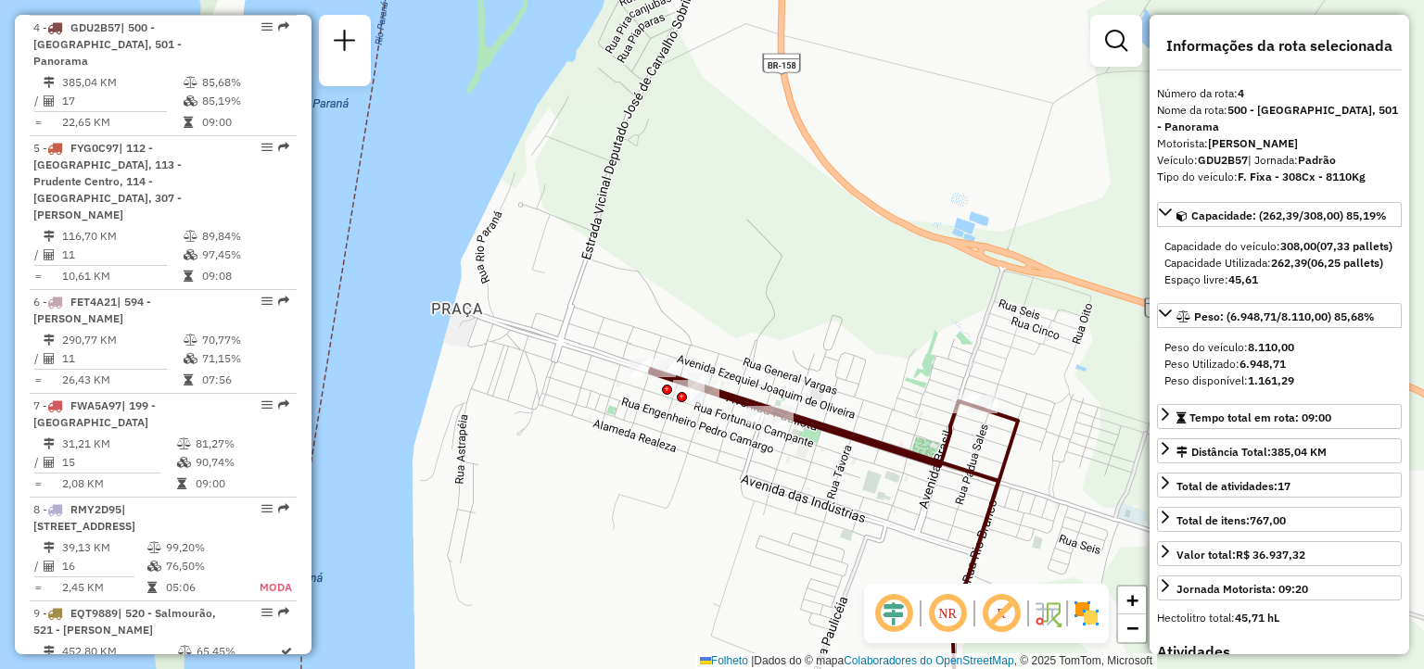
drag, startPoint x: 985, startPoint y: 358, endPoint x: 793, endPoint y: 366, distance: 192.0
click at [910, 336] on div "Janela de atendimento Grade de atendimento Capacidade Transportadoras Veículos …" at bounding box center [712, 334] width 1424 height 669
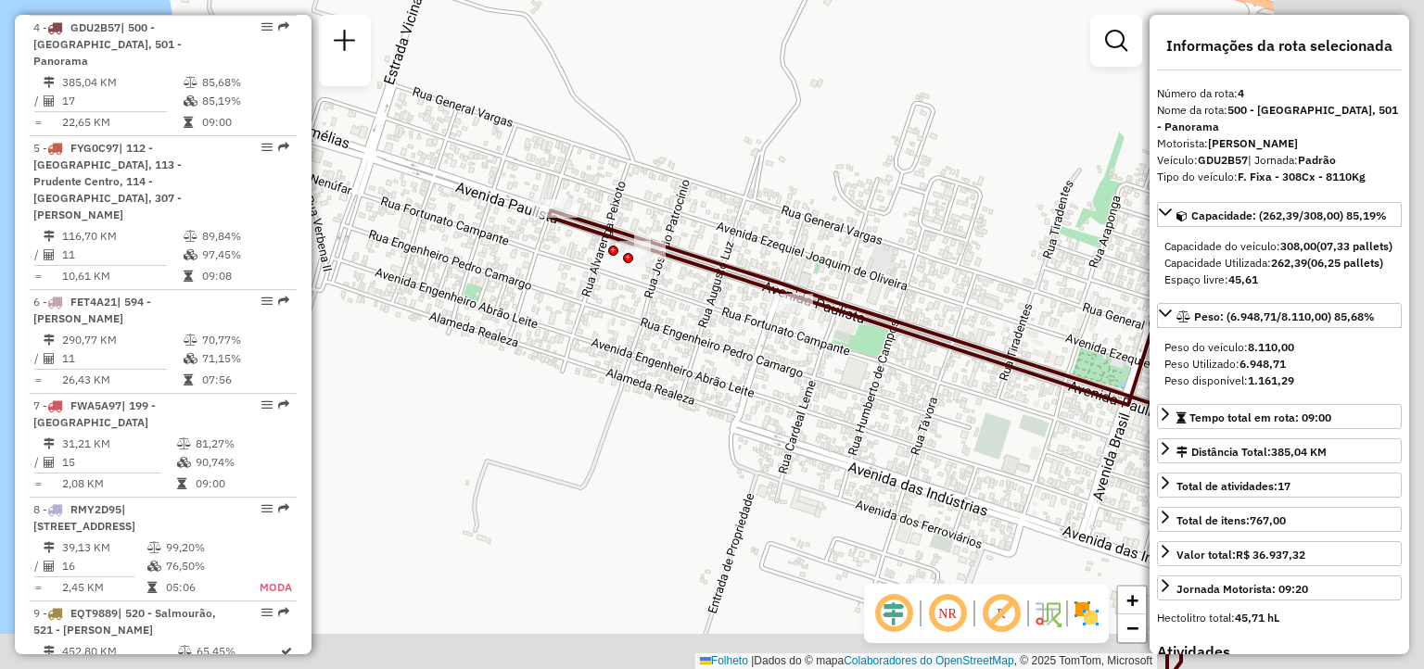
drag, startPoint x: 929, startPoint y: 464, endPoint x: 701, endPoint y: 413, distance: 233.6
click at [701, 413] on div "Janela de atendimento Grade de atendimento Capacidade Transportadoras Veículos …" at bounding box center [712, 334] width 1424 height 669
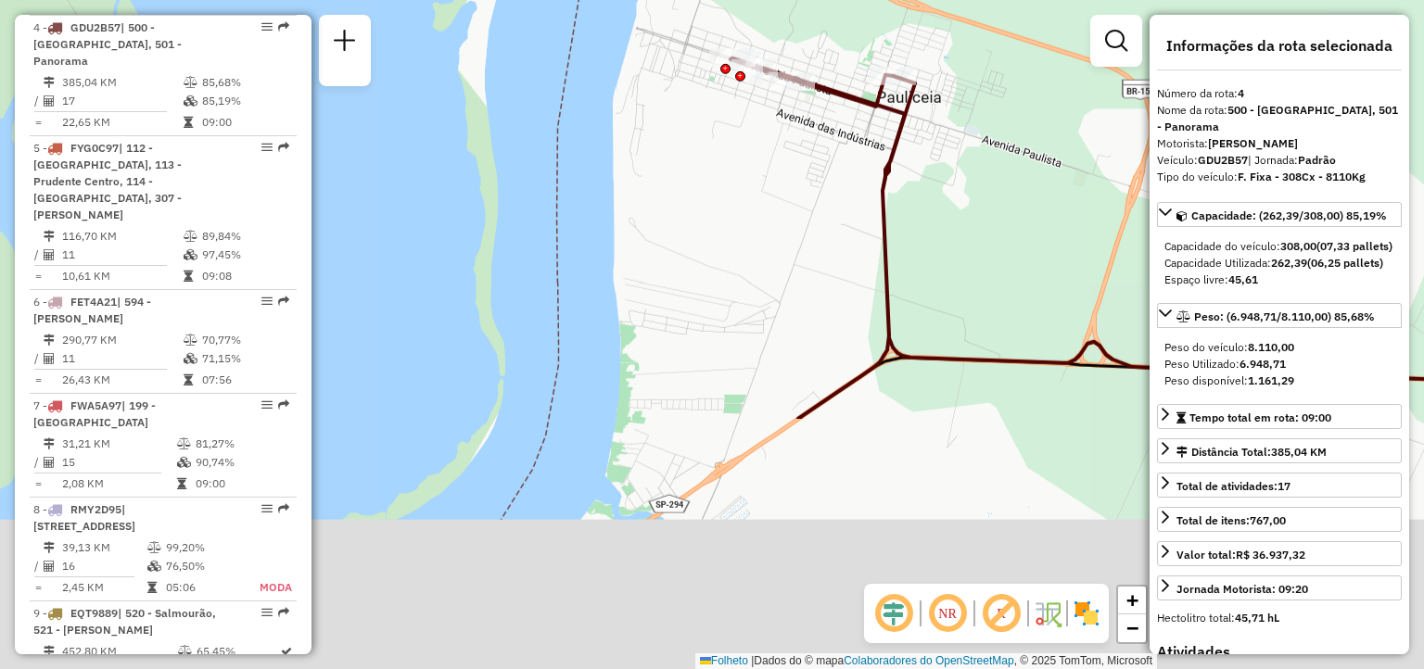
drag, startPoint x: 734, startPoint y: 536, endPoint x: 772, endPoint y: 206, distance: 332.1
click at [792, 146] on div "Janela de atendimento Grade de atendimento Capacidade Transportadoras Veículos …" at bounding box center [712, 334] width 1424 height 669
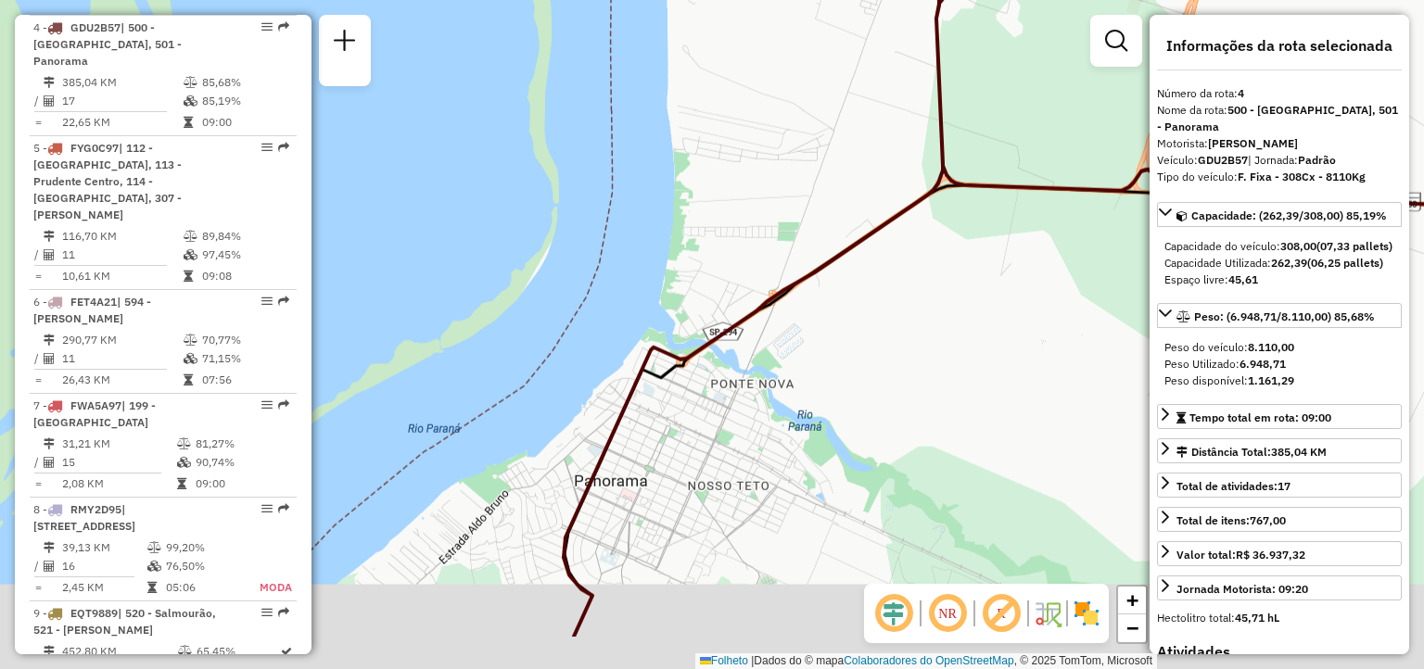
drag, startPoint x: 695, startPoint y: 381, endPoint x: 701, endPoint y: 346, distance: 35.7
click at [704, 356] on div "Janela de atendimento Grade de atendimento Capacidade Transportadoras Veículos …" at bounding box center [712, 334] width 1424 height 669
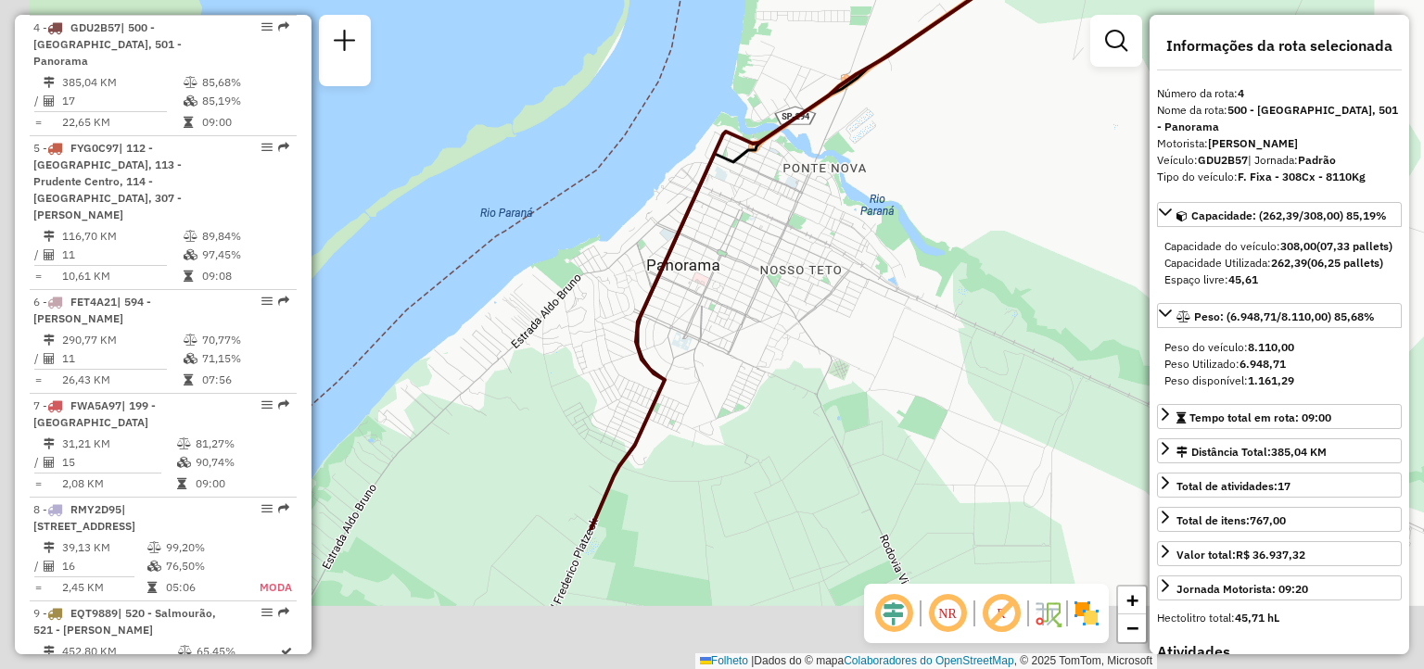
drag, startPoint x: 716, startPoint y: 393, endPoint x: 779, endPoint y: 184, distance: 219.0
click at [781, 184] on div "Janela de atendimento Grade de atendimento Capacidade Transportadoras Veículos …" at bounding box center [712, 334] width 1424 height 669
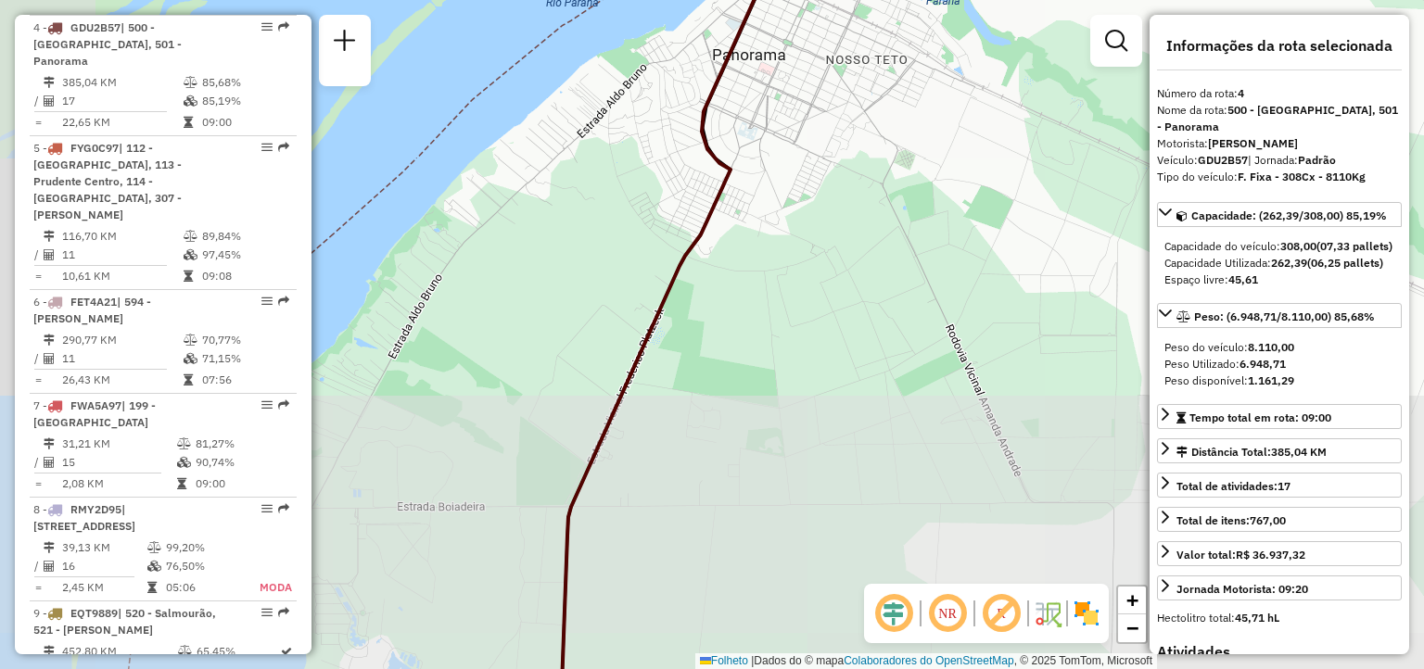
drag, startPoint x: 918, startPoint y: 32, endPoint x: 948, endPoint y: -45, distance: 83.6
click at [948, 0] on html "Aguarde... Pop-up bloqueado! Seu navegador bloqueou automáticamente a abertura …" at bounding box center [712, 334] width 1424 height 669
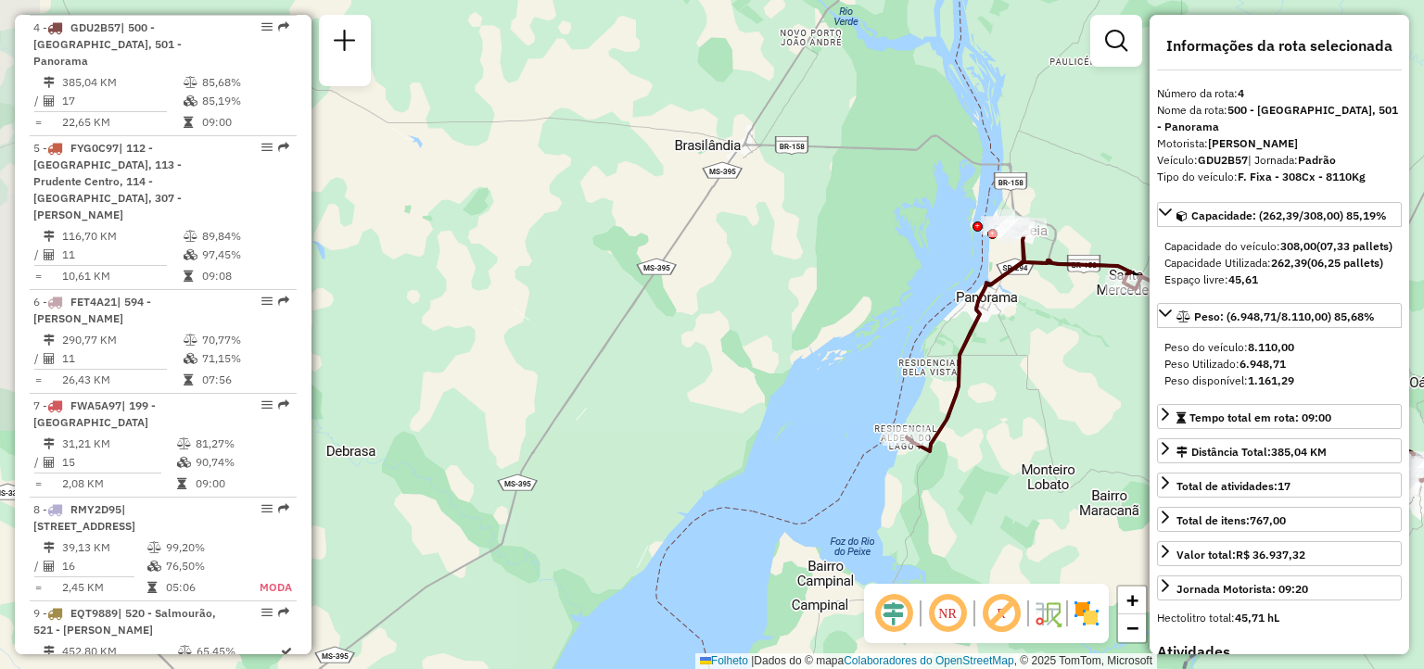
drag, startPoint x: 1012, startPoint y: 446, endPoint x: 784, endPoint y: 435, distance: 228.3
click at [785, 437] on div "Rota 4 - Placa GDU2B57 54331219 - 60.092.895 [PERSON_NAME][DATE] de atendimento…" at bounding box center [712, 334] width 1424 height 669
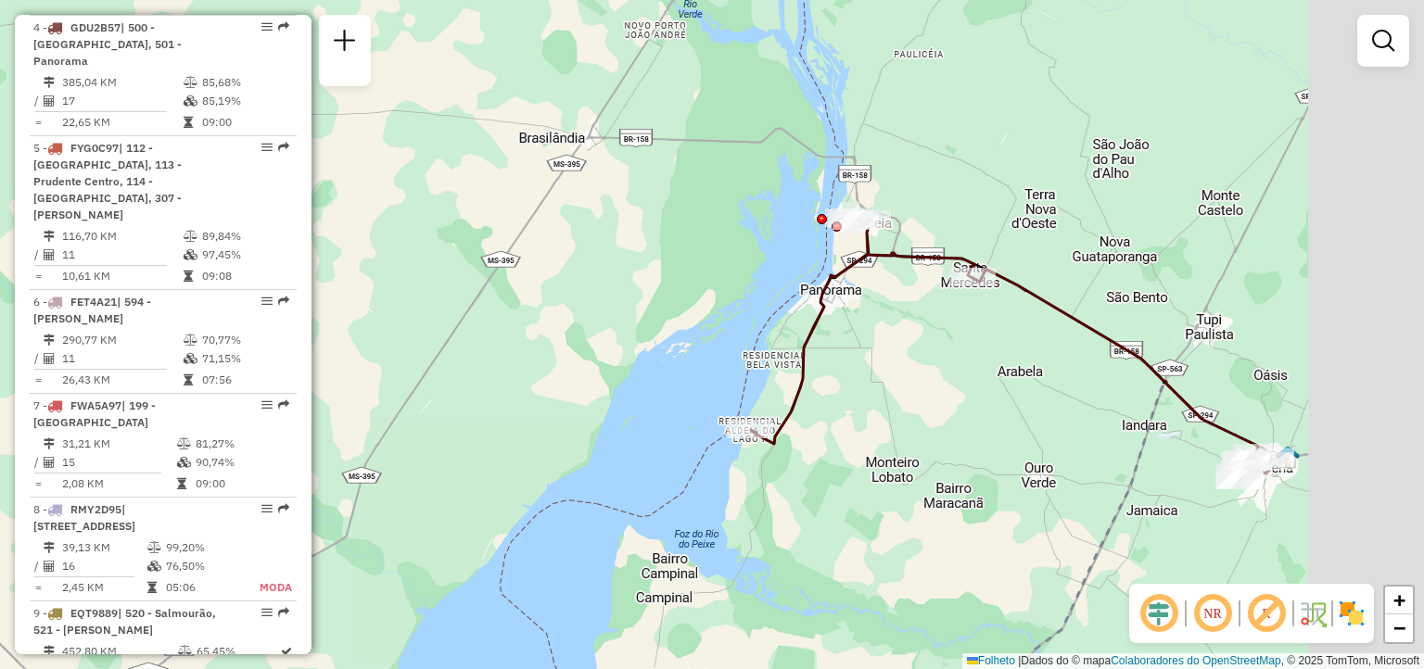
drag, startPoint x: 1012, startPoint y: 426, endPoint x: 716, endPoint y: 399, distance: 297.0
click at [716, 399] on div "Janela de atendimento Grade de atendimento Capacidade Transportadoras Veículos …" at bounding box center [712, 334] width 1424 height 669
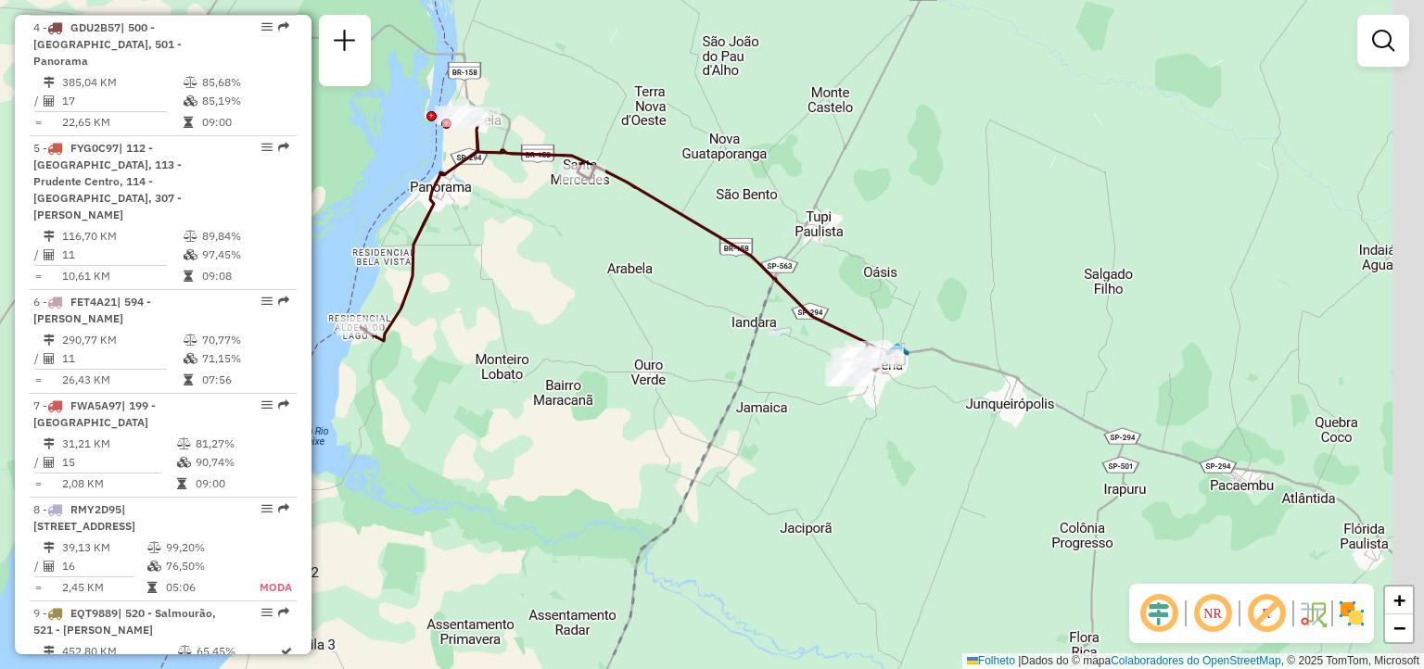
drag, startPoint x: 843, startPoint y: 347, endPoint x: 676, endPoint y: 261, distance: 188.2
click at [677, 264] on div "Janela de atendimento Grade de atendimento Capacidade Transportadoras Veículos …" at bounding box center [712, 334] width 1424 height 669
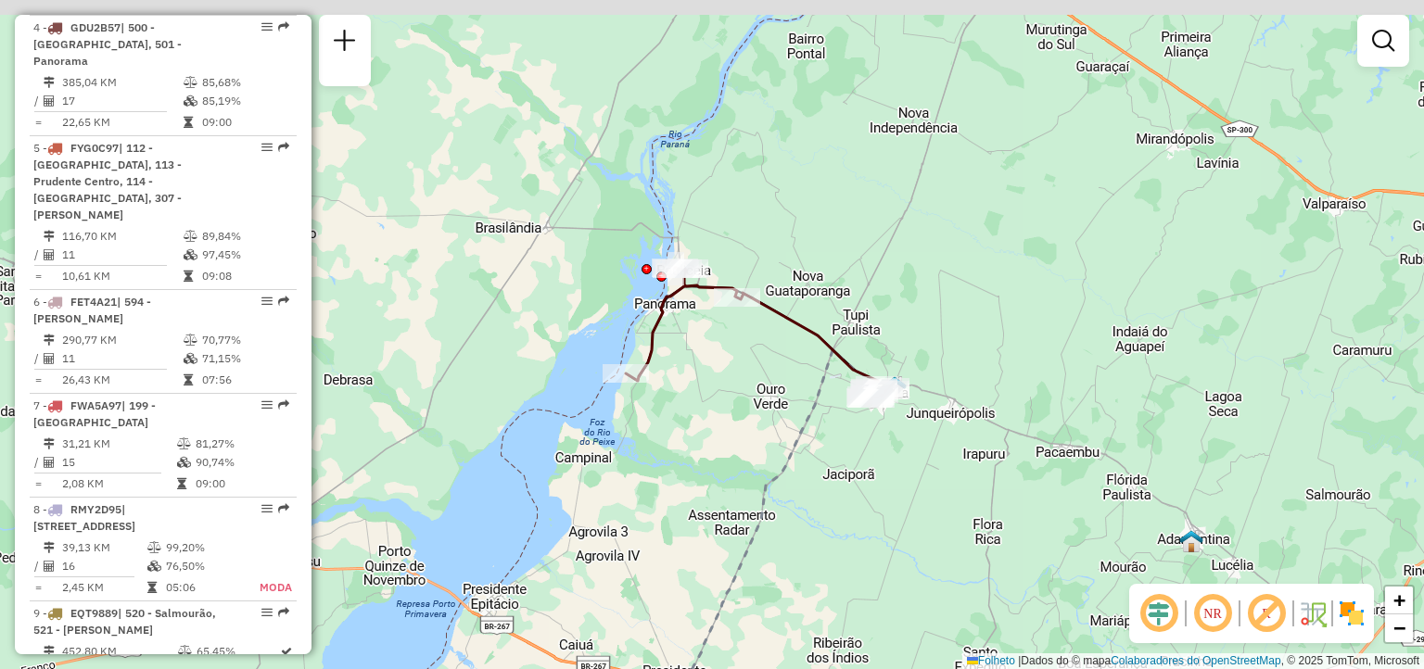
drag, startPoint x: 1008, startPoint y: 495, endPoint x: 897, endPoint y: 449, distance: 120.5
click at [897, 449] on div "Janela de atendimento Grade de atendimento Capacidade Transportadoras Veículos …" at bounding box center [712, 334] width 1424 height 669
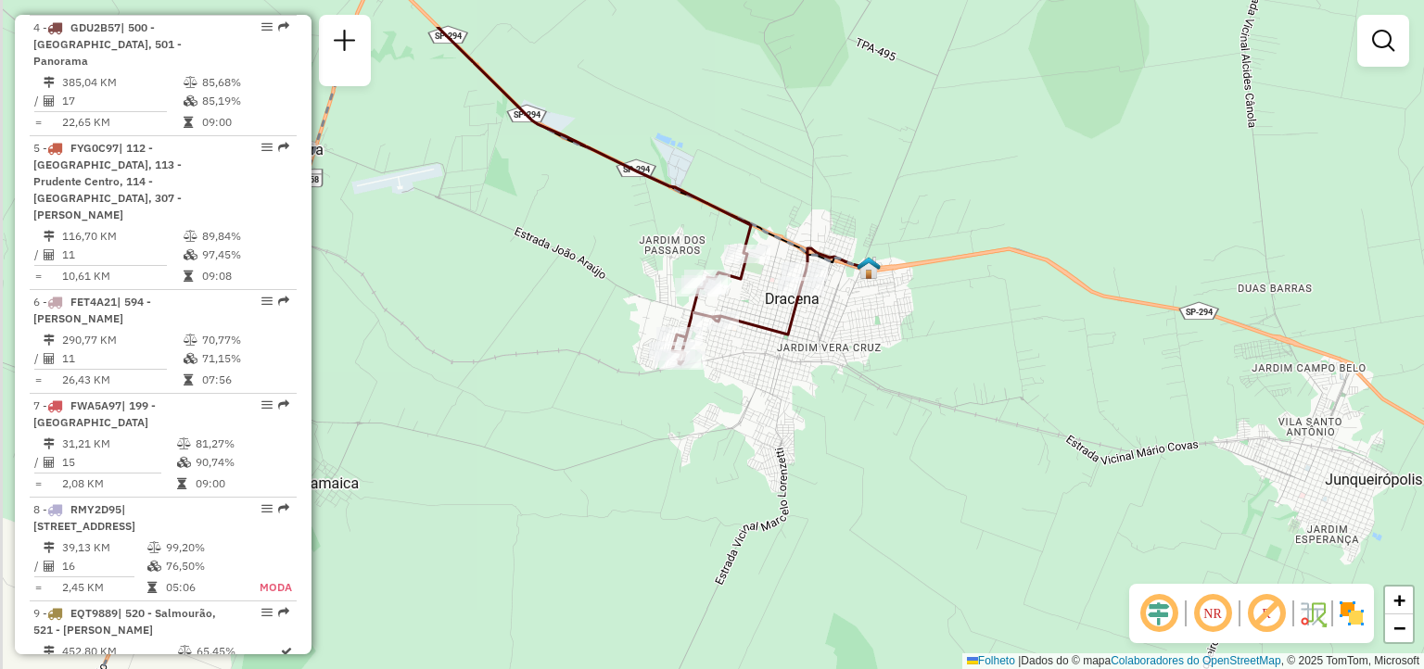
drag, startPoint x: 735, startPoint y: 363, endPoint x: 771, endPoint y: 440, distance: 85.0
click at [769, 475] on div "Janela de atendimento Grade de atendimento Capacidade Transportadoras Veículos …" at bounding box center [712, 334] width 1424 height 669
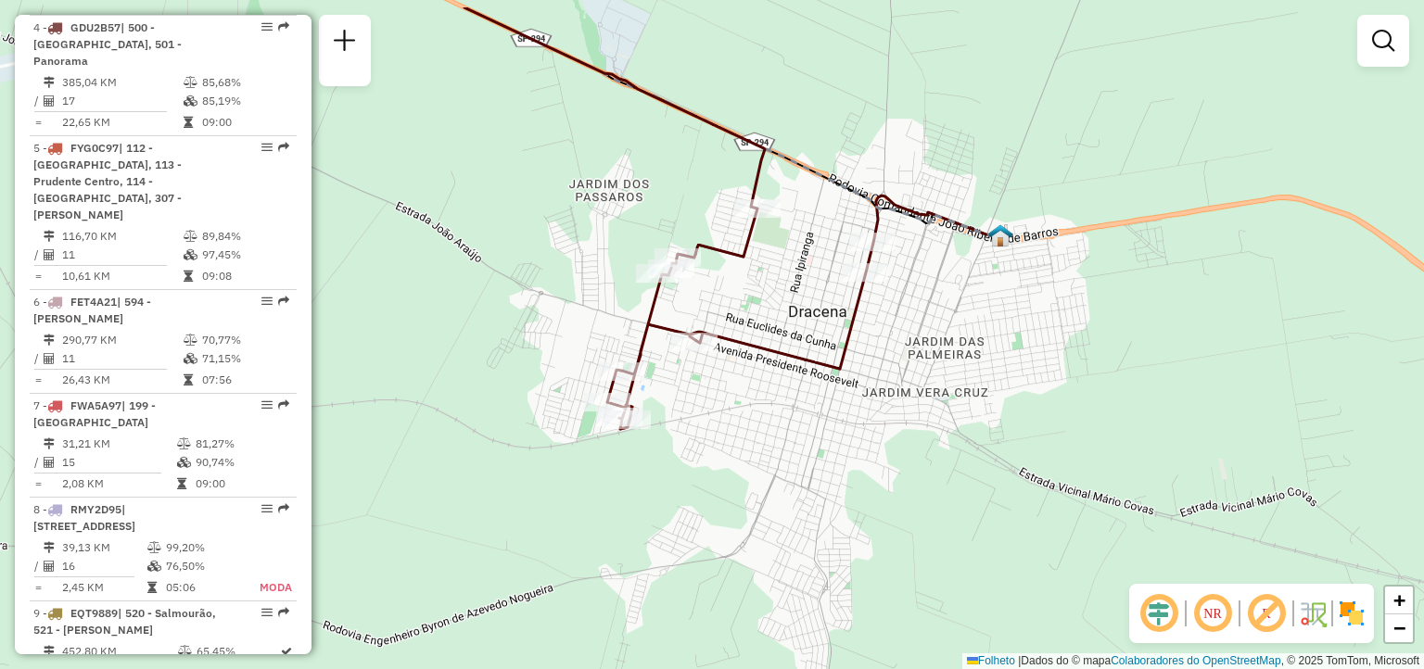
drag, startPoint x: 735, startPoint y: 379, endPoint x: 760, endPoint y: 472, distance: 96.0
click at [759, 476] on div "Janela de atendimento Grade de atendimento Capacidade Transportadoras Veículos …" at bounding box center [712, 334] width 1424 height 669
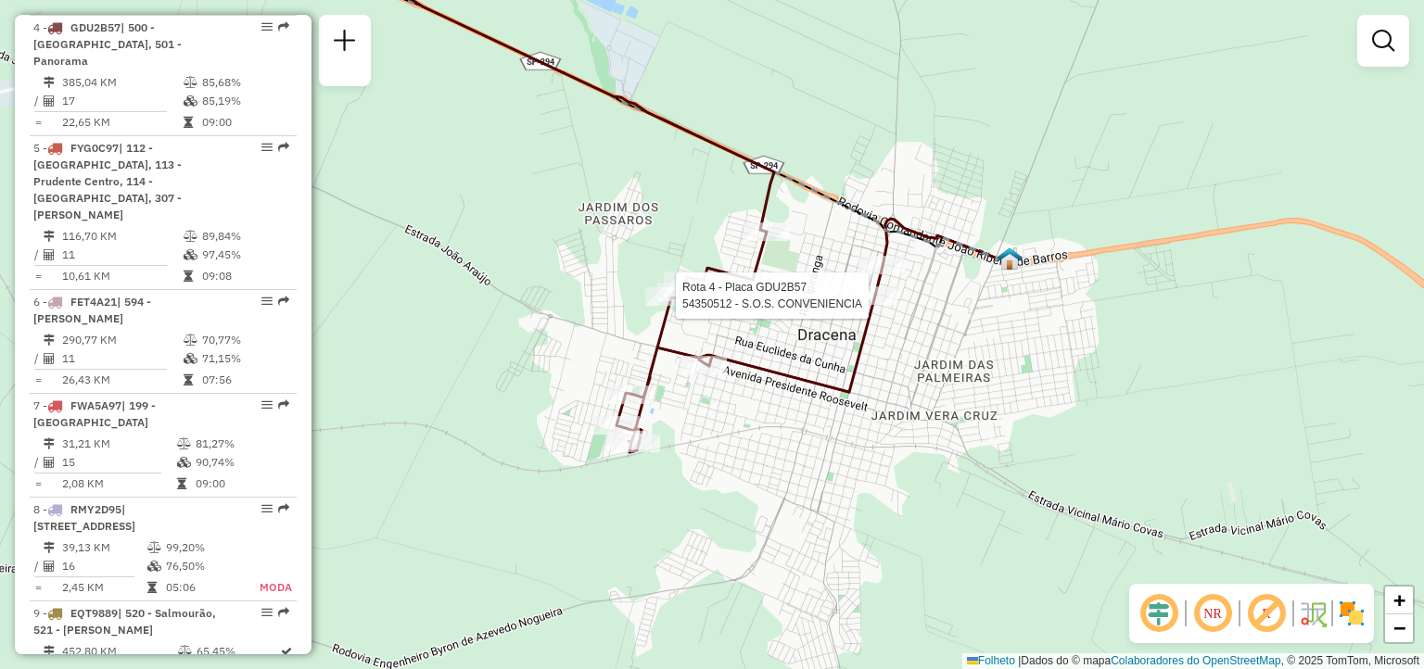
select select "**********"
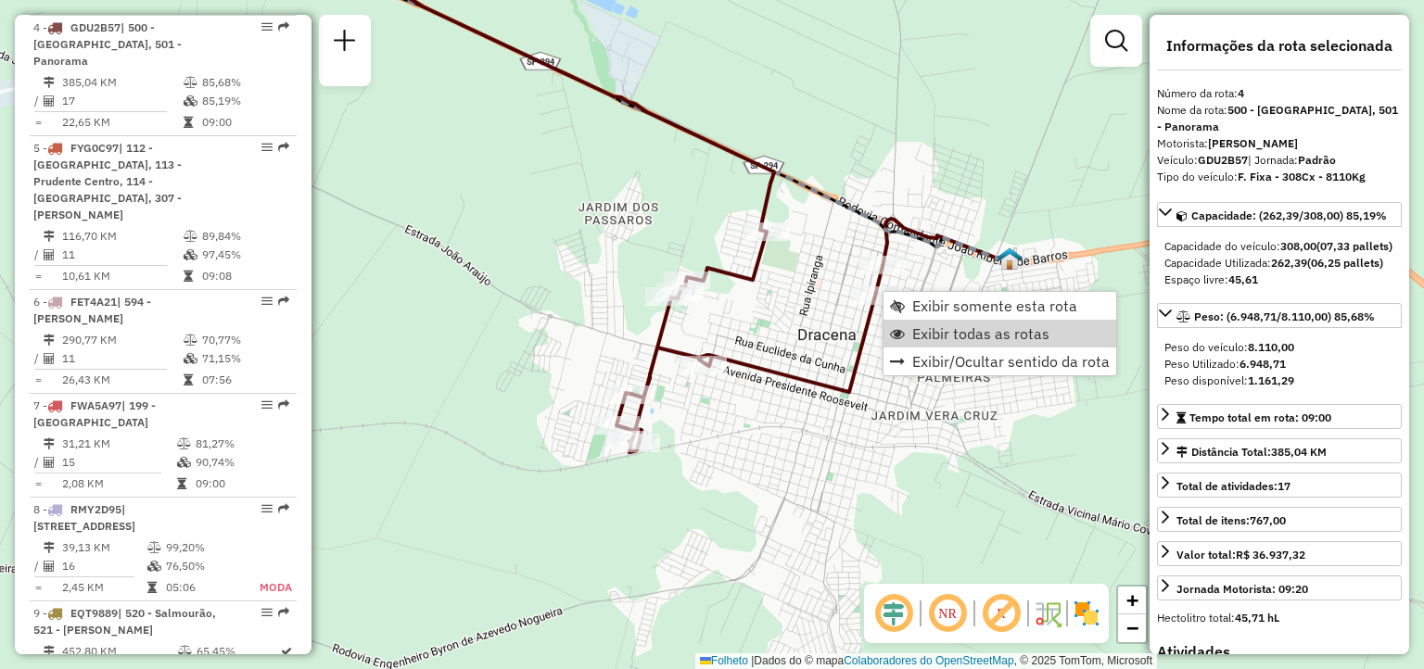
click at [985, 333] on span "Exibir todas as rotas" at bounding box center [980, 333] width 137 height 15
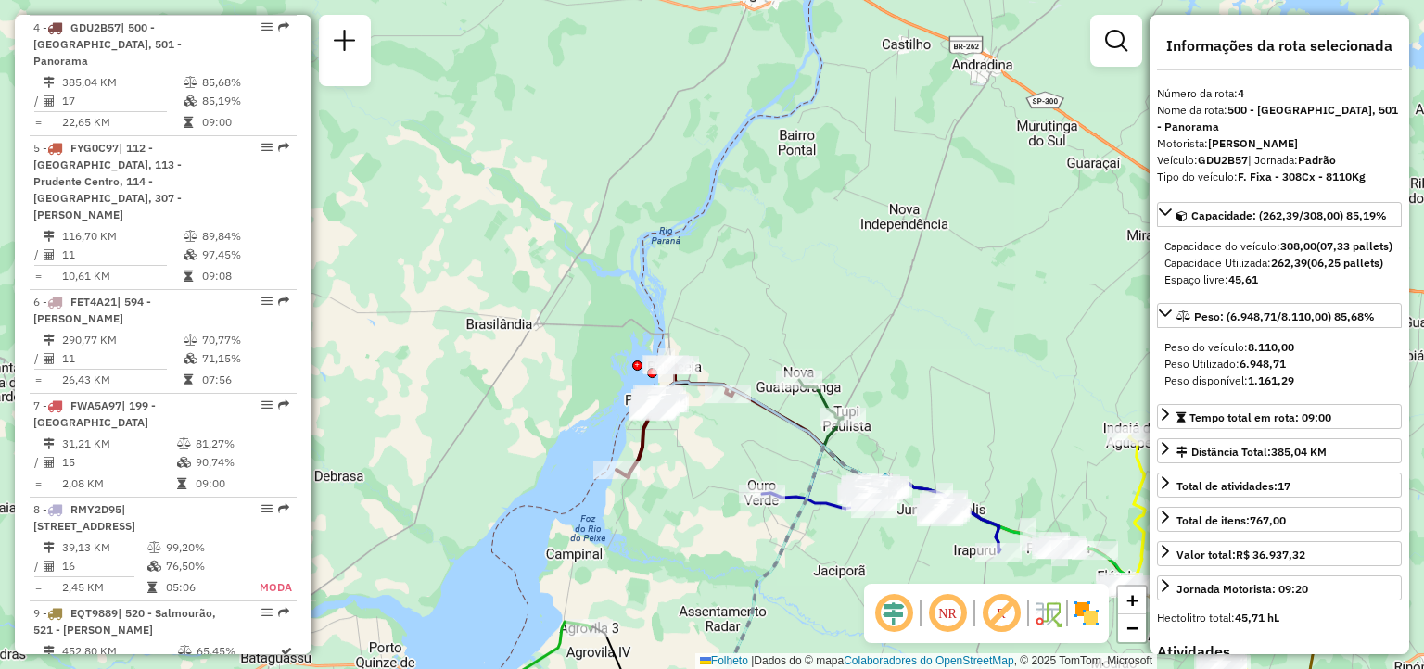
drag, startPoint x: 809, startPoint y: 560, endPoint x: 821, endPoint y: 538, distance: 24.5
click at [821, 538] on div "Janela de atendimento Grade de atendimento Capacidade Transportadoras Veículos …" at bounding box center [712, 334] width 1424 height 669
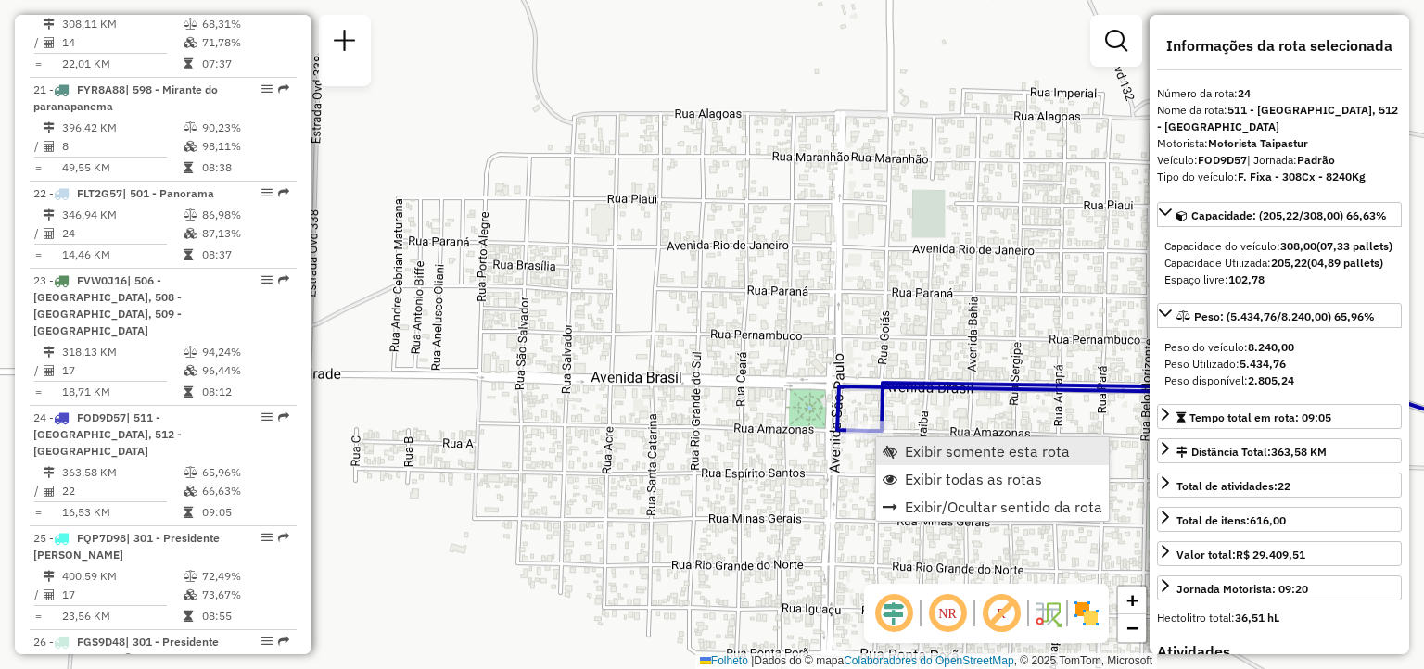
scroll to position [3159, 0]
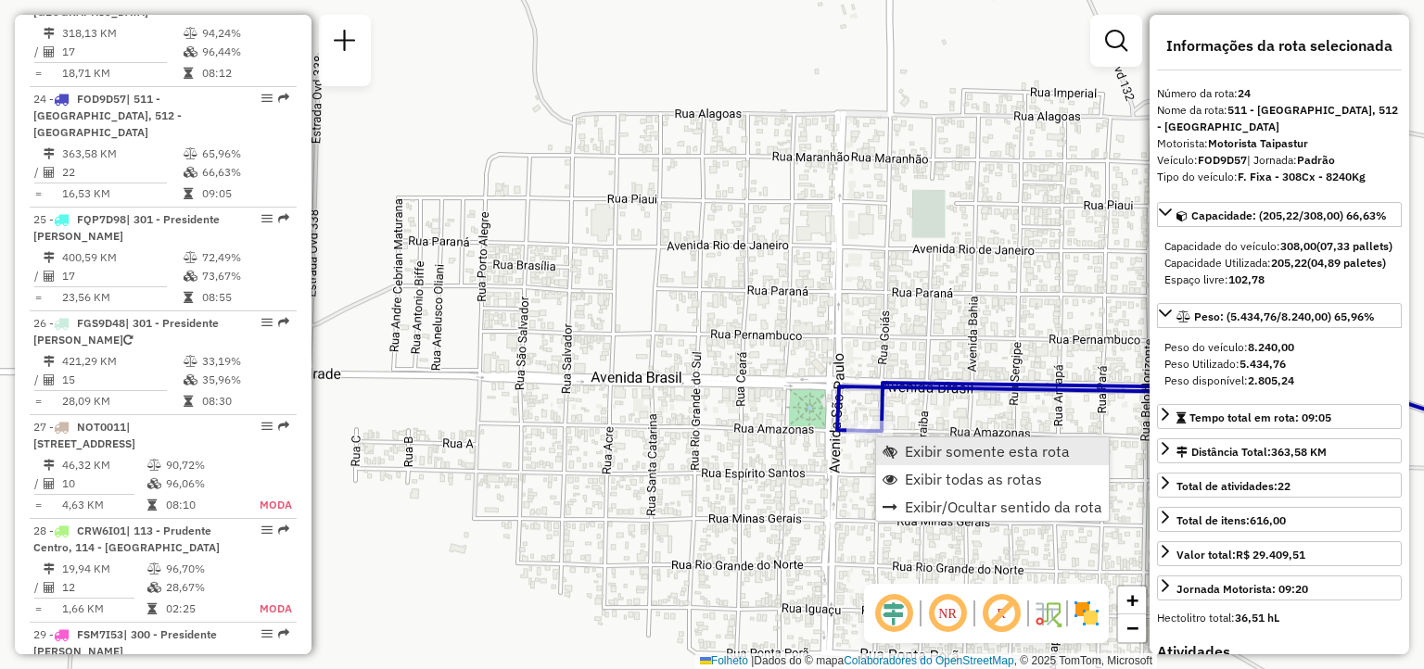
click at [923, 450] on span "Exibir somente esta rota" at bounding box center [987, 451] width 165 height 15
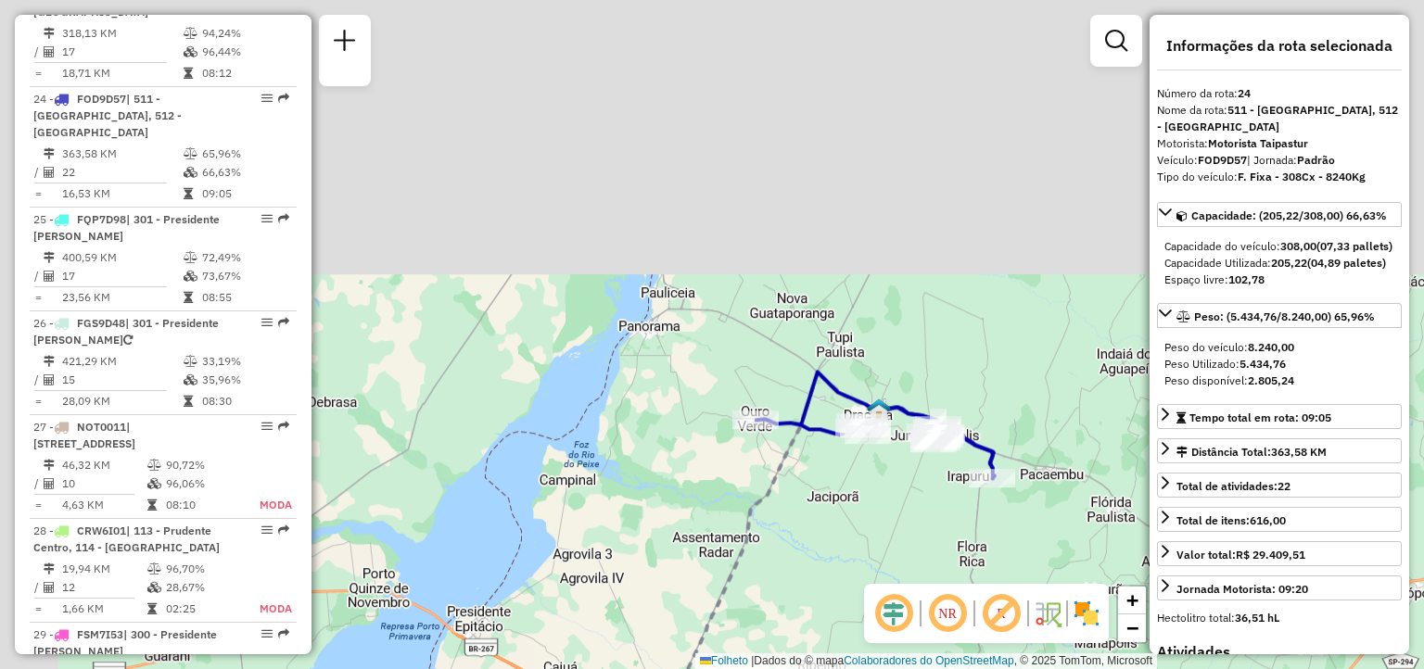
drag, startPoint x: 745, startPoint y: 327, endPoint x: 819, endPoint y: 535, distance: 220.5
click at [869, 627] on hb-router-mapa "Informações da Sessão 1256253 - [DATE] Criação: [DATE] 19:16 Depósito: CDD Pres…" at bounding box center [712, 334] width 1424 height 669
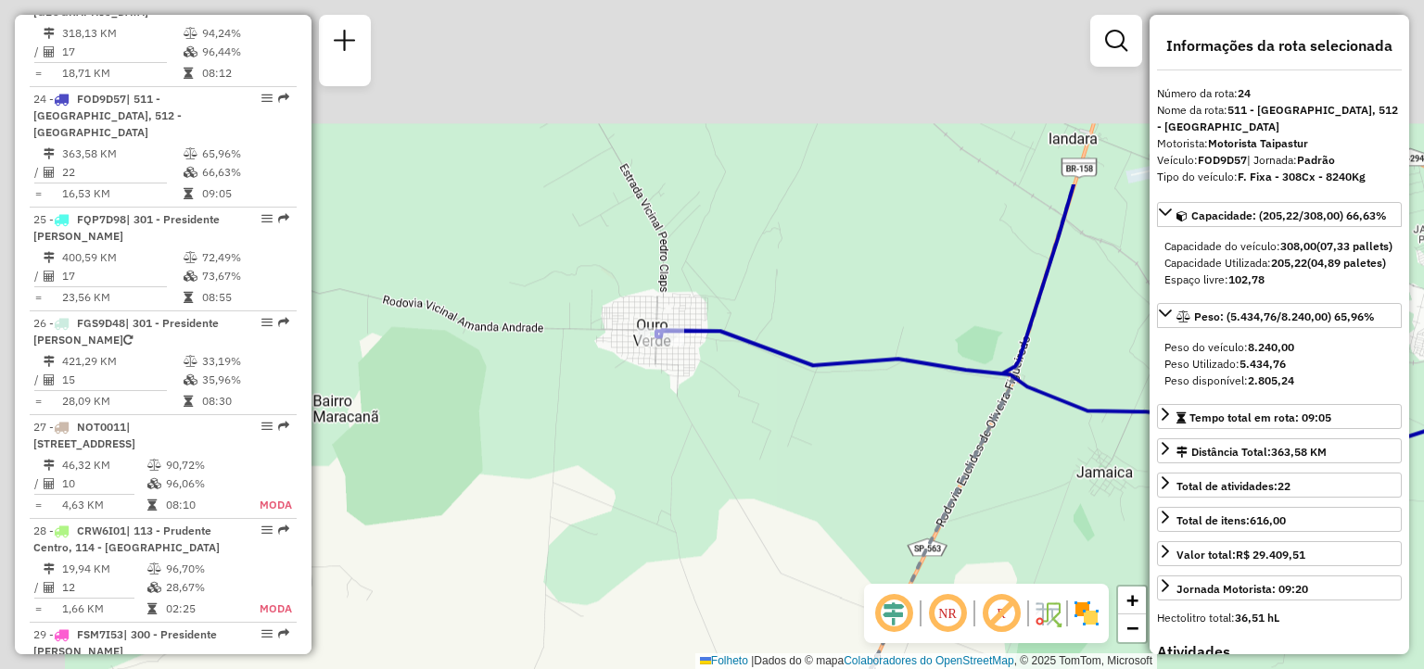
drag, startPoint x: 649, startPoint y: 323, endPoint x: 792, endPoint y: 640, distance: 347.2
click at [827, 668] on html "Aguarde... Pop-up bloqueado! Seu navegador bloqueou automáticamente a abertura …" at bounding box center [712, 334] width 1424 height 669
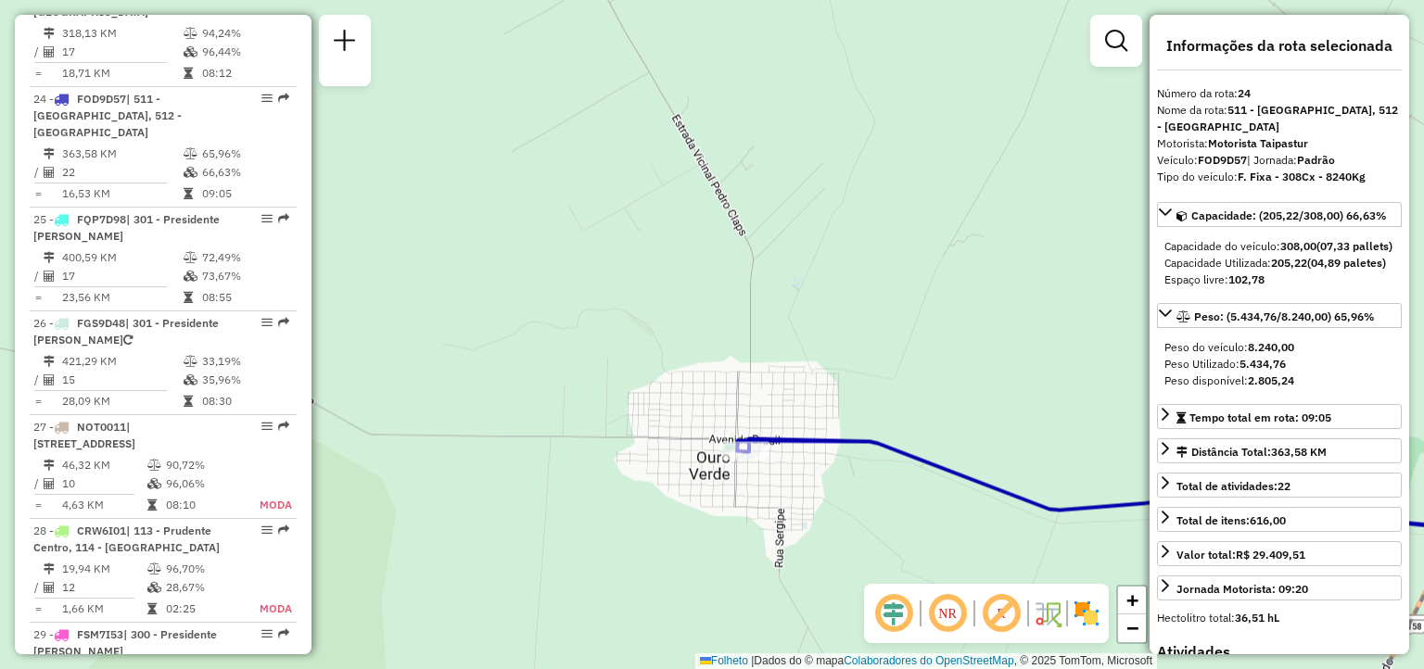
drag, startPoint x: 777, startPoint y: 470, endPoint x: 764, endPoint y: 486, distance: 20.4
click at [764, 486] on div "Janela de atendimento Grade de atendimento Capacidade Transportadoras Veículos …" at bounding box center [712, 334] width 1424 height 669
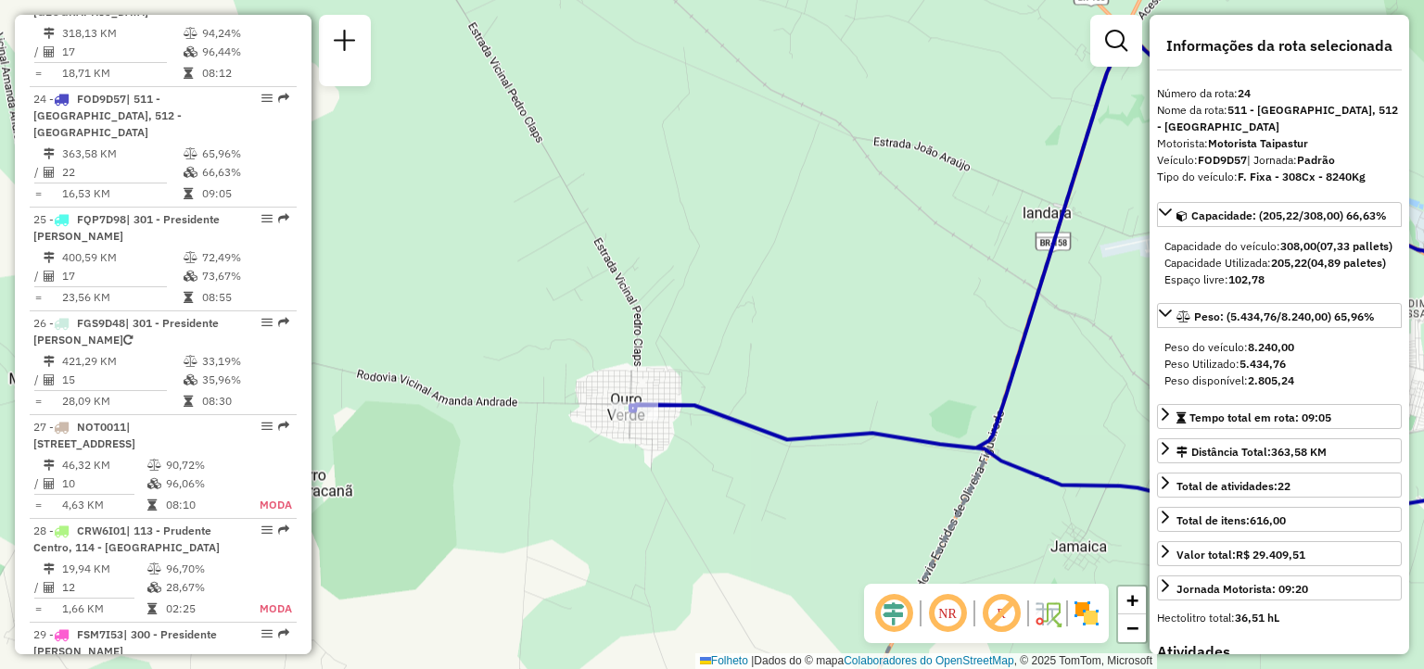
drag, startPoint x: 861, startPoint y: 543, endPoint x: 750, endPoint y: 497, distance: 120.5
click at [750, 497] on div "Janela de atendimento Grade de atendimento Capacidade Transportadoras Veículos …" at bounding box center [712, 334] width 1424 height 669
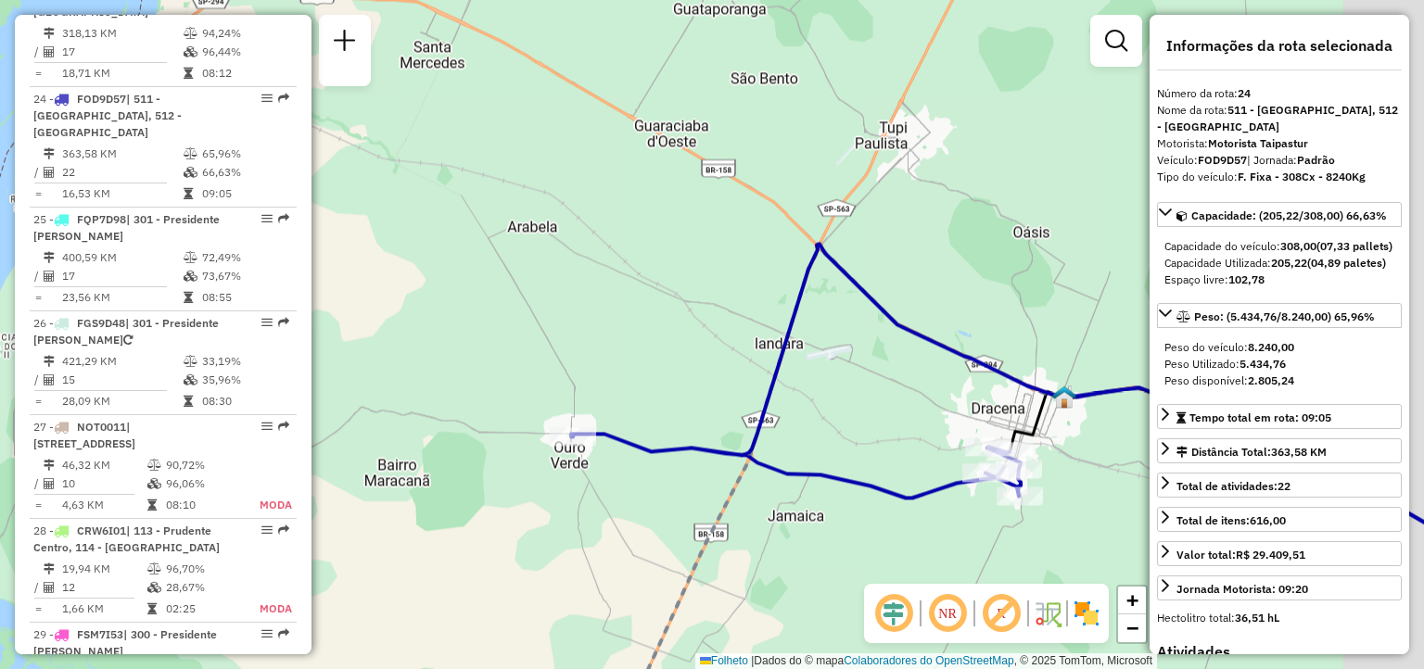
drag, startPoint x: 744, startPoint y: 541, endPoint x: 608, endPoint y: 523, distance: 137.5
click at [608, 523] on div "Janela de atendimento Grade de atendimento Capacidade Transportadoras Veículos …" at bounding box center [712, 334] width 1424 height 669
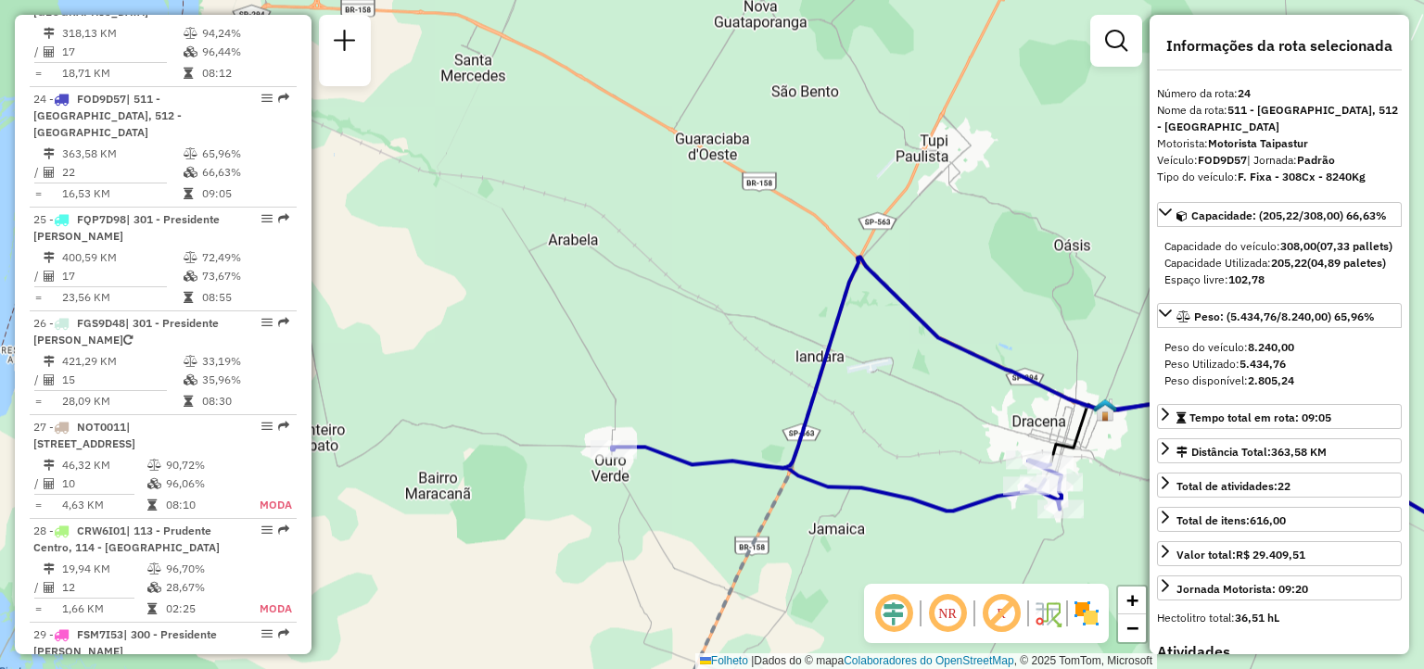
drag, startPoint x: 570, startPoint y: 504, endPoint x: 613, endPoint y: 514, distance: 43.8
click at [613, 514] on div "Janela de atendimento Grade de atendimento Capacidade Transportadoras Veículos …" at bounding box center [712, 334] width 1424 height 669
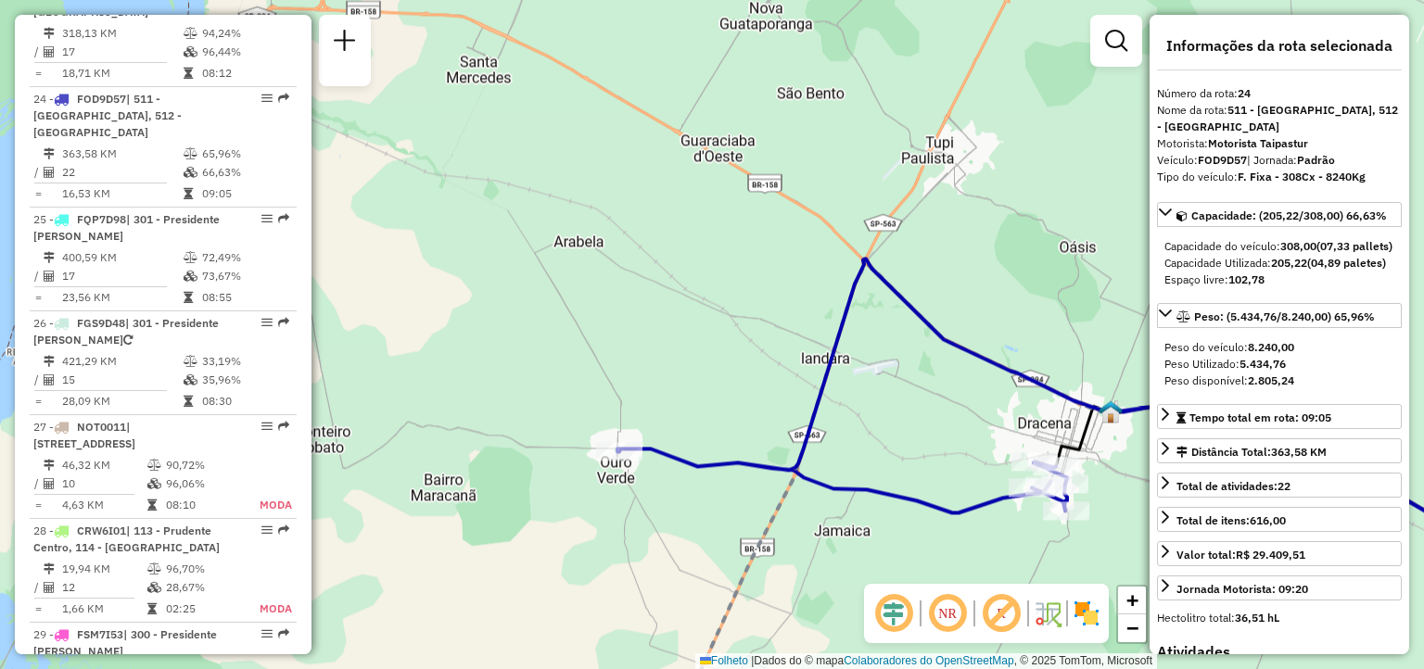
drag, startPoint x: 712, startPoint y: 450, endPoint x: 678, endPoint y: 309, distance: 145.9
click at [678, 309] on div "Janela de atendimento Grade de atendimento Capacidade Transportadoras Veículos …" at bounding box center [712, 334] width 1424 height 669
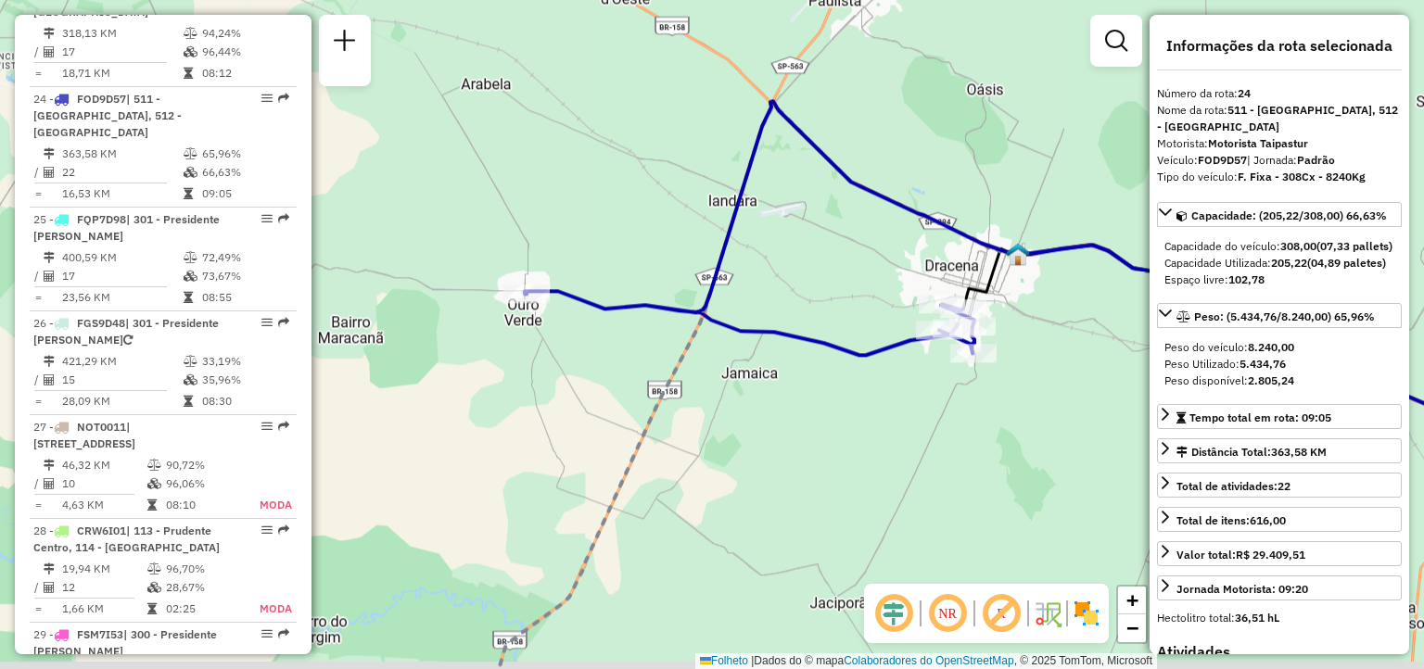
drag, startPoint x: 624, startPoint y: 279, endPoint x: 602, endPoint y: 271, distance: 22.9
click at [608, 271] on div "Janela de atendimento Grade de atendimento Capacidade Transportadoras Veículos …" at bounding box center [712, 334] width 1424 height 669
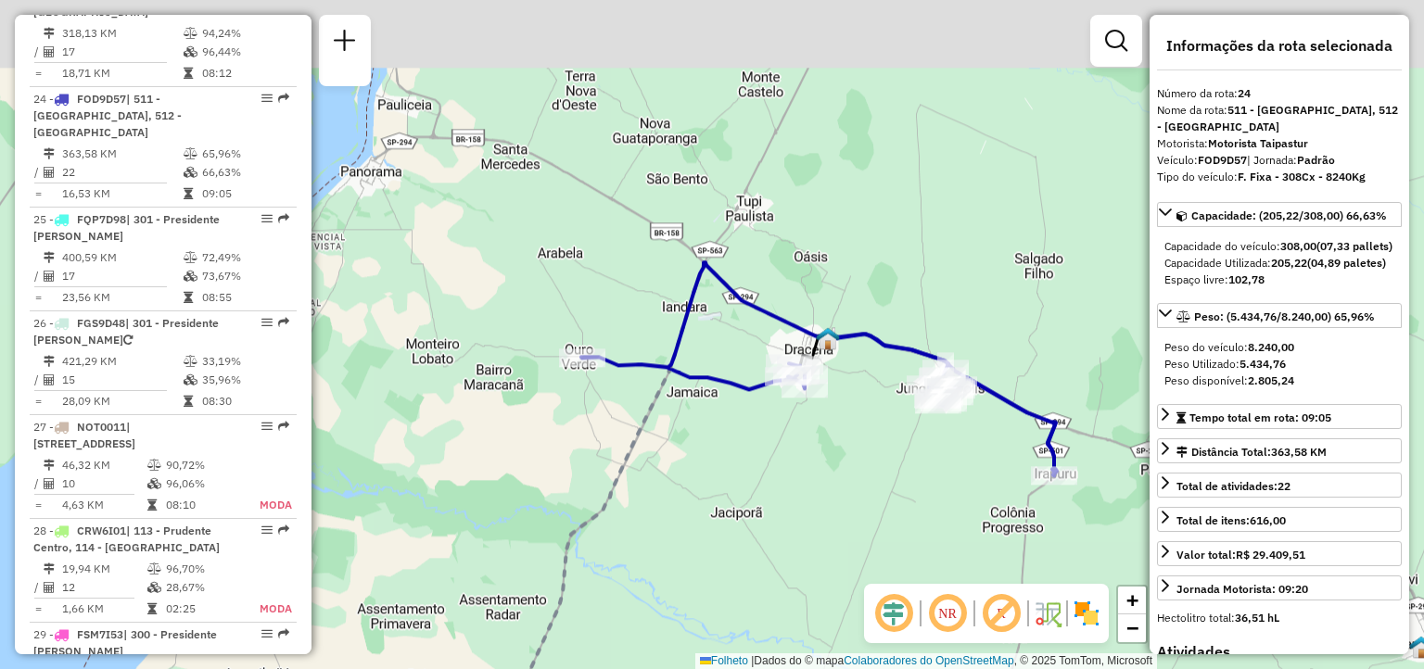
drag, startPoint x: 709, startPoint y: 297, endPoint x: 641, endPoint y: 349, distance: 85.8
click at [725, 398] on icon at bounding box center [818, 368] width 475 height 213
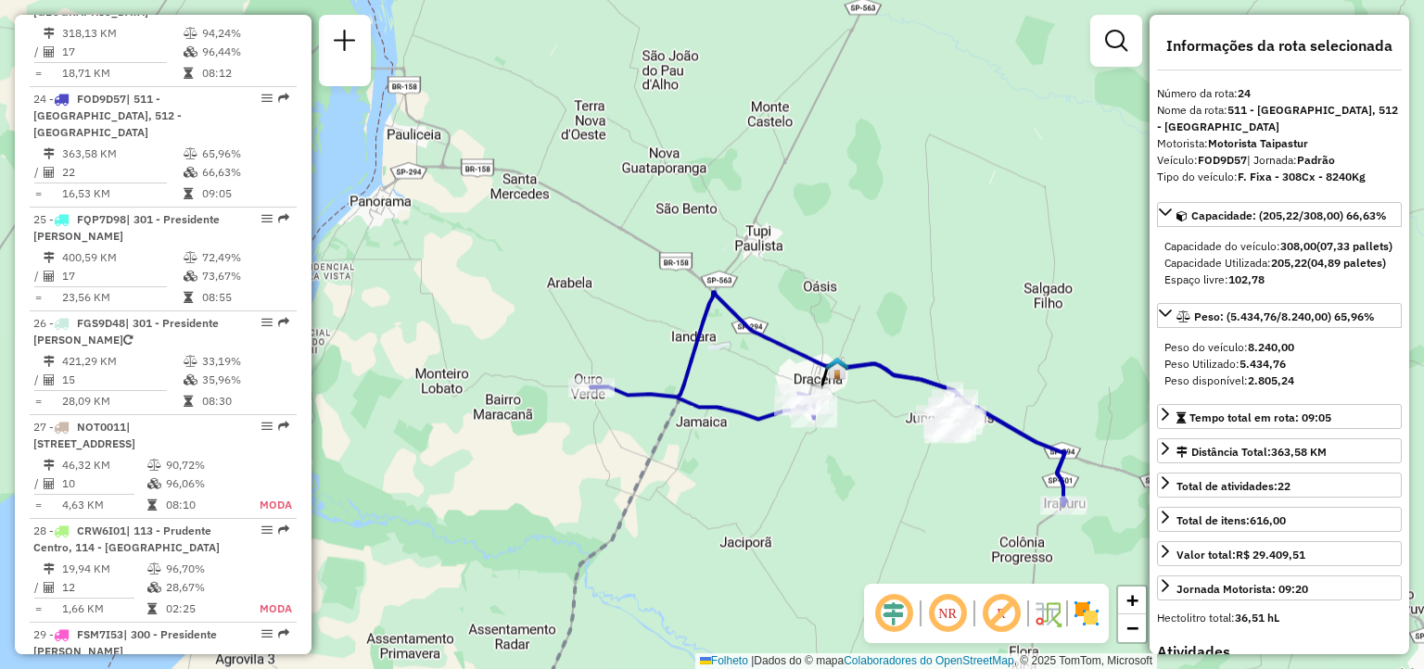
click at [635, 343] on div "Janela de atendimento Grade de atendimento Capacidade Transportadoras Veículos …" at bounding box center [712, 334] width 1424 height 669
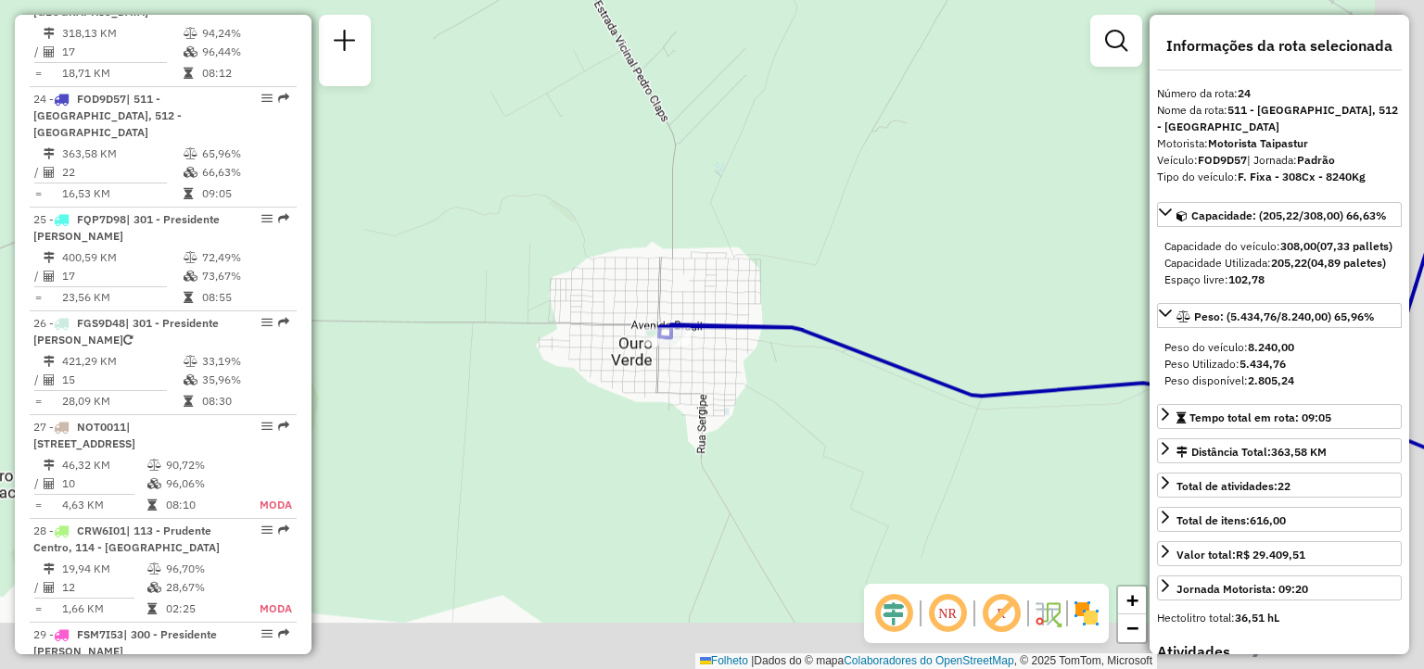
drag, startPoint x: 997, startPoint y: 401, endPoint x: 794, endPoint y: 272, distance: 240.9
click at [803, 271] on div "Janela de atendimento Grade de atendimento Capacidade Transportadoras Veículos …" at bounding box center [712, 334] width 1424 height 669
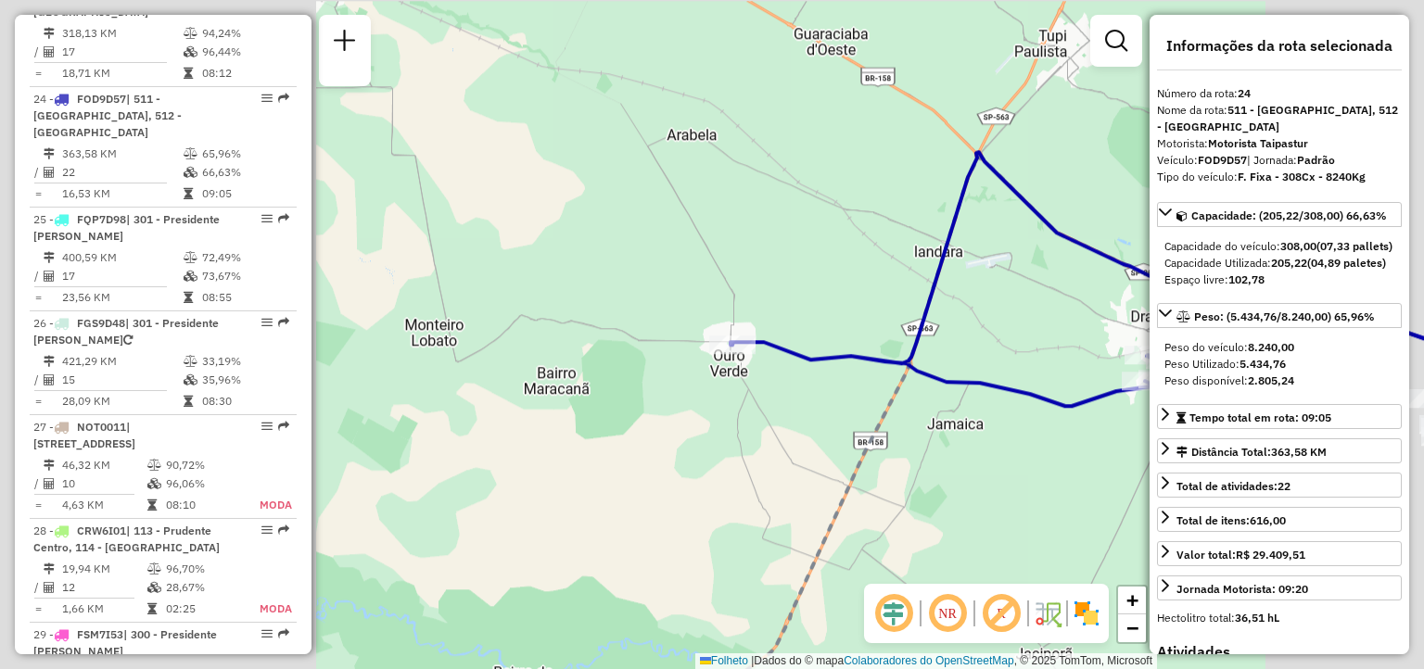
drag, startPoint x: 779, startPoint y: 408, endPoint x: 746, endPoint y: 509, distance: 106.4
click at [746, 509] on div "Janela de atendimento Grade de atendimento Capacidade Transportadoras Veículos …" at bounding box center [712, 334] width 1424 height 669
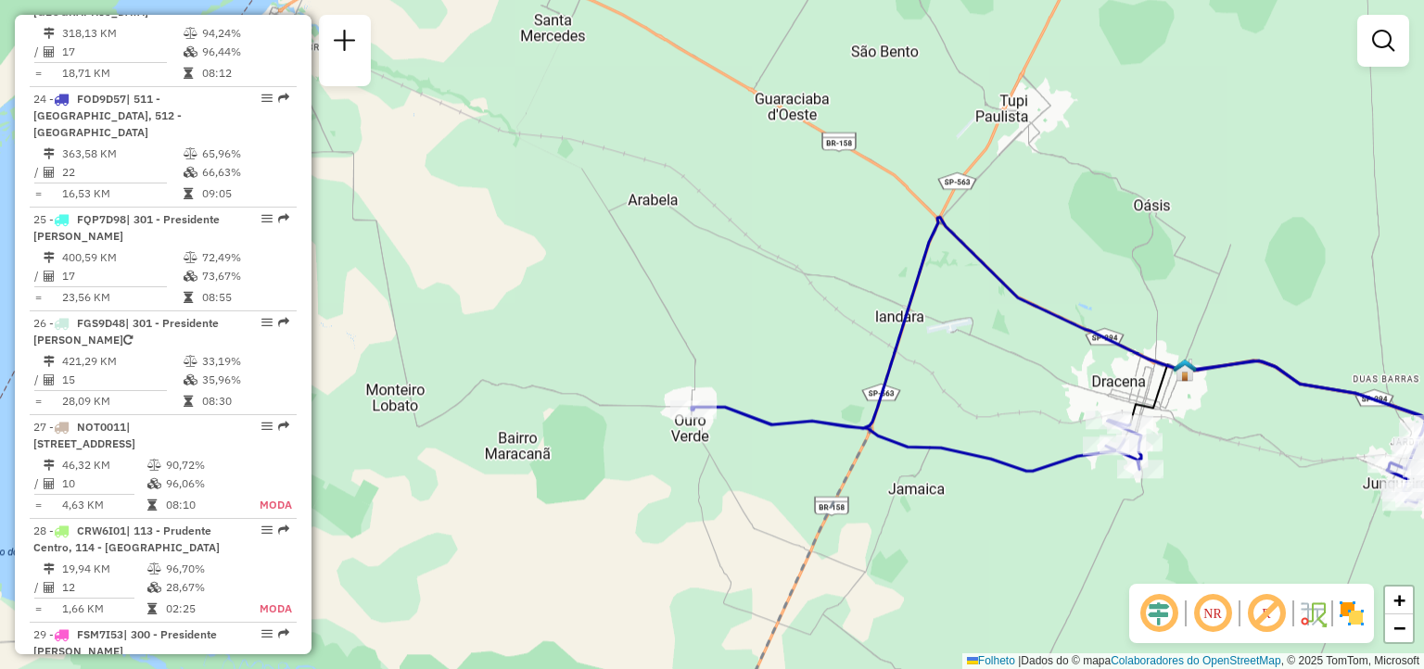
drag, startPoint x: 782, startPoint y: 400, endPoint x: 743, endPoint y: 465, distance: 75.7
click at [743, 465] on div "Janela de atendimento Grade de atendimento Capacidade Transportadoras Veículos …" at bounding box center [712, 334] width 1424 height 669
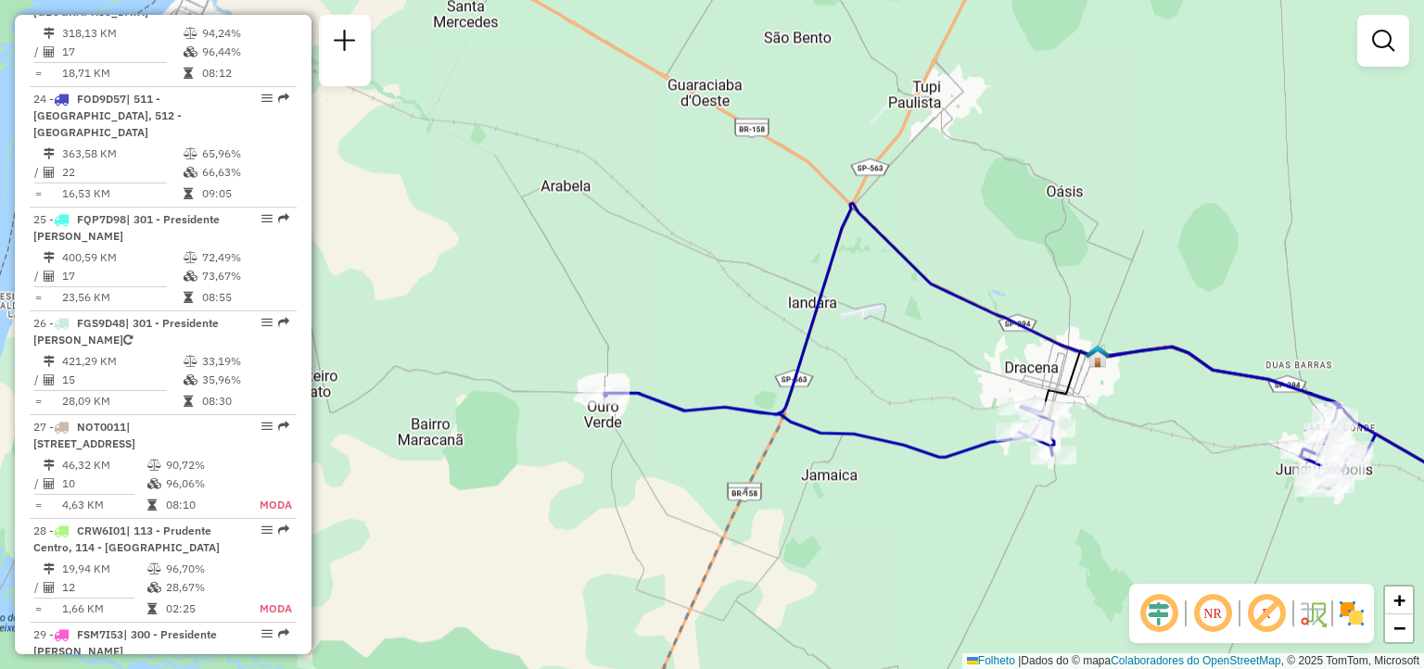
drag, startPoint x: 771, startPoint y: 372, endPoint x: 684, endPoint y: 358, distance: 88.2
click at [684, 358] on div "Janela de atendimento Grade de atendimento Capacidade Transportadoras Veículos …" at bounding box center [712, 334] width 1424 height 669
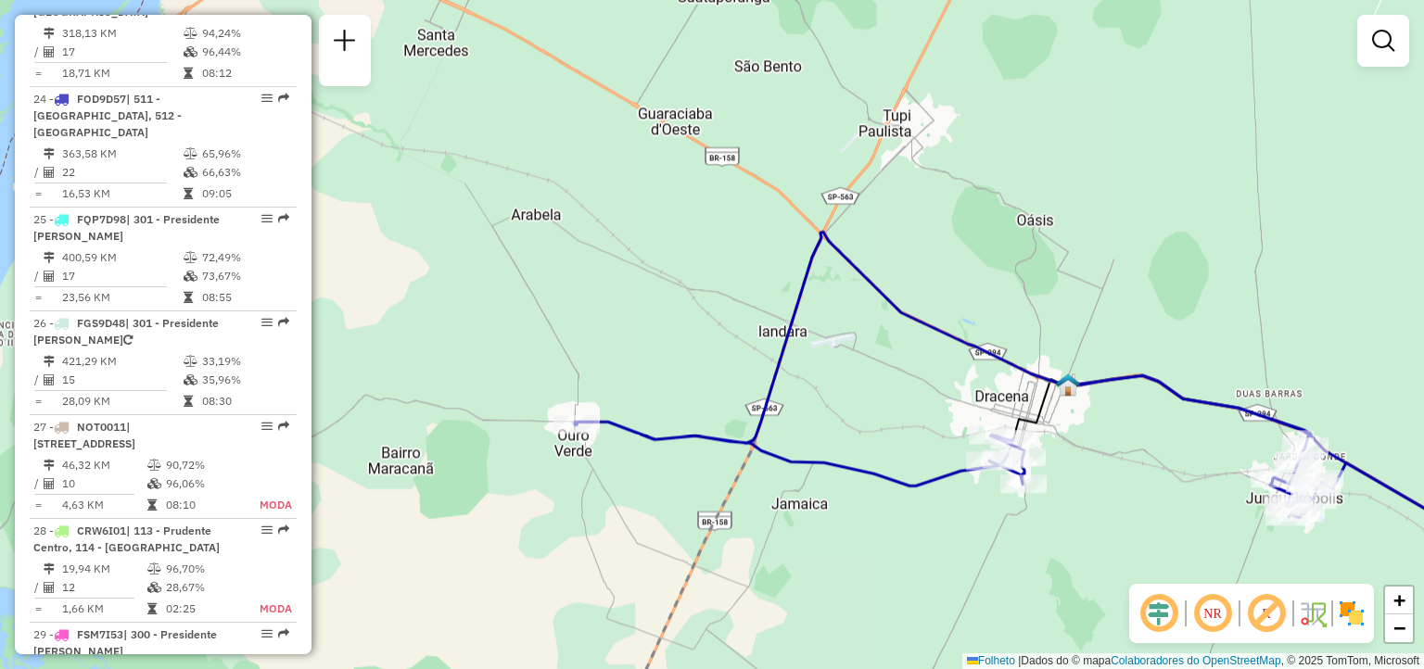
drag, startPoint x: 690, startPoint y: 355, endPoint x: 657, endPoint y: 384, distance: 43.3
click at [657, 384] on div "Janela de atendimento Grade de atendimento Capacidade Transportadoras Veículos …" at bounding box center [712, 334] width 1424 height 669
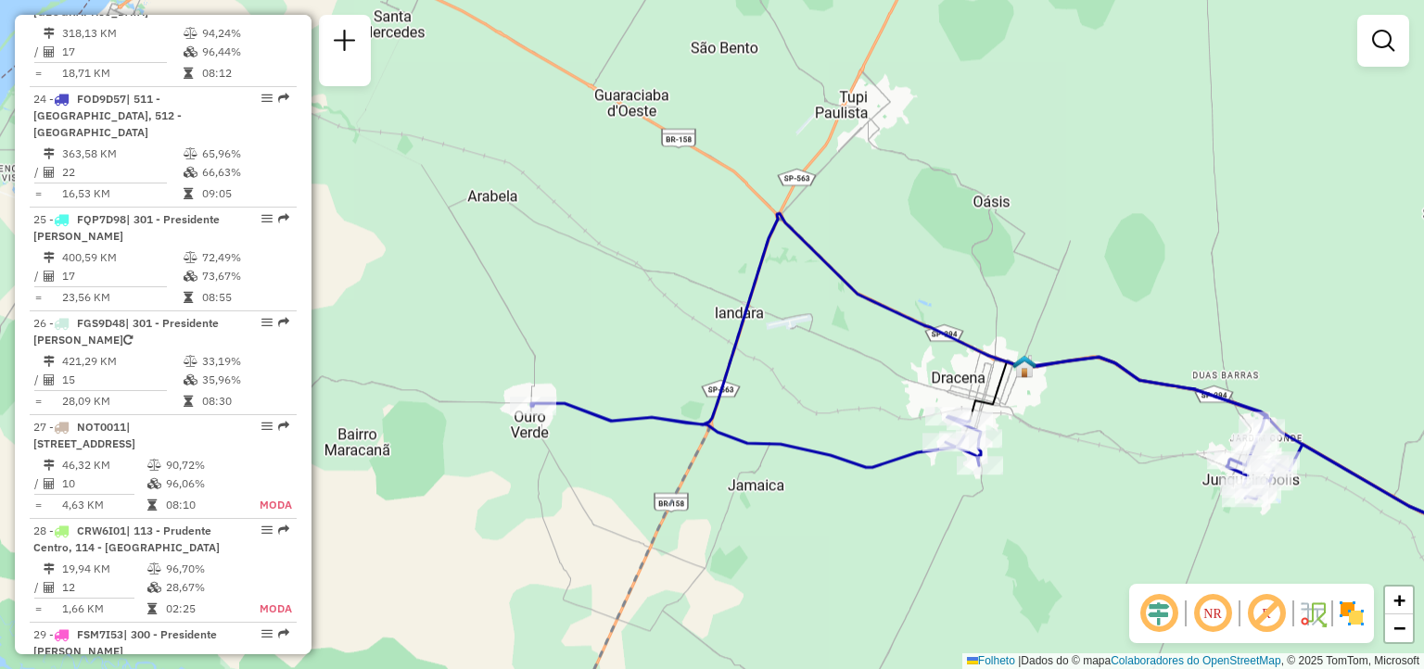
drag, startPoint x: 972, startPoint y: 362, endPoint x: 931, endPoint y: 344, distance: 44.8
click at [931, 344] on div "Janela de atendimento Grade de atendimento Capacidade Transportadoras Veículos …" at bounding box center [712, 334] width 1424 height 669
select select "**********"
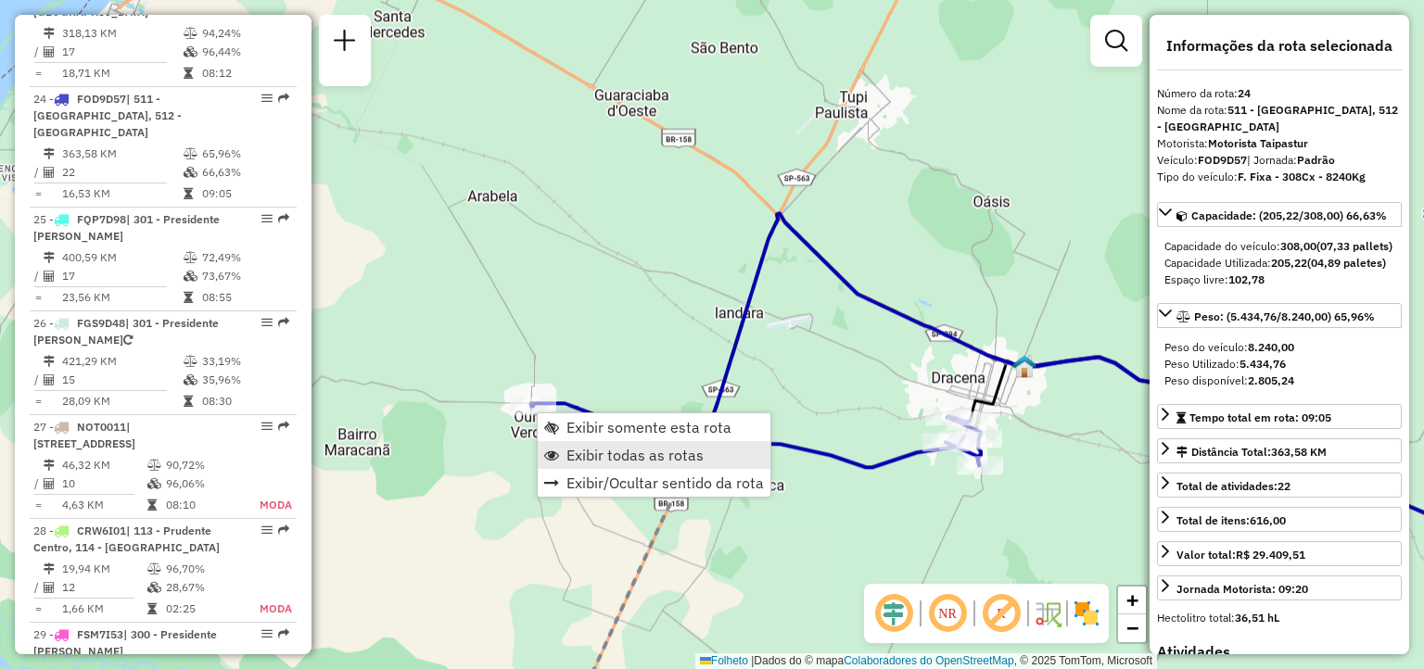
click at [614, 449] on span "Exibir todas as rotas" at bounding box center [634, 455] width 137 height 15
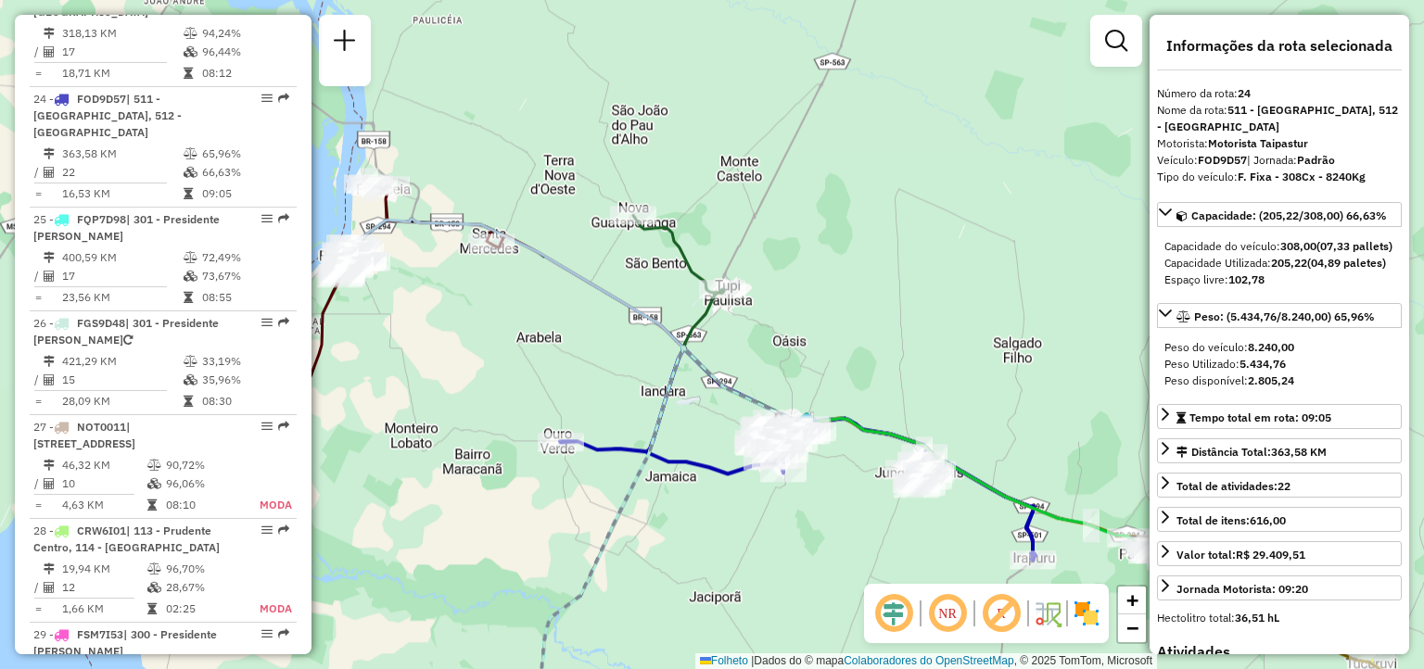
drag, startPoint x: 753, startPoint y: 545, endPoint x: 659, endPoint y: 511, distance: 99.7
click at [659, 512] on div "Janela de atendimento Grade de atendimento Capacidade Transportadoras Veículos …" at bounding box center [712, 334] width 1424 height 669
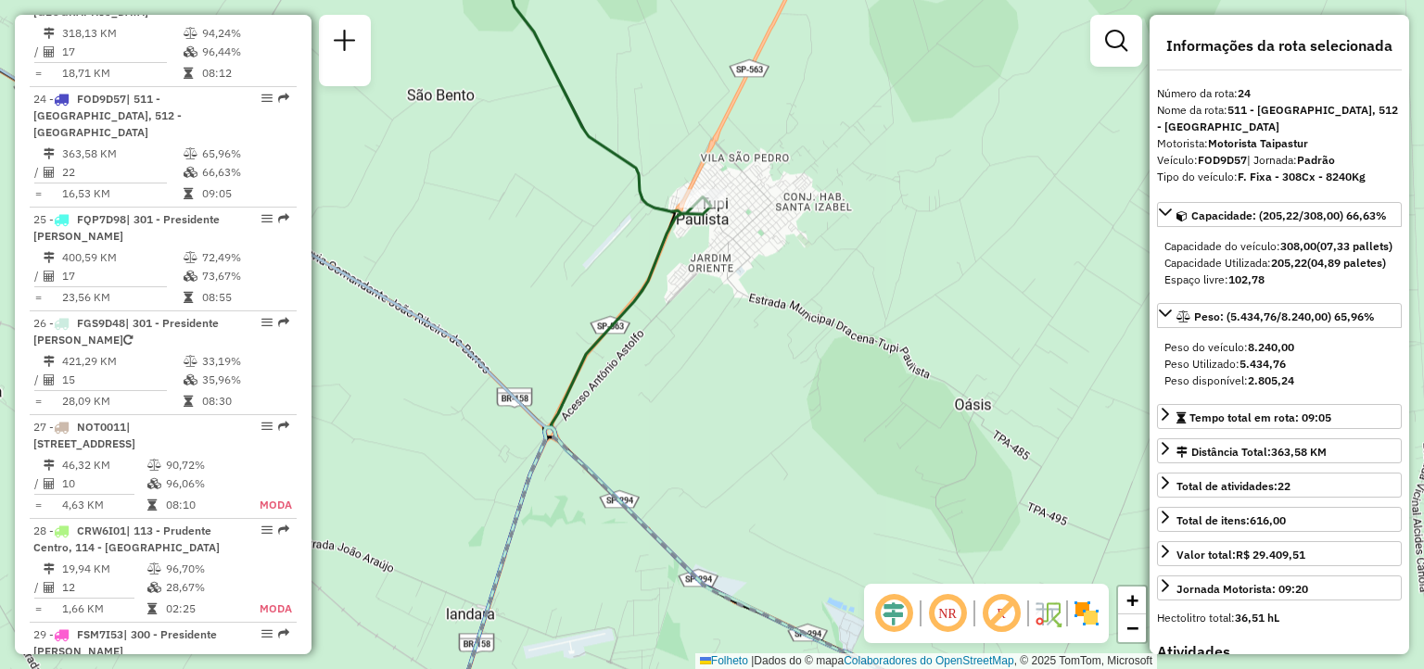
drag, startPoint x: 706, startPoint y: 276, endPoint x: 811, endPoint y: 464, distance: 215.3
click at [811, 464] on div "Janela de atendimento Grade de atendimento Capacidade Transportadoras Veículos …" at bounding box center [712, 334] width 1424 height 669
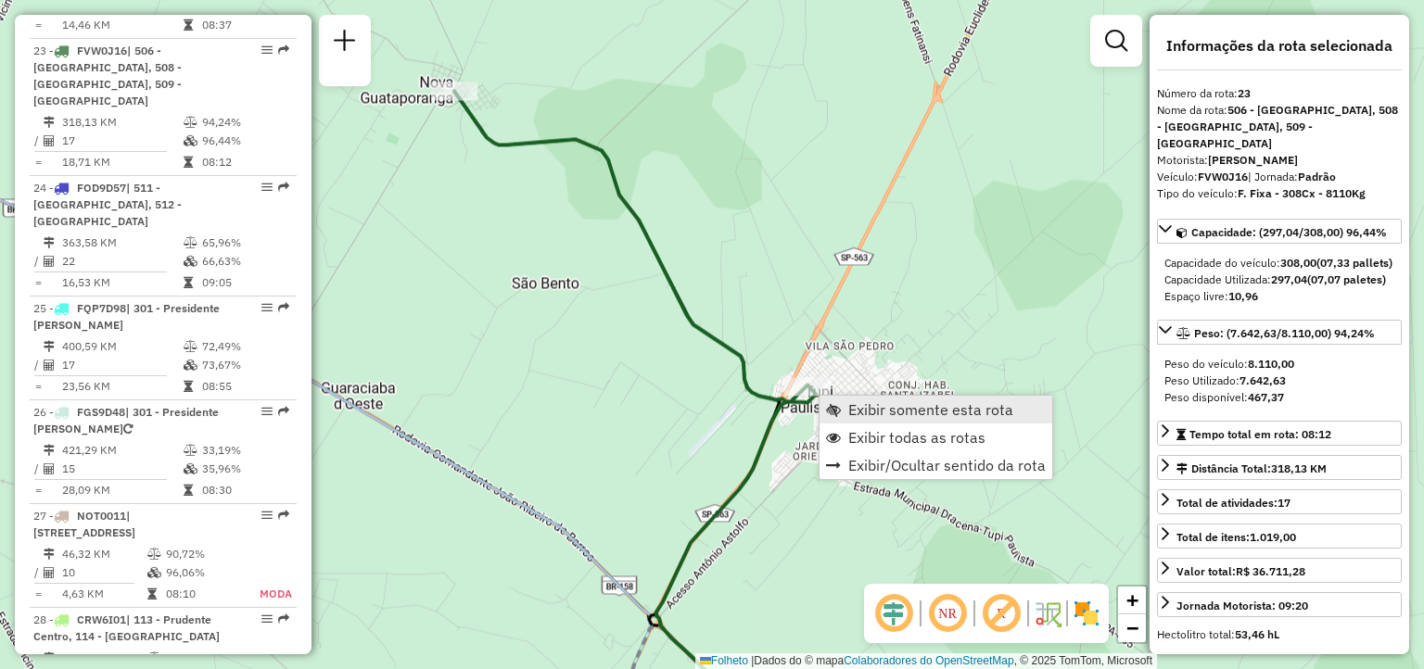
scroll to position [3039, 0]
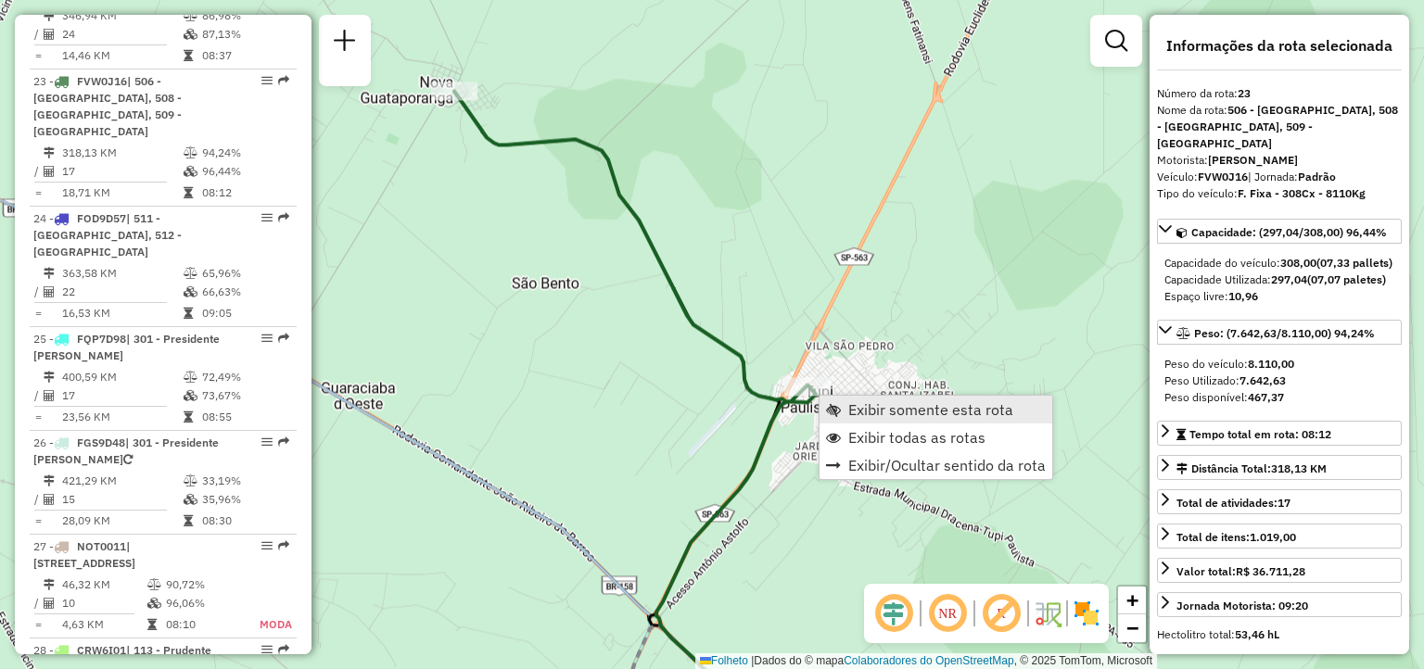
click at [868, 410] on span "Exibir somente esta rota" at bounding box center [930, 409] width 165 height 15
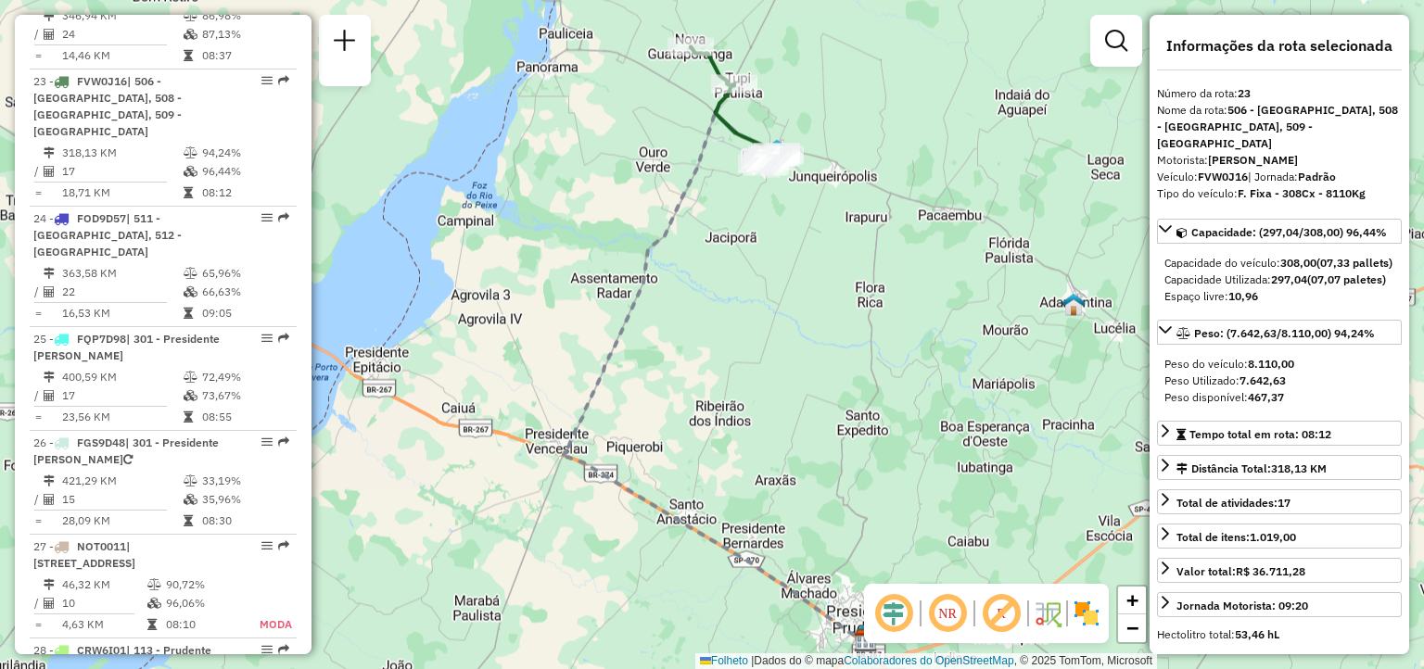
drag, startPoint x: 753, startPoint y: 310, endPoint x: 845, endPoint y: 540, distance: 247.8
click at [845, 540] on div "Janela de atendimento Grade de atendimento Capacidade Transportadoras Veículos …" at bounding box center [712, 334] width 1424 height 669
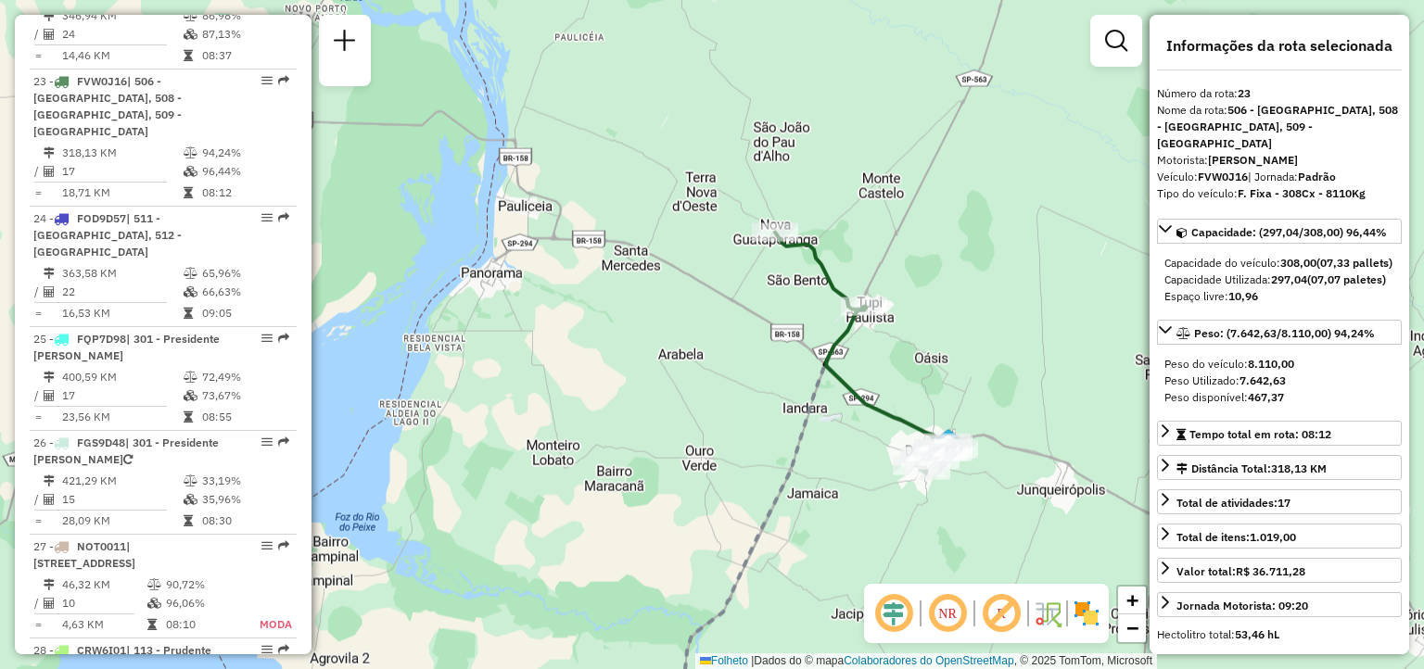
drag, startPoint x: 919, startPoint y: 375, endPoint x: 842, endPoint y: 390, distance: 79.3
click at [842, 390] on div "Janela de atendimento Grade de atendimento Capacidade Transportadoras Veículos …" at bounding box center [712, 334] width 1424 height 669
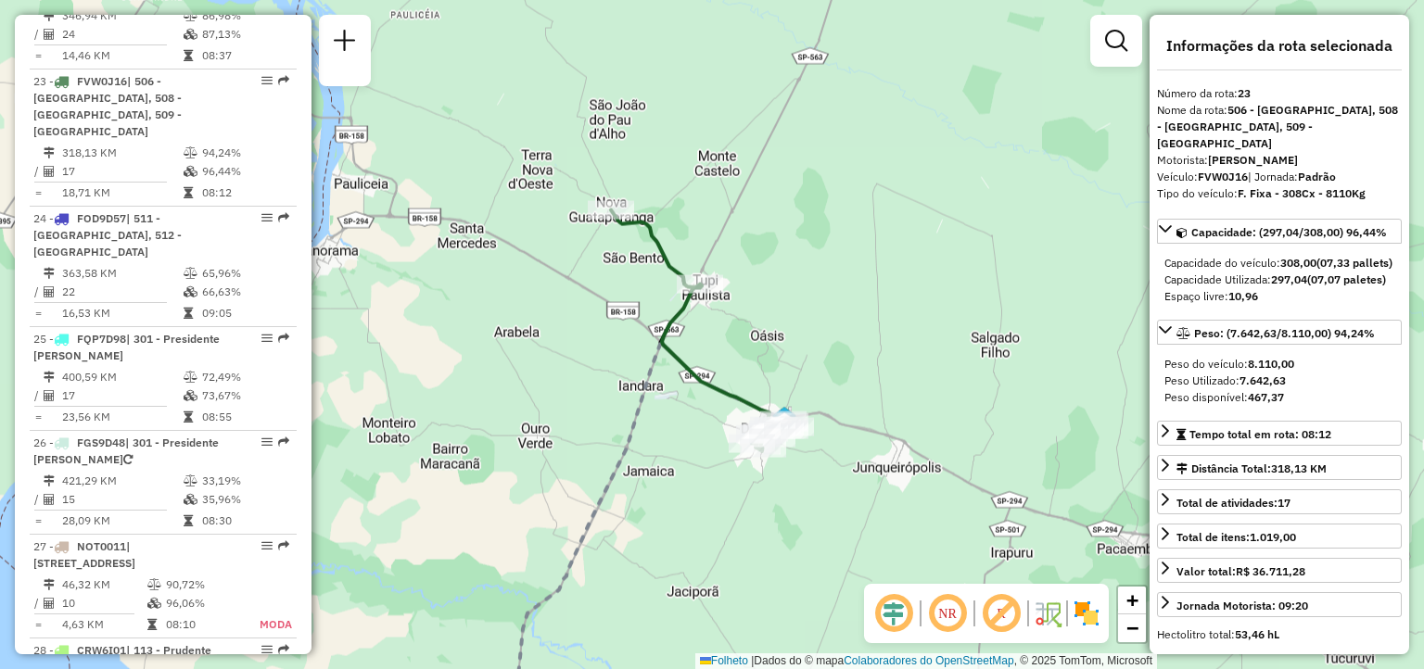
drag, startPoint x: 868, startPoint y: 380, endPoint x: 743, endPoint y: 312, distance: 141.4
click at [754, 320] on div "Janela de atendimento Grade de atendimento Capacidade Transportadoras Veículos …" at bounding box center [712, 334] width 1424 height 669
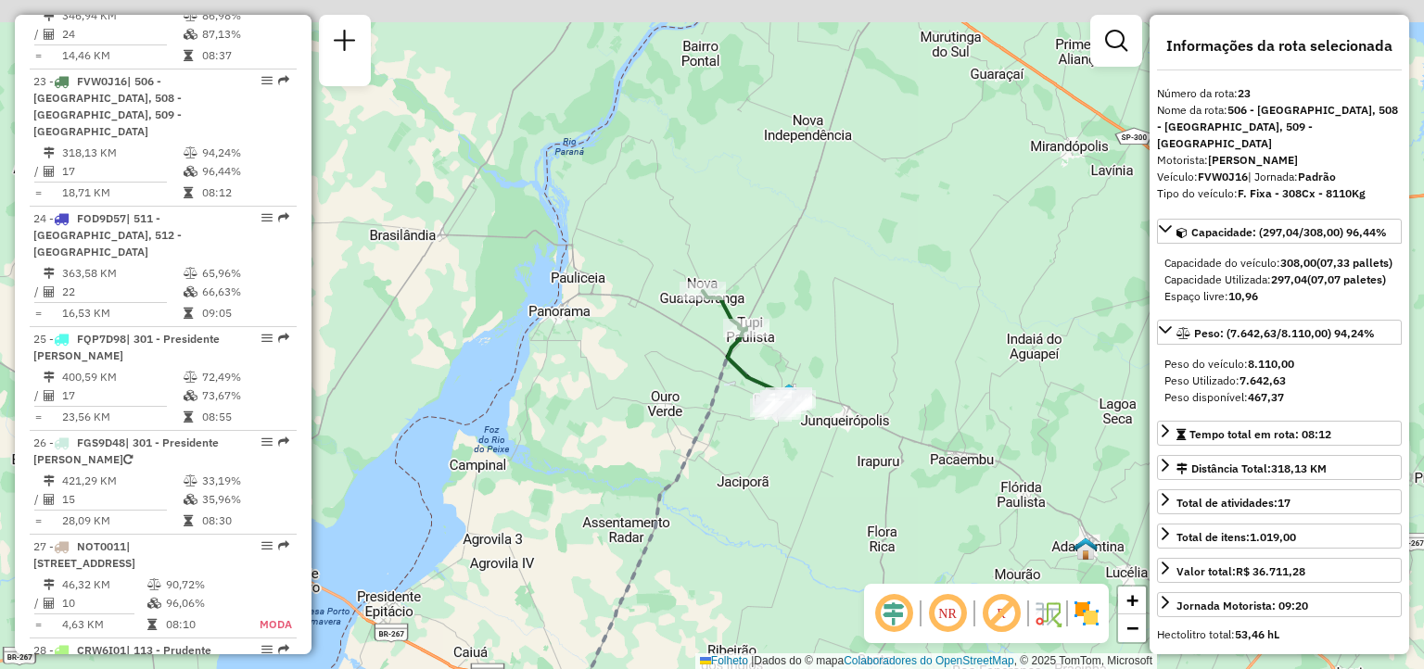
drag, startPoint x: 811, startPoint y: 482, endPoint x: 836, endPoint y: 484, distance: 25.1
click at [869, 564] on div "Janela de atendimento Grade de atendimento Capacidade Transportadoras Veículos …" at bounding box center [712, 334] width 1424 height 669
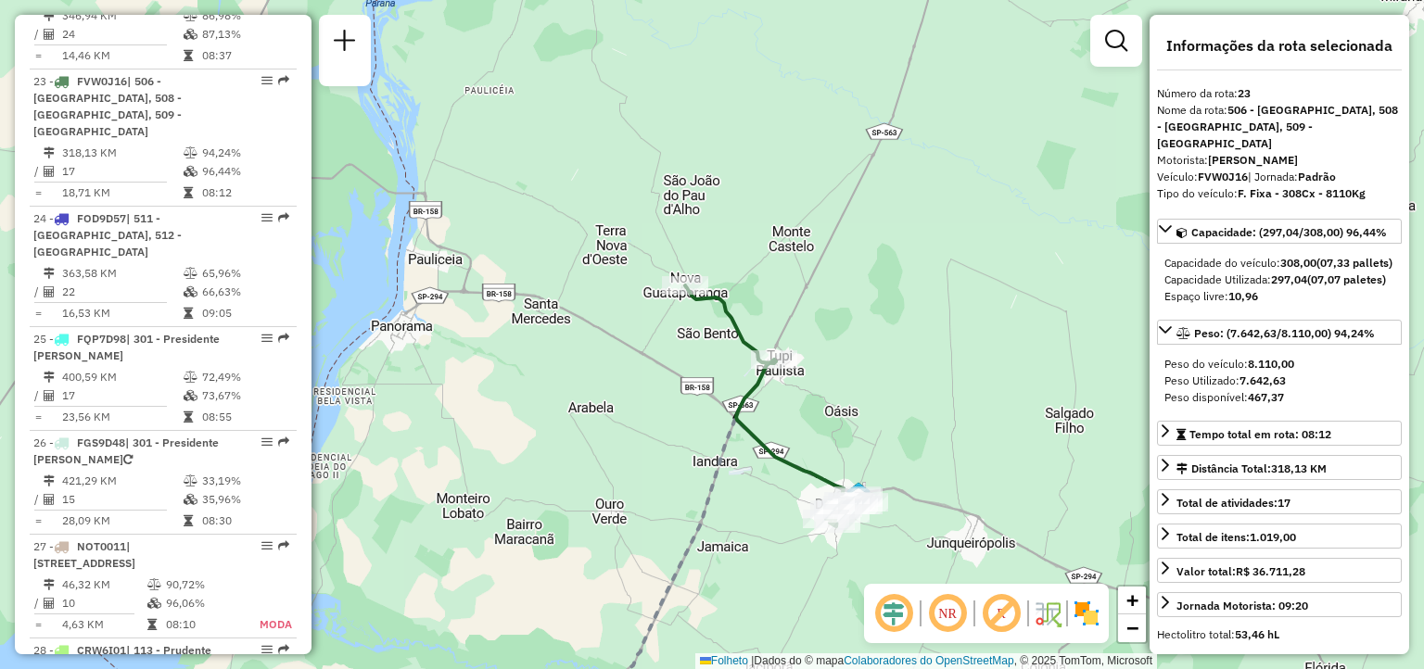
drag, startPoint x: 788, startPoint y: 397, endPoint x: 889, endPoint y: 419, distance: 103.4
click at [889, 419] on div "Janela de atendimento Grade de atendimento Capacidade Transportadoras Veículos …" at bounding box center [712, 334] width 1424 height 669
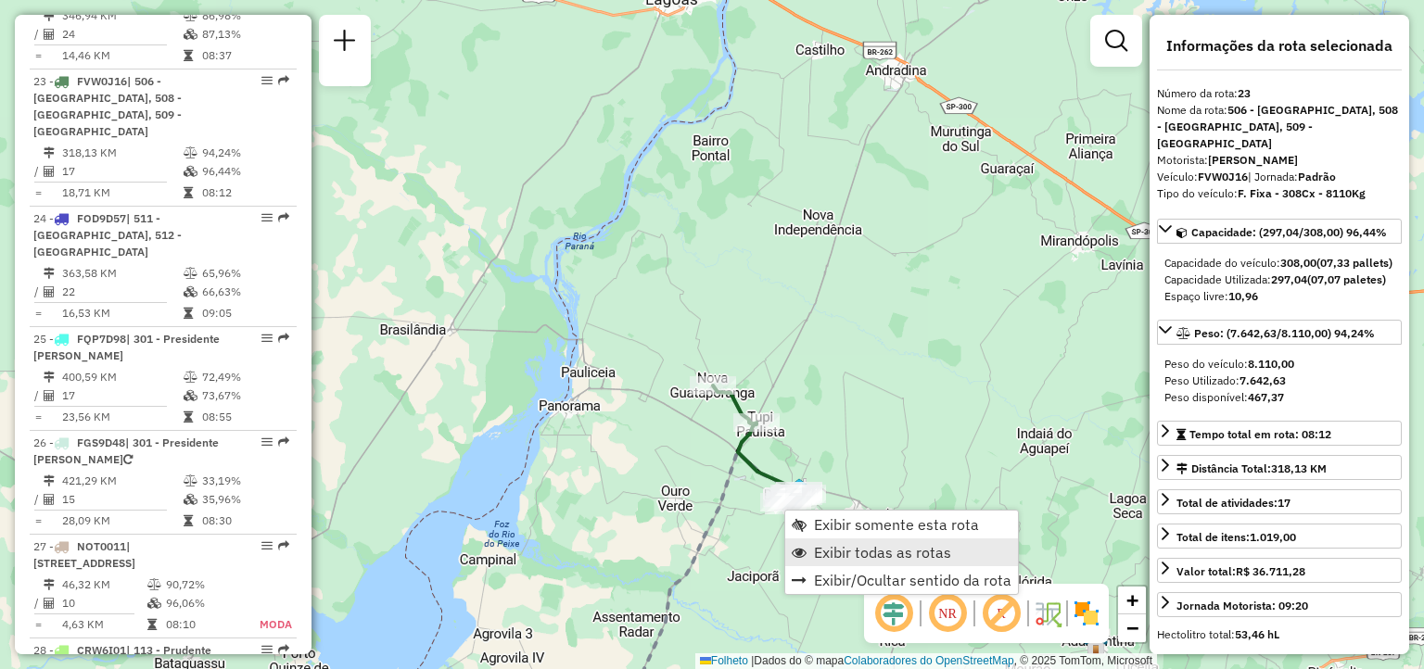
click at [856, 552] on span "Exibir todas as rotas" at bounding box center [882, 552] width 137 height 15
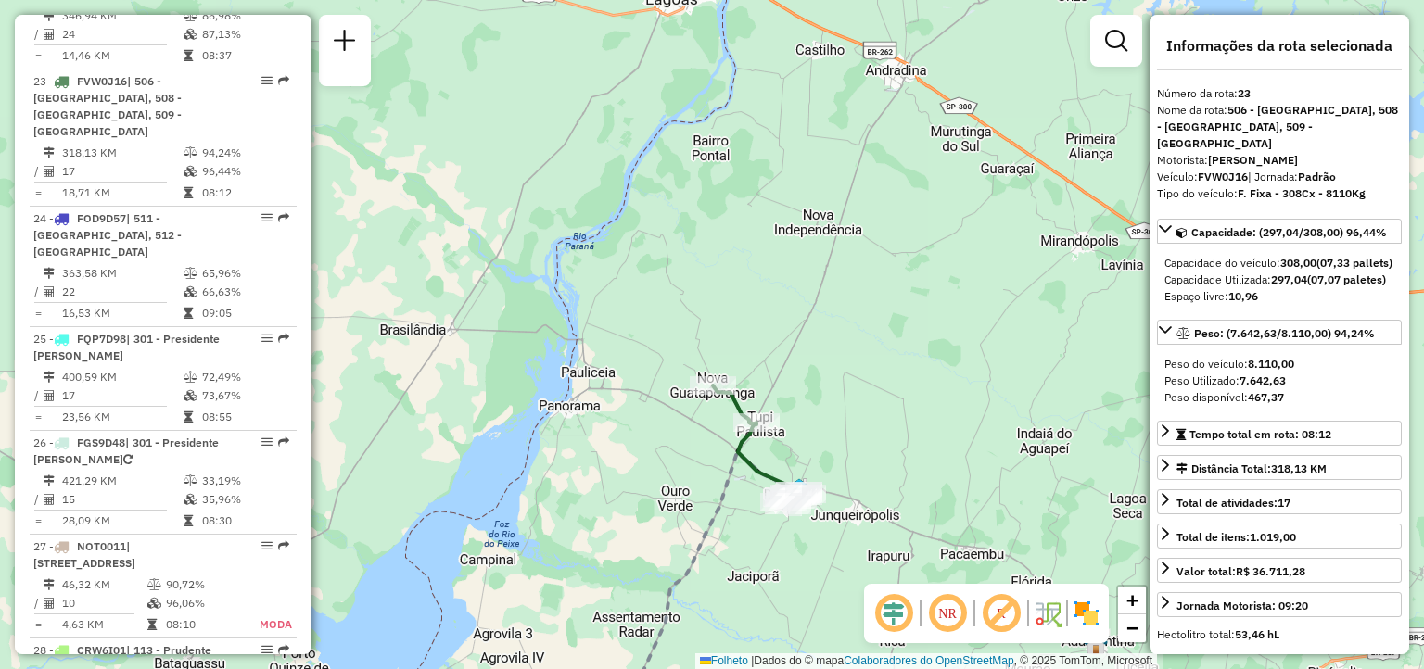
click at [766, 422] on div "Janela de atendimento Grade de atendimento Capacidade Transportadoras Veículos …" at bounding box center [712, 334] width 1424 height 669
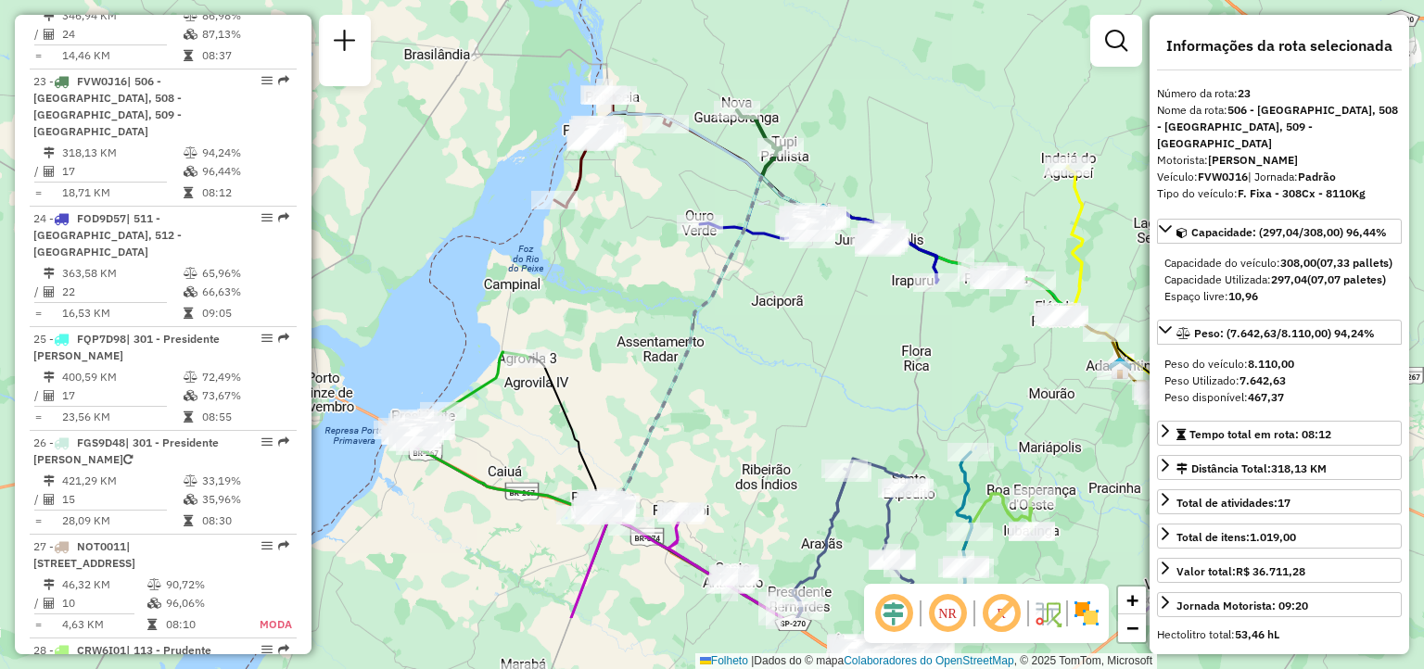
drag, startPoint x: 714, startPoint y: 487, endPoint x: 607, endPoint y: 464, distance: 108.9
click at [607, 464] on div "Janela de atendimento Grade de atendimento Capacidade Transportadoras Veículos …" at bounding box center [712, 334] width 1424 height 669
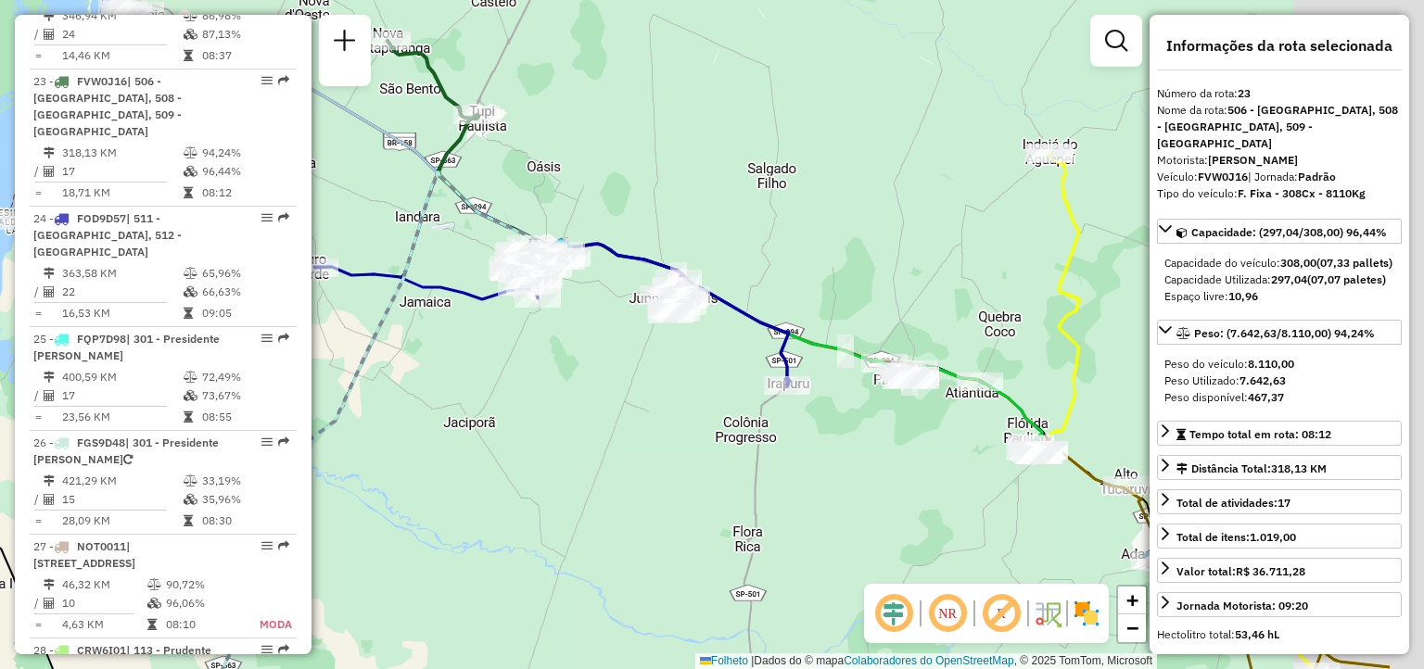
drag, startPoint x: 830, startPoint y: 378, endPoint x: 664, endPoint y: 419, distance: 170.8
click at [665, 418] on div "Janela de atendimento Grade de atendimento Capacidade Transportadoras Veículos …" at bounding box center [712, 334] width 1424 height 669
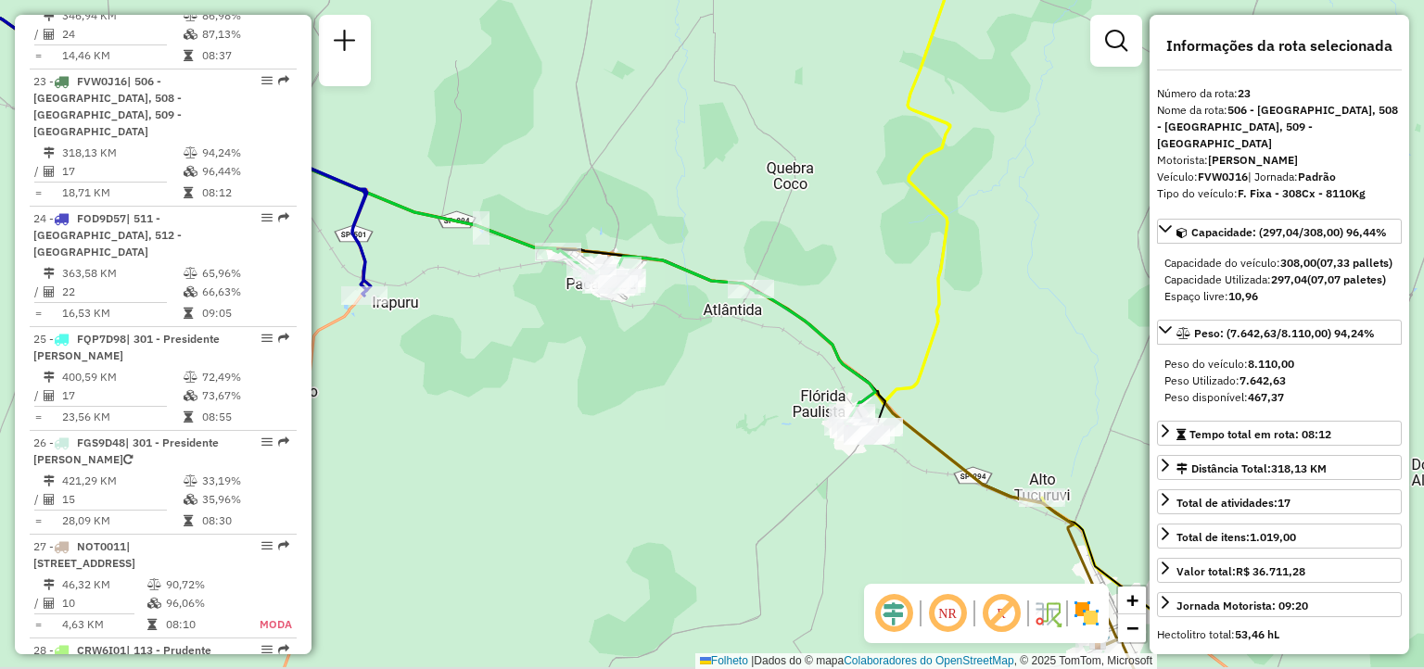
drag, startPoint x: 843, startPoint y: 450, endPoint x: 459, endPoint y: 364, distance: 394.2
click at [459, 364] on div "Janela de atendimento Grade de atendimento Capacidade Transportadoras Veículos …" at bounding box center [712, 334] width 1424 height 669
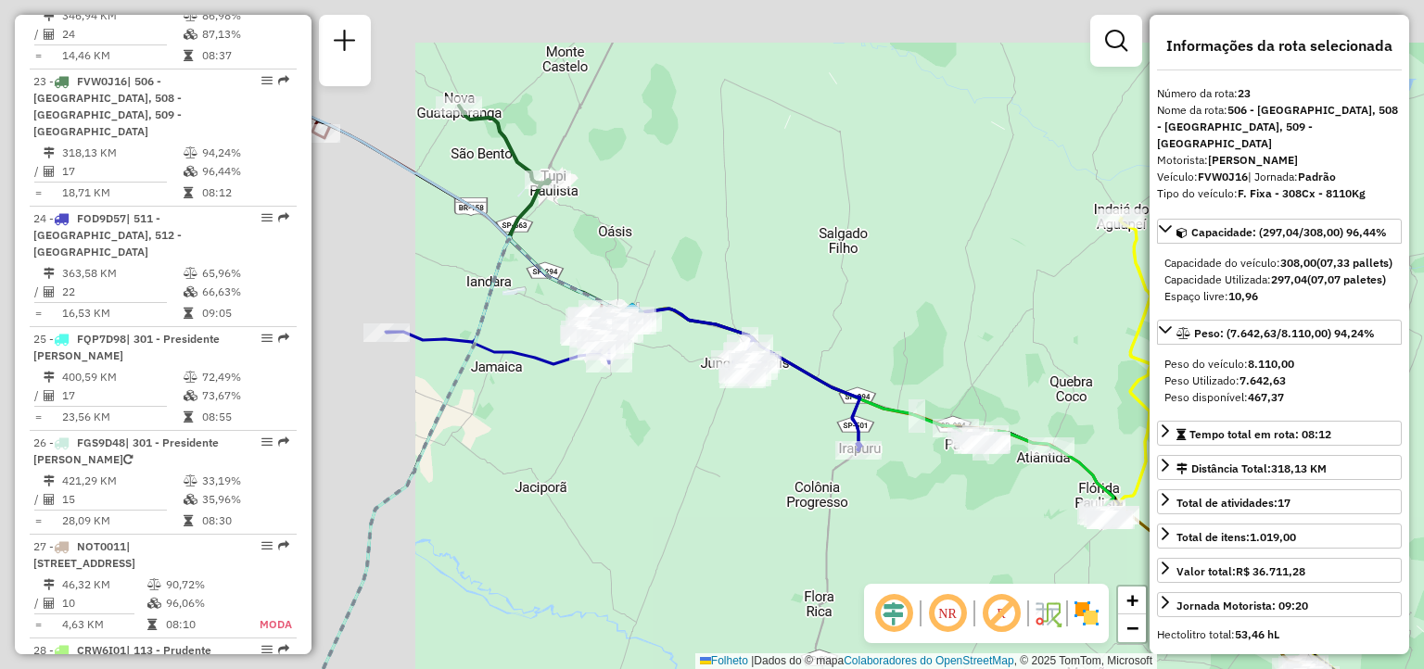
drag, startPoint x: 509, startPoint y: 431, endPoint x: 822, endPoint y: 523, distance: 326.4
click at [822, 523] on div "Janela de atendimento Grade de atendimento Capacidade Transportadoras Veículos …" at bounding box center [712, 334] width 1424 height 669
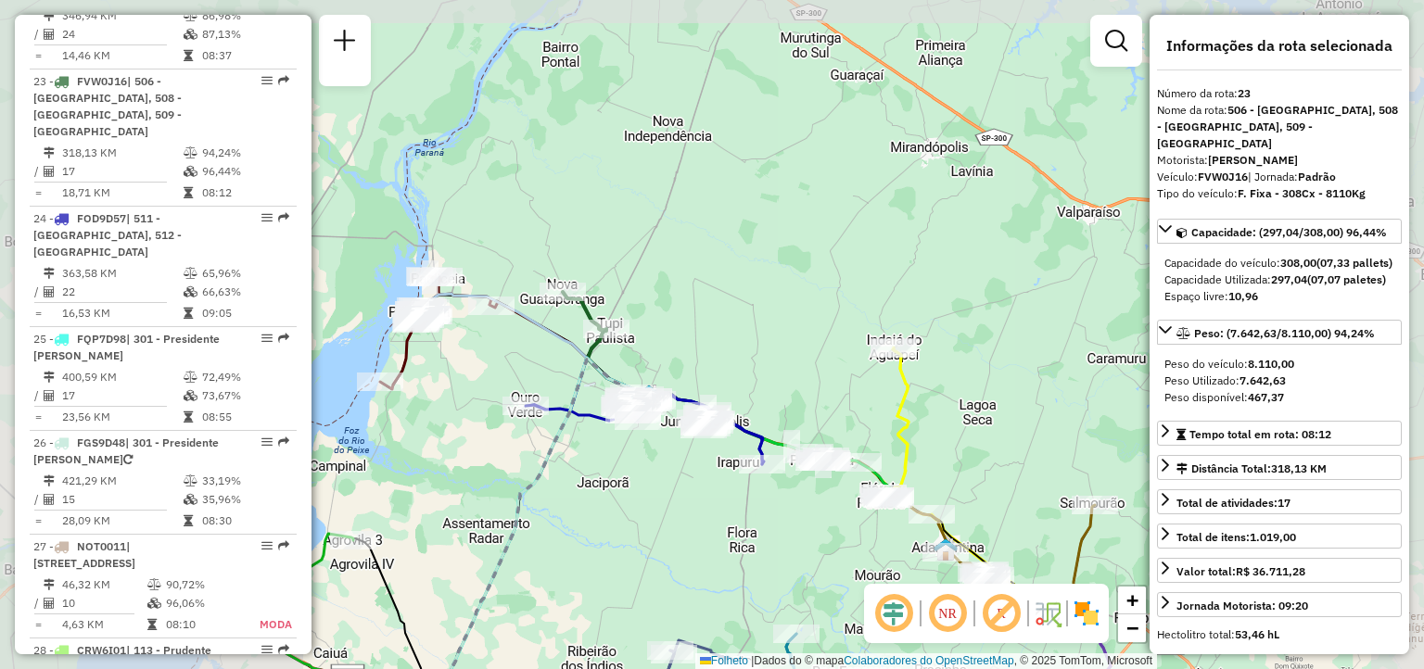
drag, startPoint x: 690, startPoint y: 536, endPoint x: 701, endPoint y: 158, distance: 377.4
click at [702, 161] on div "Janela de atendimento Grade de atendimento Capacidade Transportadoras Veículos …" at bounding box center [712, 334] width 1424 height 669
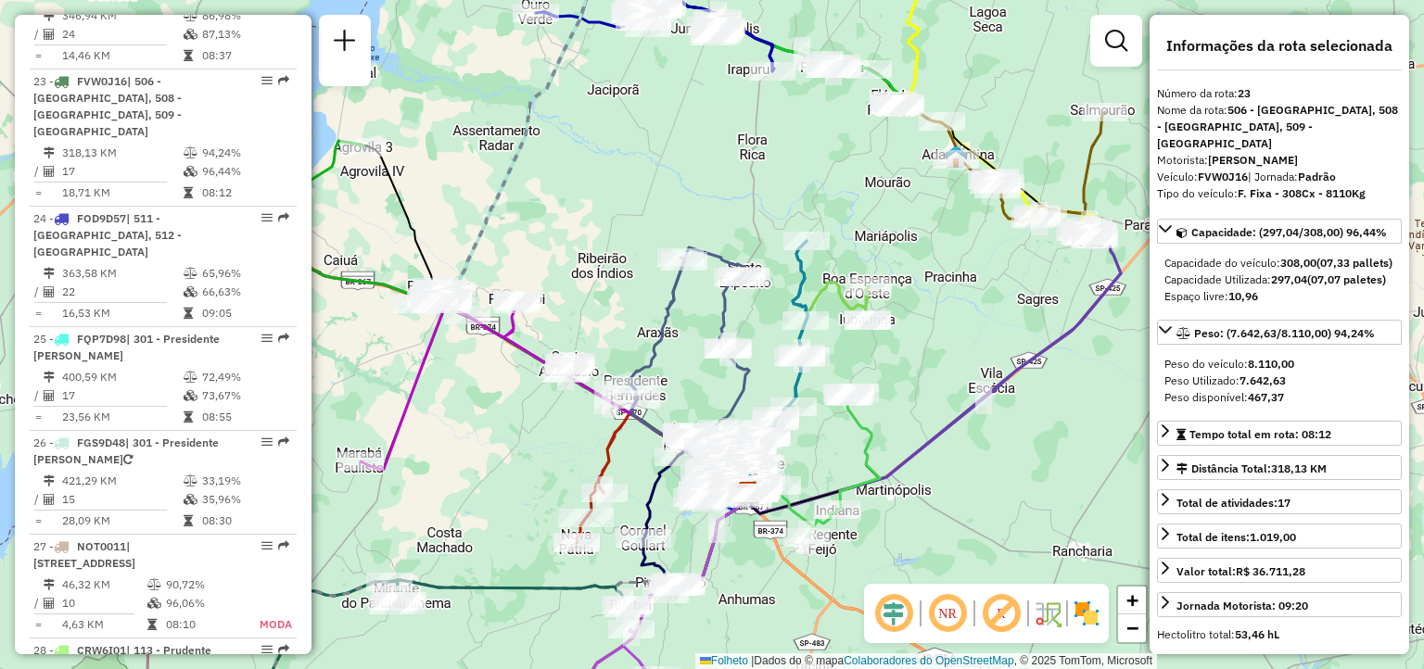
drag, startPoint x: 558, startPoint y: 436, endPoint x: 599, endPoint y: 433, distance: 40.9
click at [599, 434] on div "Janela de atendimento Grade de atendimento Capacidade Transportadoras Veículos …" at bounding box center [712, 334] width 1424 height 669
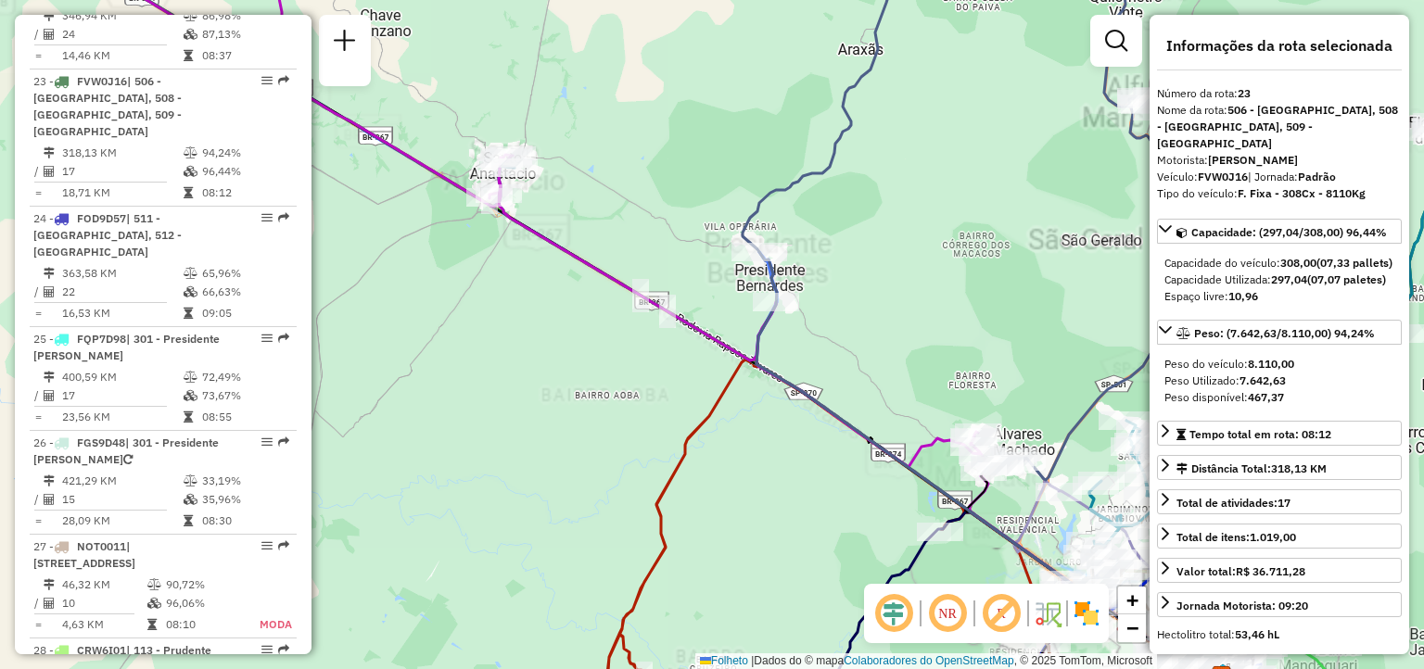
drag, startPoint x: 580, startPoint y: 377, endPoint x: 727, endPoint y: 472, distance: 174.3
click at [725, 472] on div "Janela de atendimento Grade de atendimento Capacidade Transportadoras Veículos …" at bounding box center [712, 334] width 1424 height 669
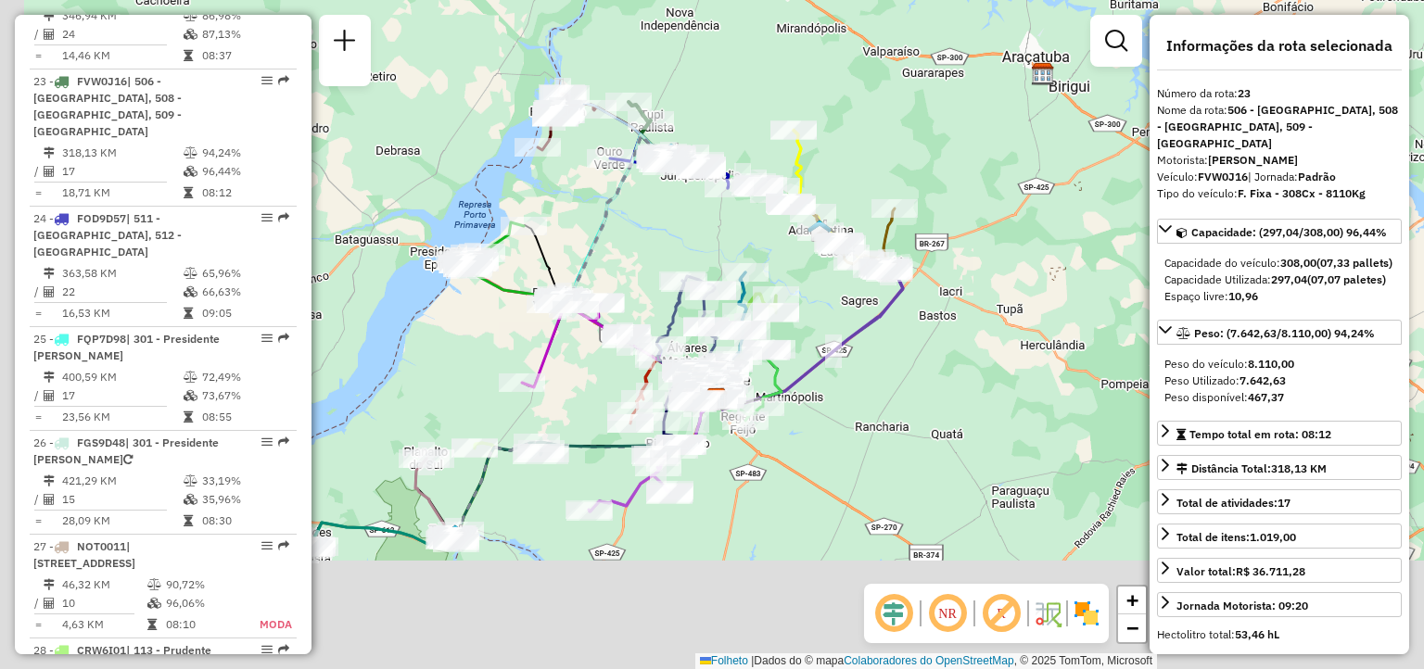
drag, startPoint x: 560, startPoint y: 549, endPoint x: 640, endPoint y: 340, distance: 223.6
click at [640, 342] on div "Rota 5 - Placa FYG0C97 54324965 - [PERSON_NAME] O Janela de atendimento Grade d…" at bounding box center [712, 334] width 1424 height 669
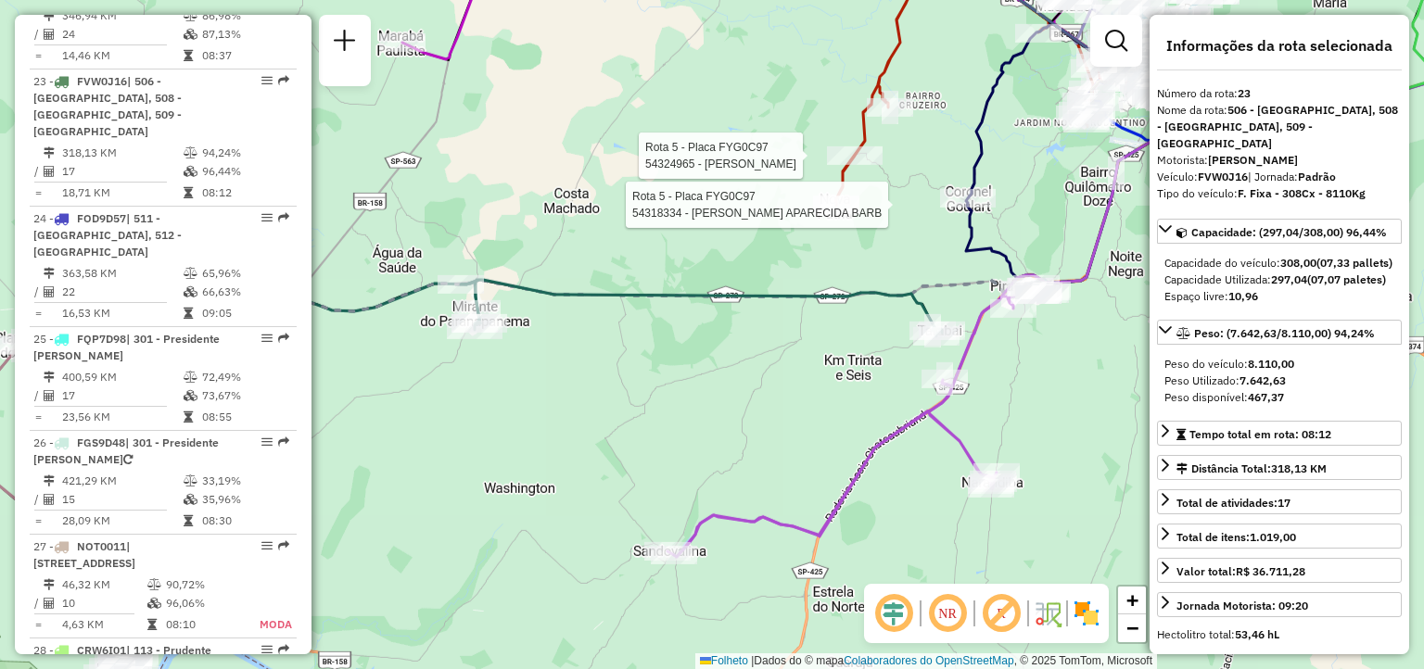
drag, startPoint x: 828, startPoint y: 359, endPoint x: 703, endPoint y: 412, distance: 135.3
click at [703, 414] on div "Rota 5 - Placa FYG0C97 54318334 - [PERSON_NAME] APARECIDA BARB Rota 5 - Placa F…" at bounding box center [712, 334] width 1424 height 669
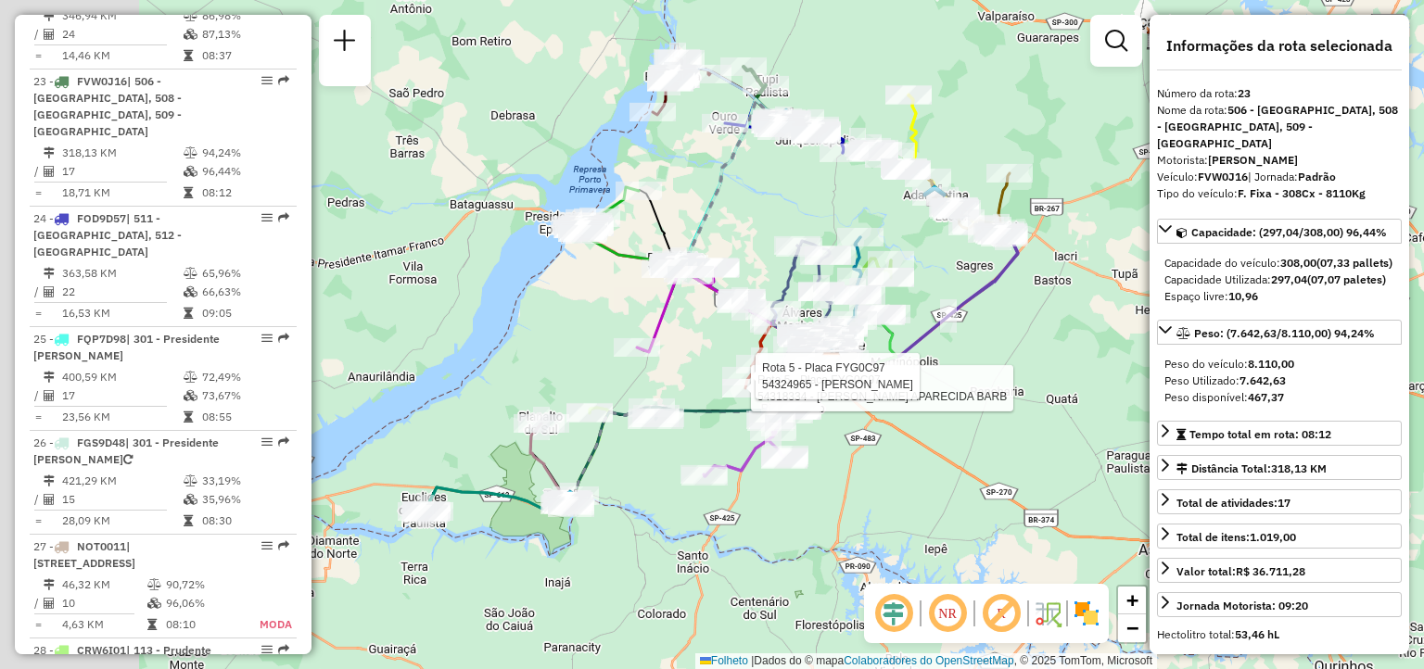
drag, startPoint x: 515, startPoint y: 497, endPoint x: 705, endPoint y: 453, distance: 194.9
click at [703, 456] on div "Rota 5 - Placa FYG0C97 54318334 - [PERSON_NAME] APARECIDA BARB Rota 5 - Placa F…" at bounding box center [712, 334] width 1424 height 669
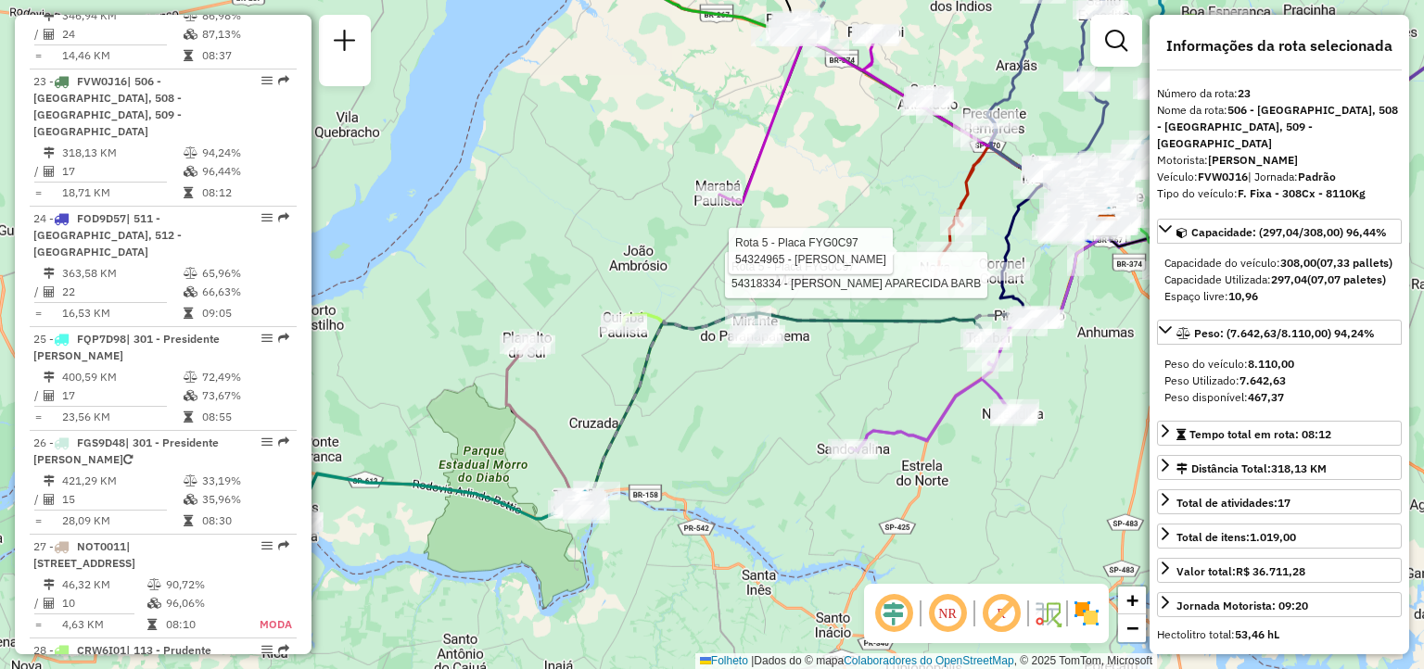
drag, startPoint x: 645, startPoint y: 579, endPoint x: 678, endPoint y: 386, distance: 195.5
click at [681, 390] on div "Rota 5 - Placa FYG0C97 54318334 - [PERSON_NAME] APARECIDA BARB Rota 5 - Placa F…" at bounding box center [712, 334] width 1424 height 669
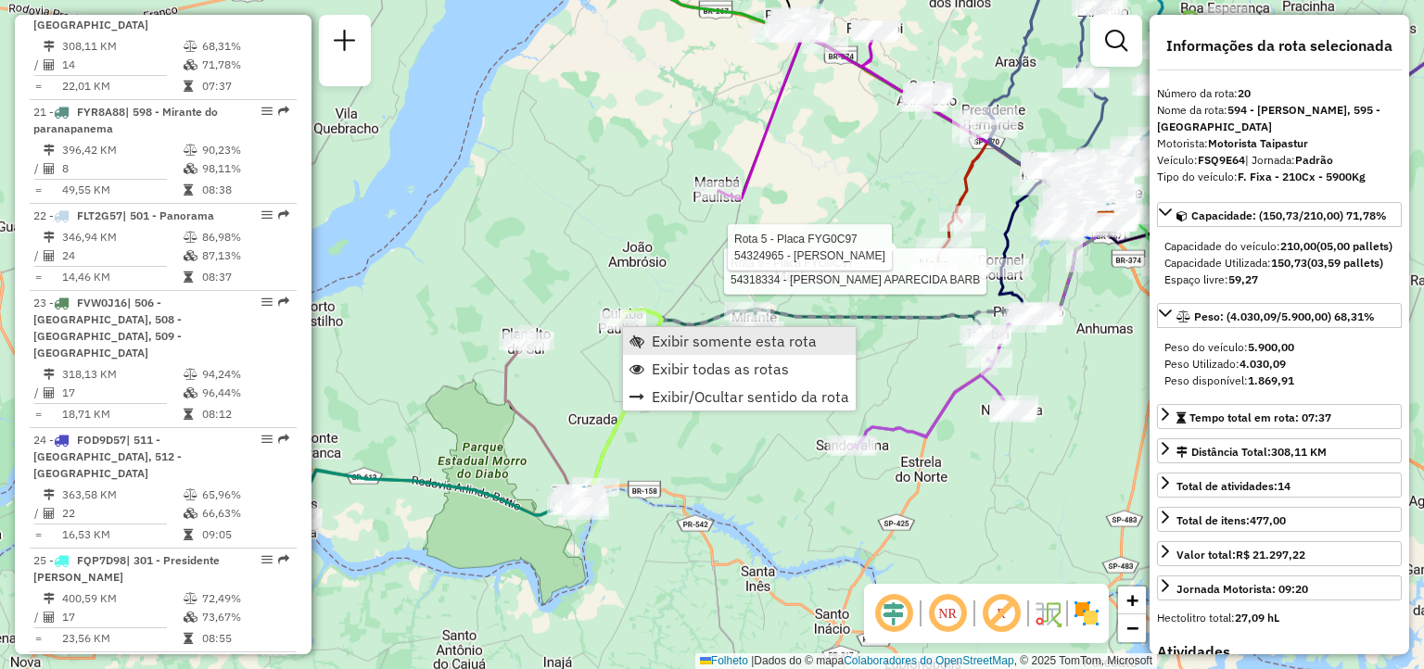
scroll to position [2745, 0]
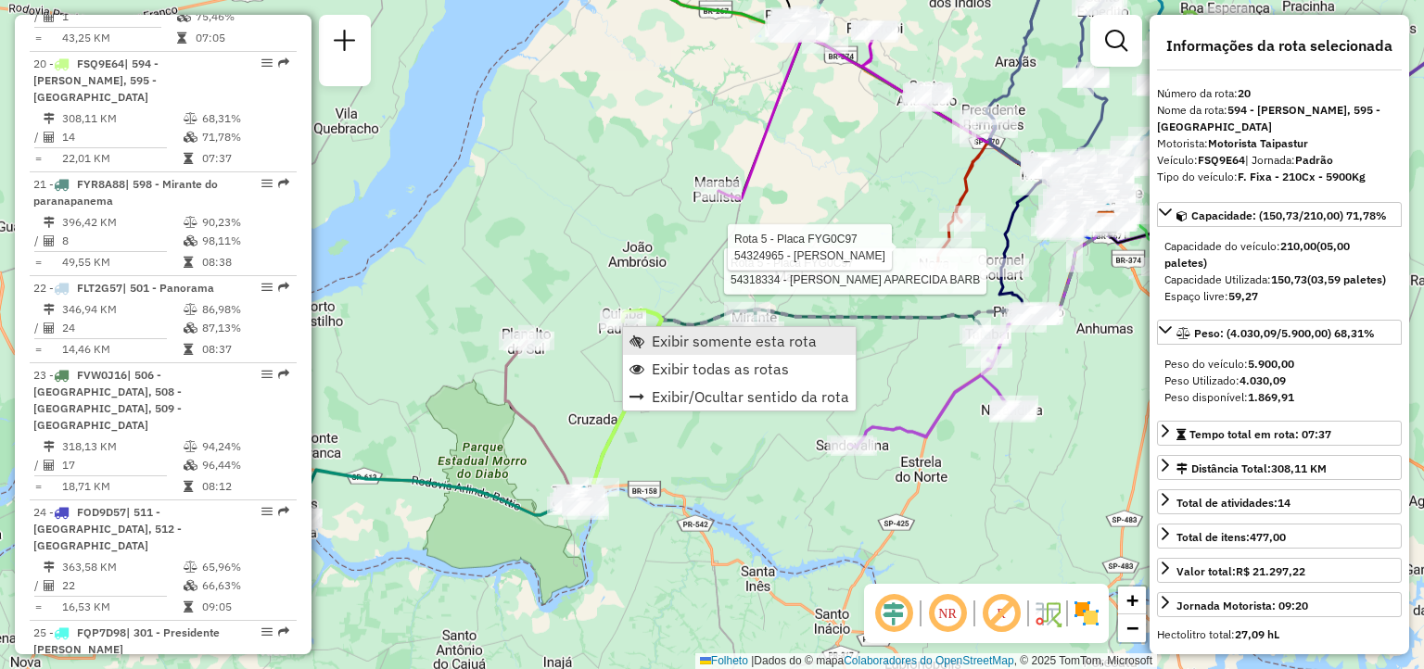
click at [641, 336] on span "Exibir somente esta rota" at bounding box center [636, 341] width 15 height 15
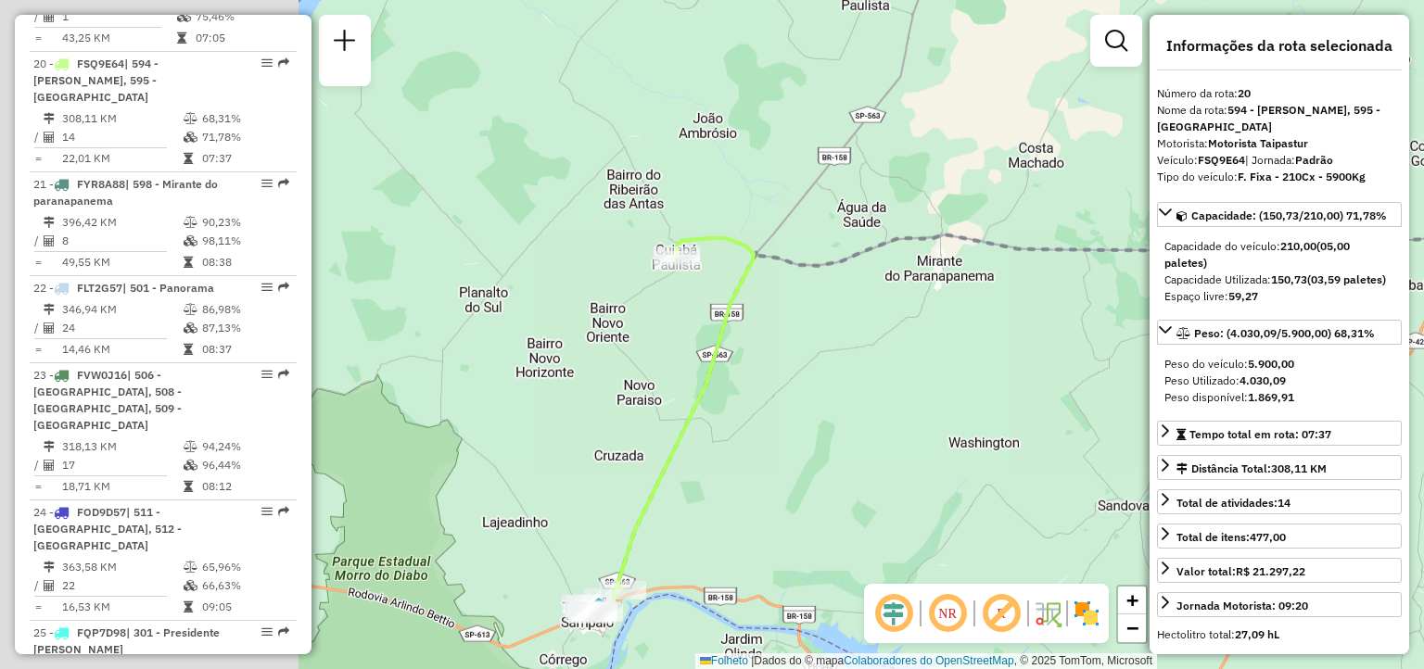
drag, startPoint x: 536, startPoint y: 384, endPoint x: 790, endPoint y: 358, distance: 255.3
click at [942, 386] on div "Janela de atendimento Grade de atendimento Capacidade Transportadoras Veículos …" at bounding box center [712, 334] width 1424 height 669
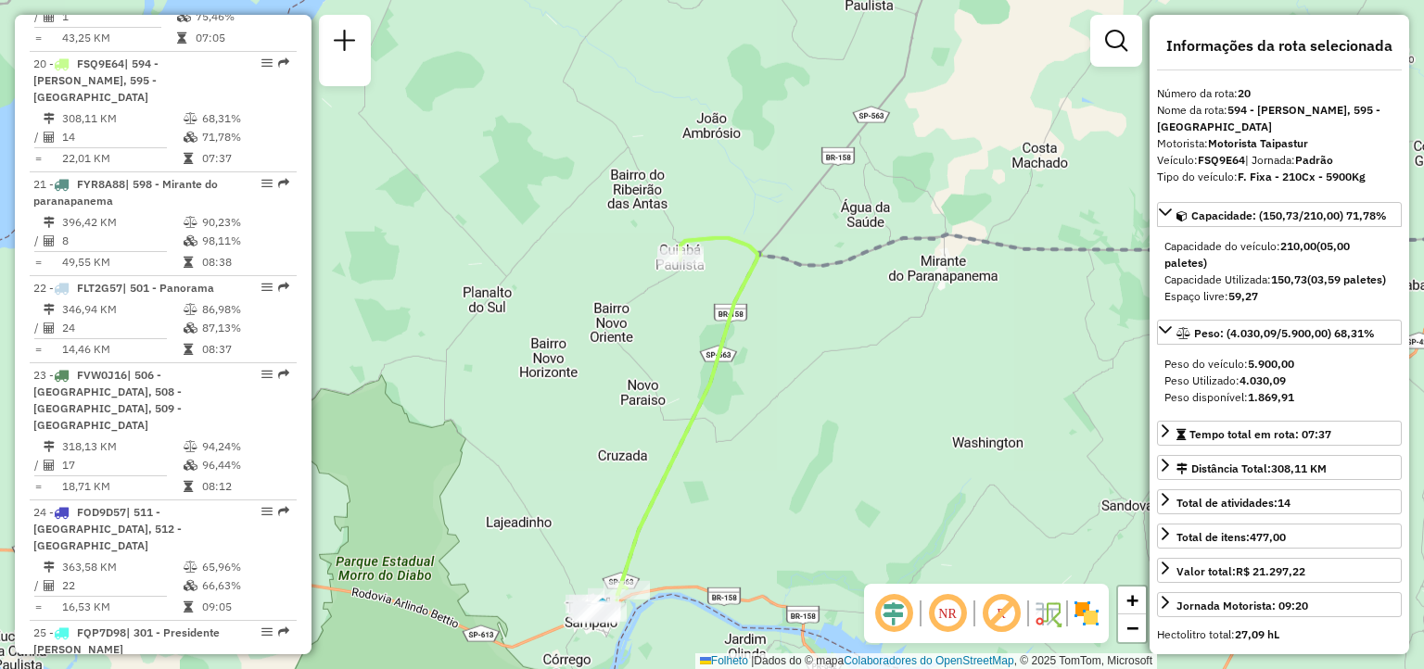
drag, startPoint x: 615, startPoint y: 478, endPoint x: 712, endPoint y: 294, distance: 208.1
click at [712, 296] on div "Janela de atendimento Grade de atendimento Capacidade Transportadoras Veículos …" at bounding box center [712, 334] width 1424 height 669
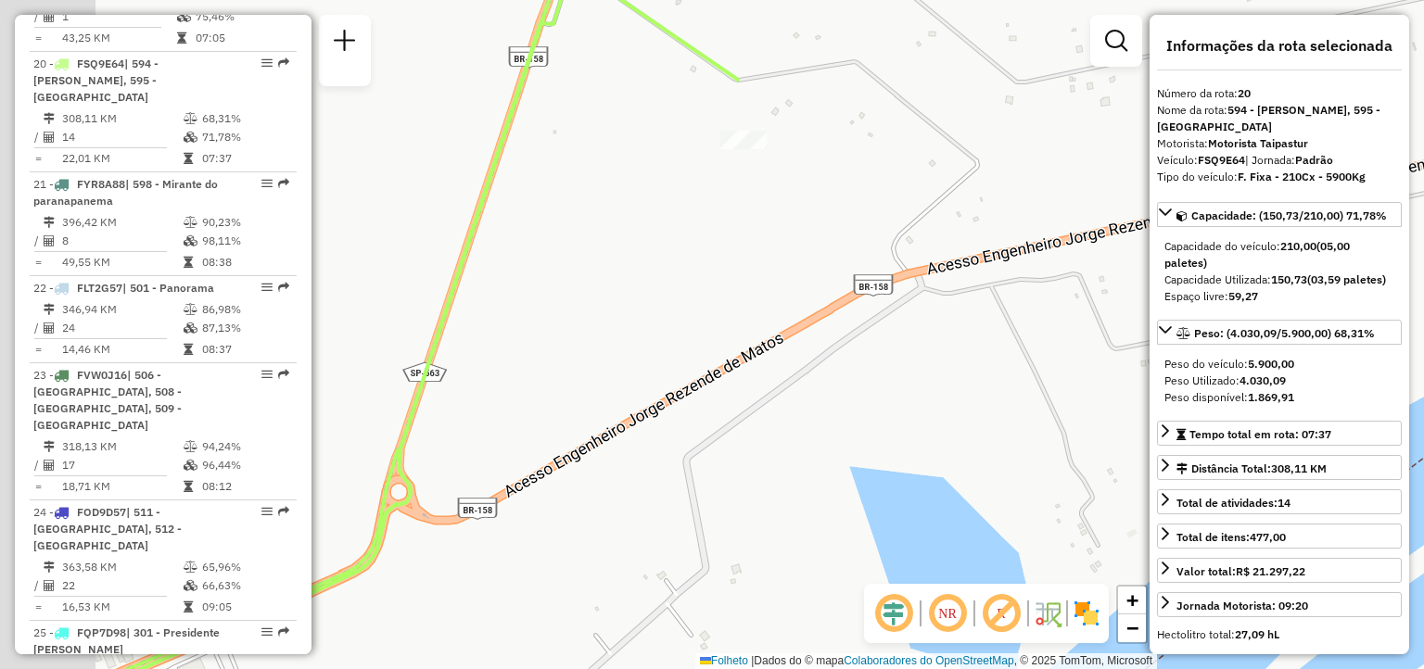
drag, startPoint x: 729, startPoint y: 377, endPoint x: 821, endPoint y: 378, distance: 91.8
click at [845, 378] on div "Janela de atendimento Grade de atendimento Capacidade Transportadoras Veículos …" at bounding box center [712, 334] width 1424 height 669
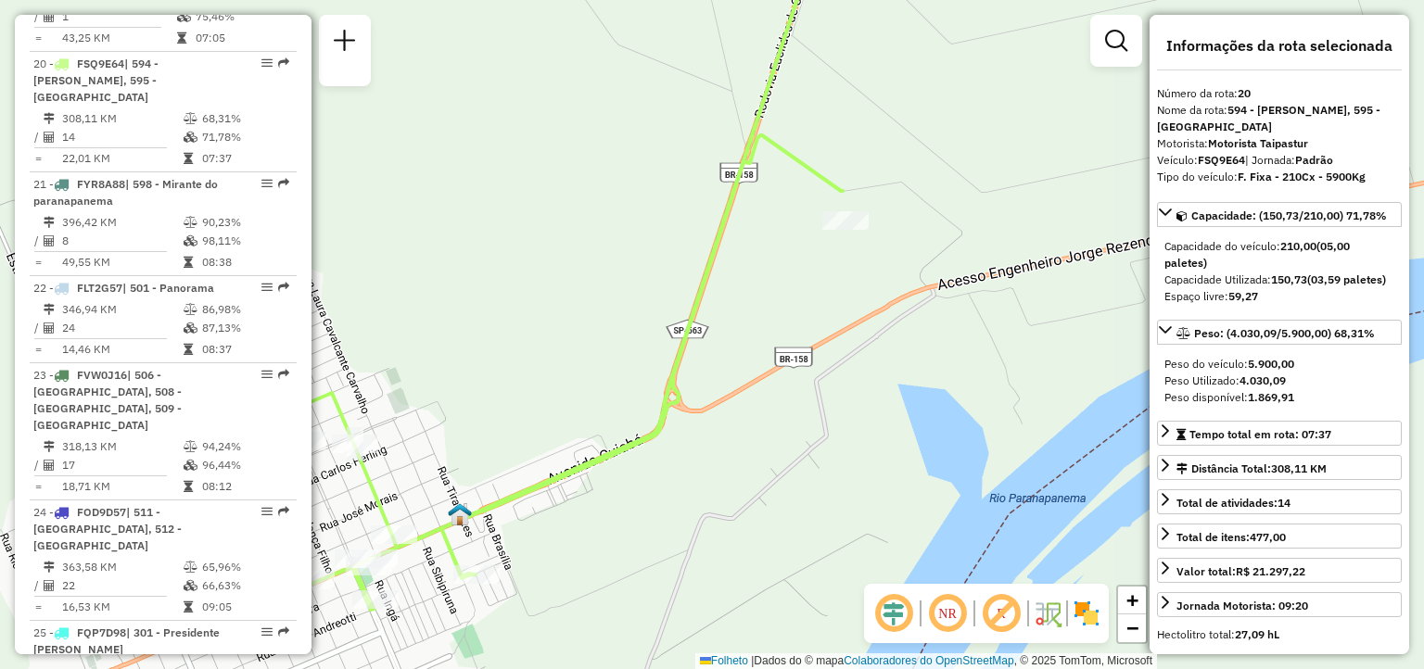
click at [825, 292] on div "Janela de atendimento Grade de atendimento Capacidade Transportadoras Veículos …" at bounding box center [712, 334] width 1424 height 669
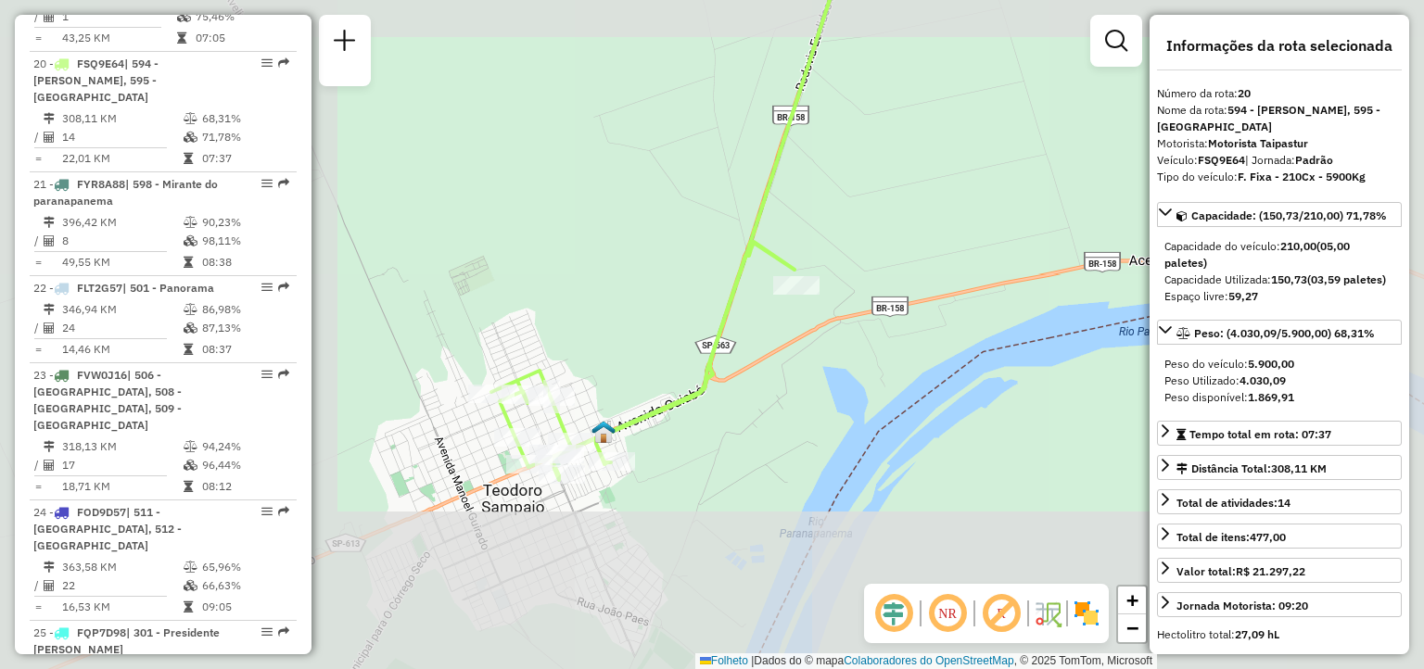
drag, startPoint x: 708, startPoint y: 482, endPoint x: 779, endPoint y: 449, distance: 77.9
click at [779, 450] on div "Janela de atendimento Grade de atendimento Capacidade Transportadoras Veículos …" at bounding box center [712, 334] width 1424 height 669
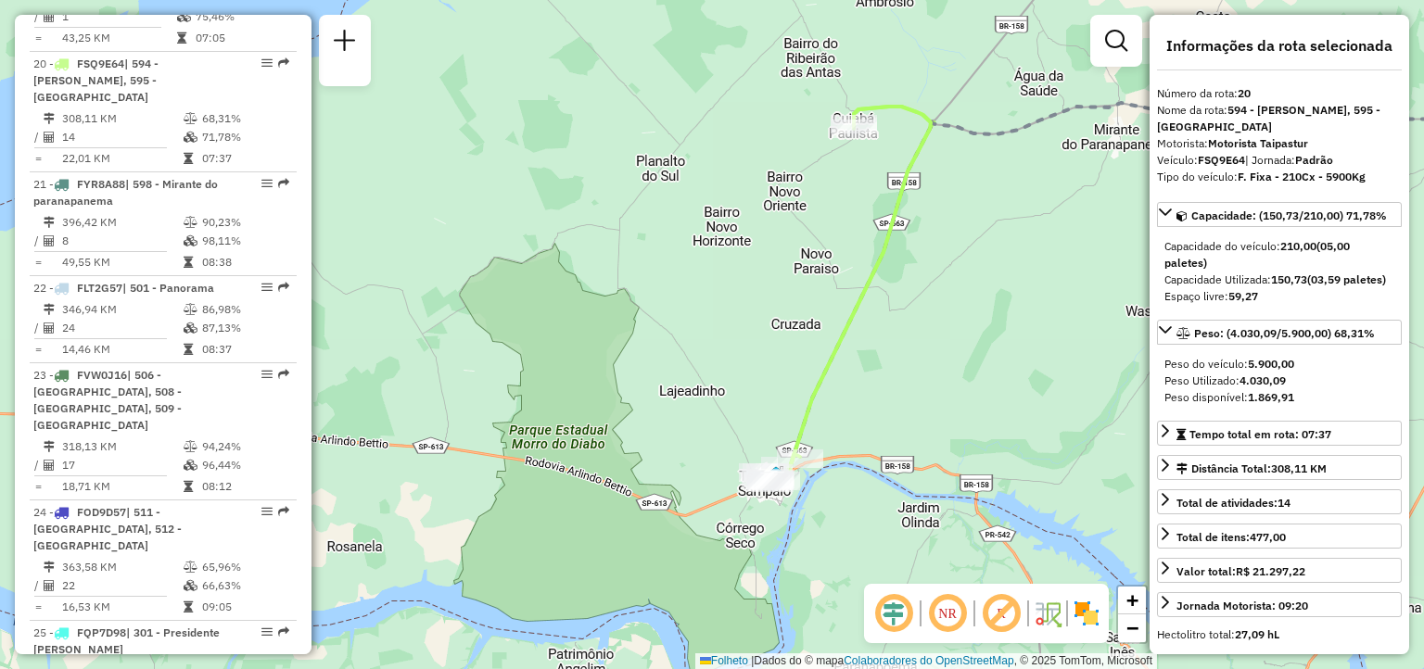
drag, startPoint x: 690, startPoint y: 320, endPoint x: 666, endPoint y: 311, distance: 24.6
click at [666, 311] on div "Janela de atendimento Grade de atendimento Capacidade Transportadoras Veículos …" at bounding box center [712, 334] width 1424 height 669
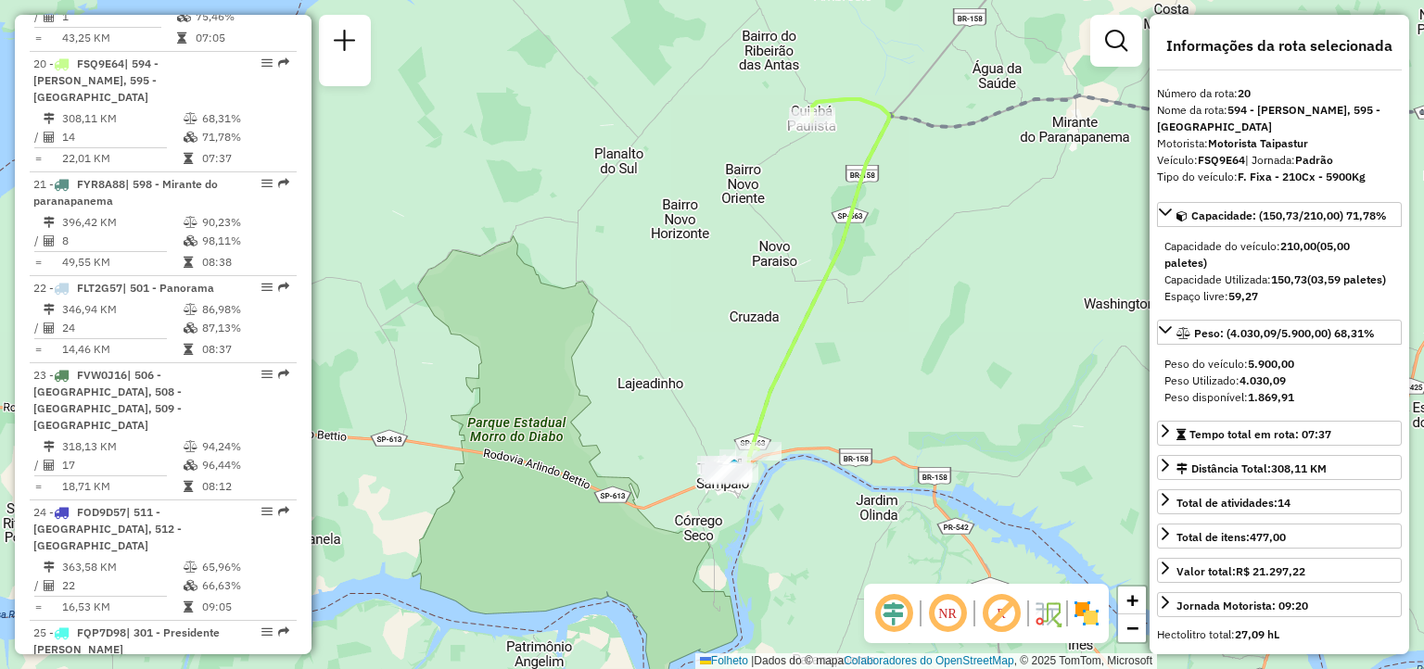
drag, startPoint x: 874, startPoint y: 315, endPoint x: 700, endPoint y: 292, distance: 175.8
click at [701, 293] on div "Janela de atendimento Grade de atendimento Capacidade Transportadoras Veículos …" at bounding box center [712, 334] width 1424 height 669
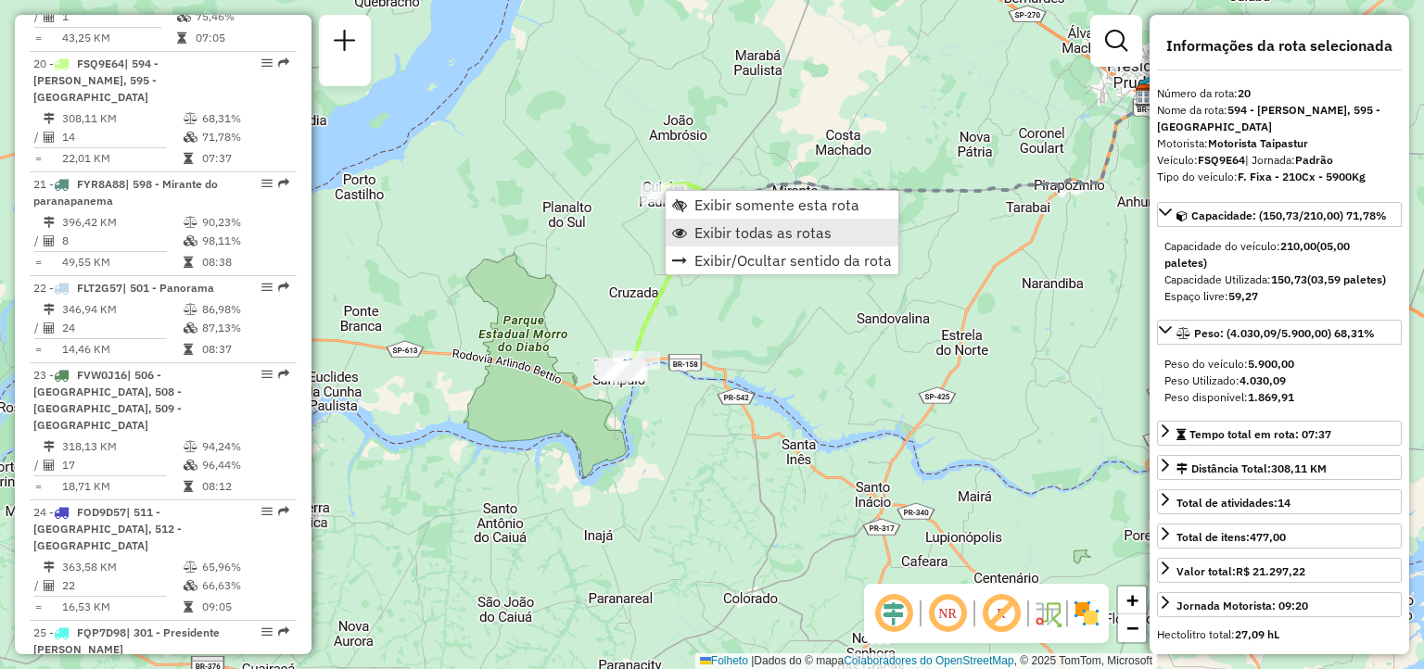
click at [728, 232] on span "Exibir todas as rotas" at bounding box center [762, 232] width 137 height 15
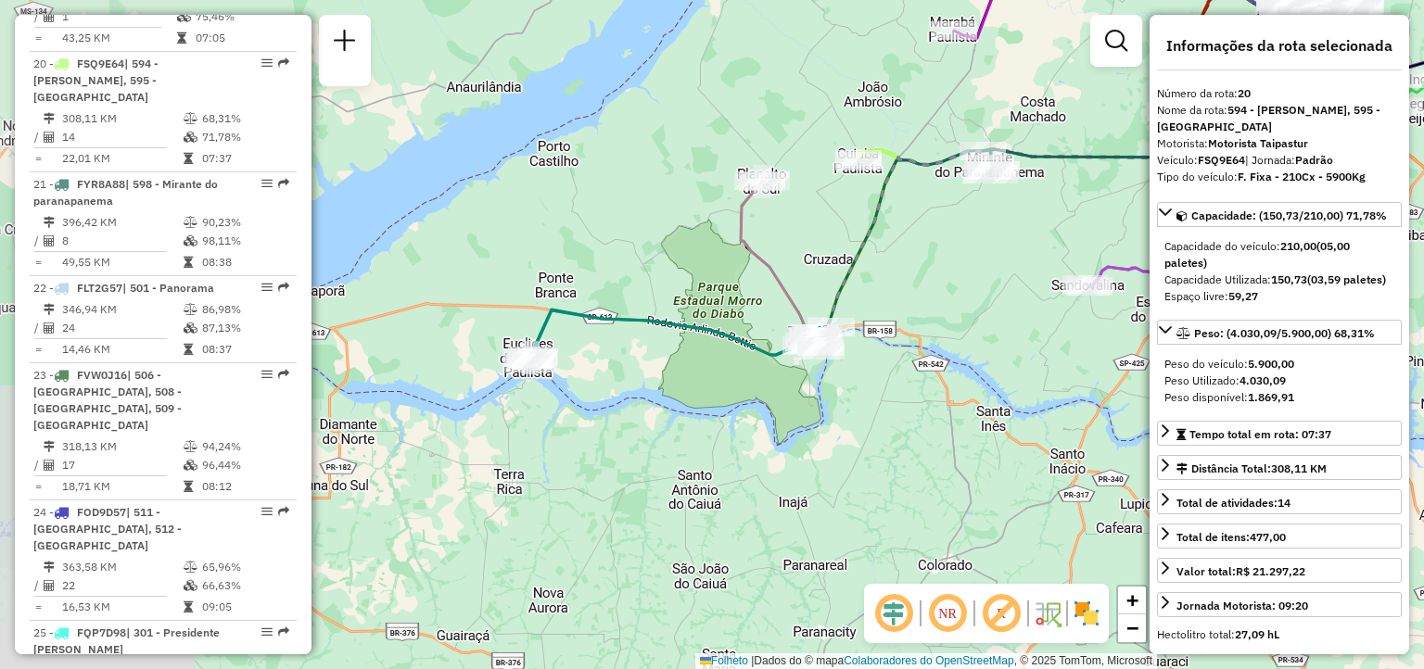
drag, startPoint x: 576, startPoint y: 437, endPoint x: 706, endPoint y: 413, distance: 131.8
click at [706, 413] on div "Janela de atendimento Grade de atendimento Capacidade Transportadoras Veículos …" at bounding box center [712, 334] width 1424 height 669
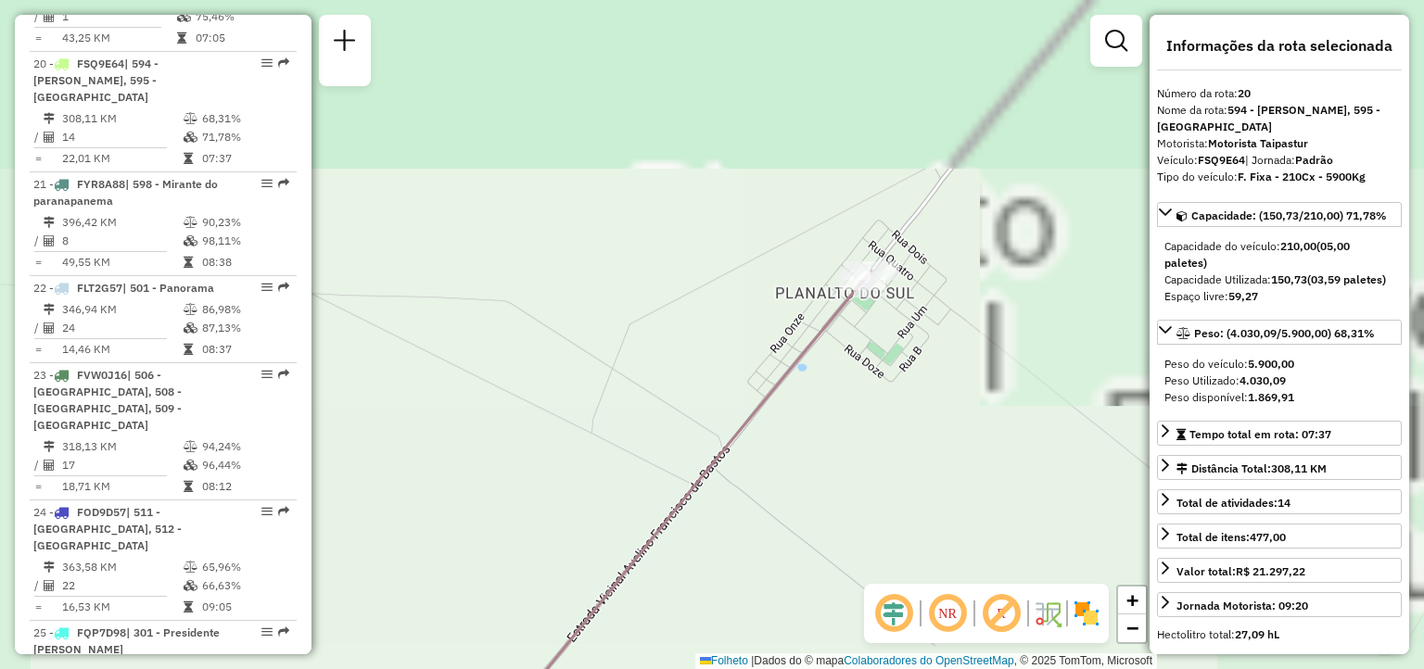
drag, startPoint x: 840, startPoint y: 327, endPoint x: 771, endPoint y: 395, distance: 96.3
click at [771, 395] on icon at bounding box center [579, 629] width 584 height 716
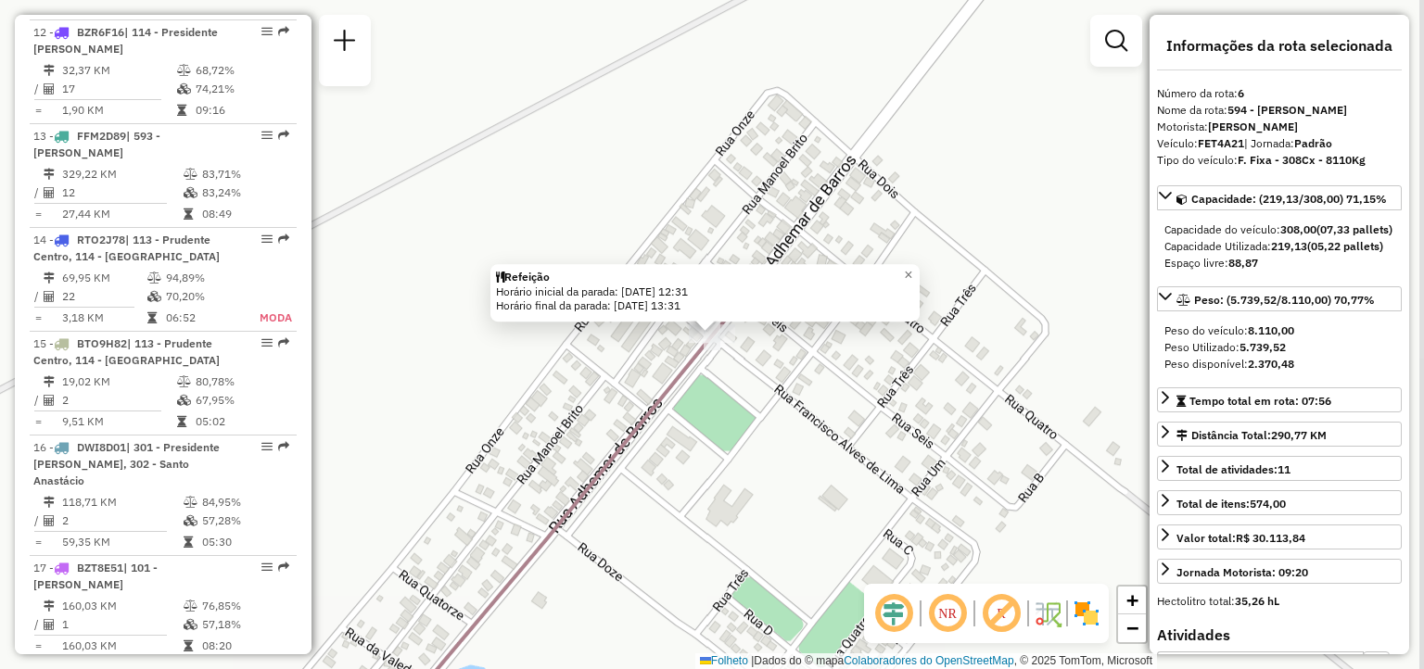
scroll to position [1260, 0]
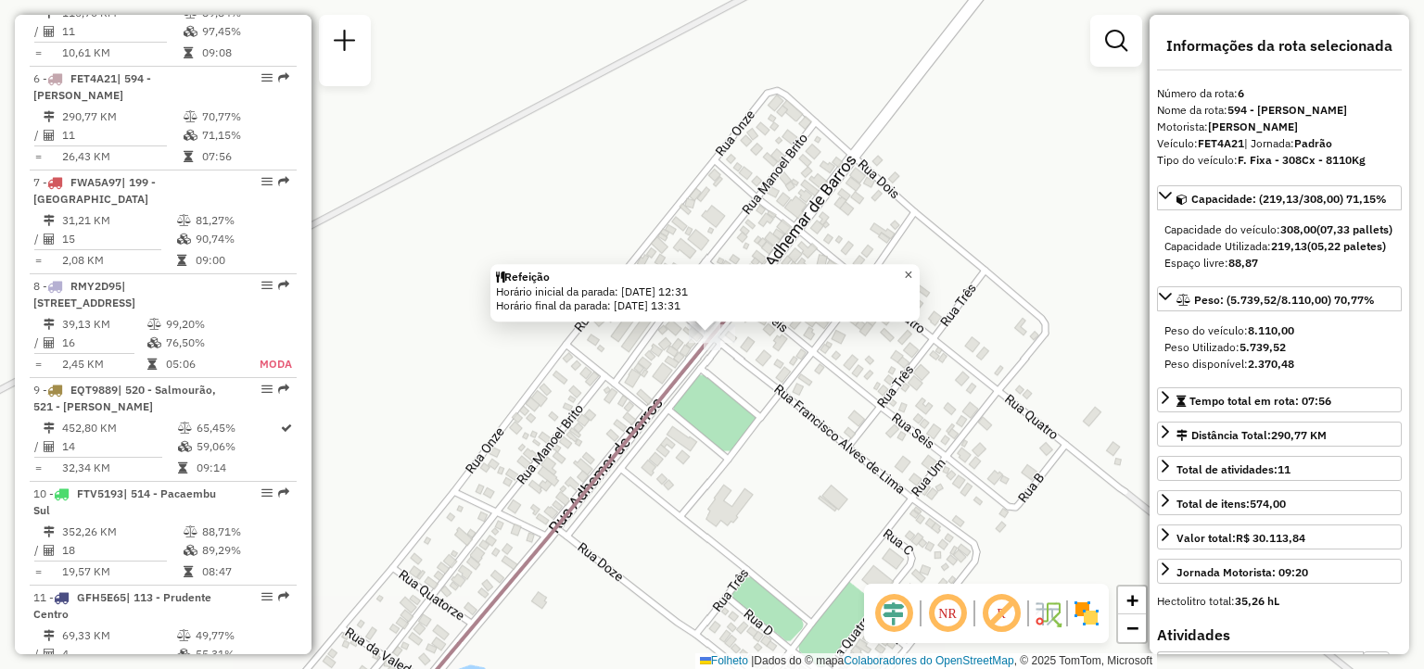
click at [912, 270] on span "×" at bounding box center [908, 275] width 8 height 16
